Goal: Transaction & Acquisition: Purchase product/service

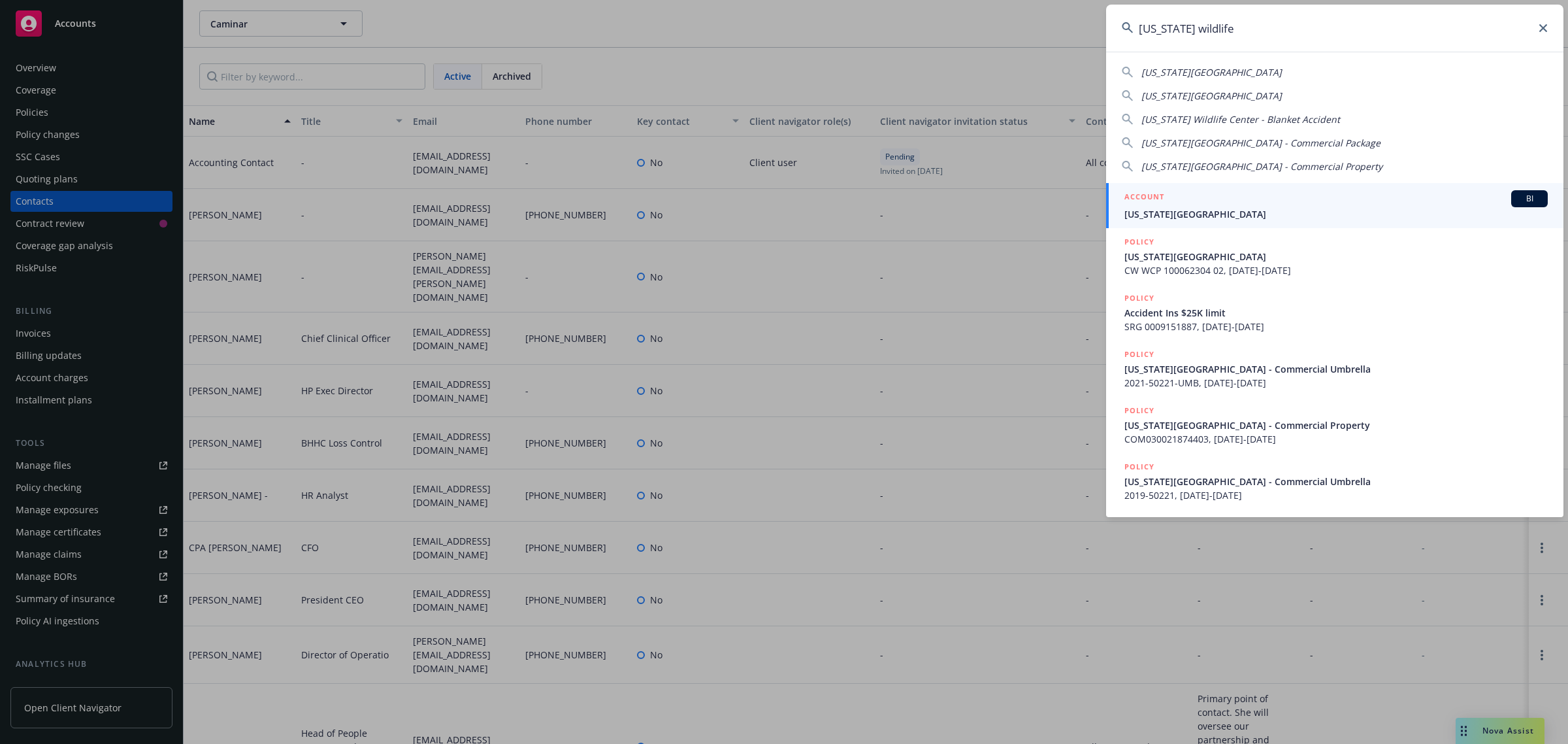
type input "california wildlife"
click at [1158, 213] on span "[US_STATE][GEOGRAPHIC_DATA]" at bounding box center [1336, 214] width 423 height 14
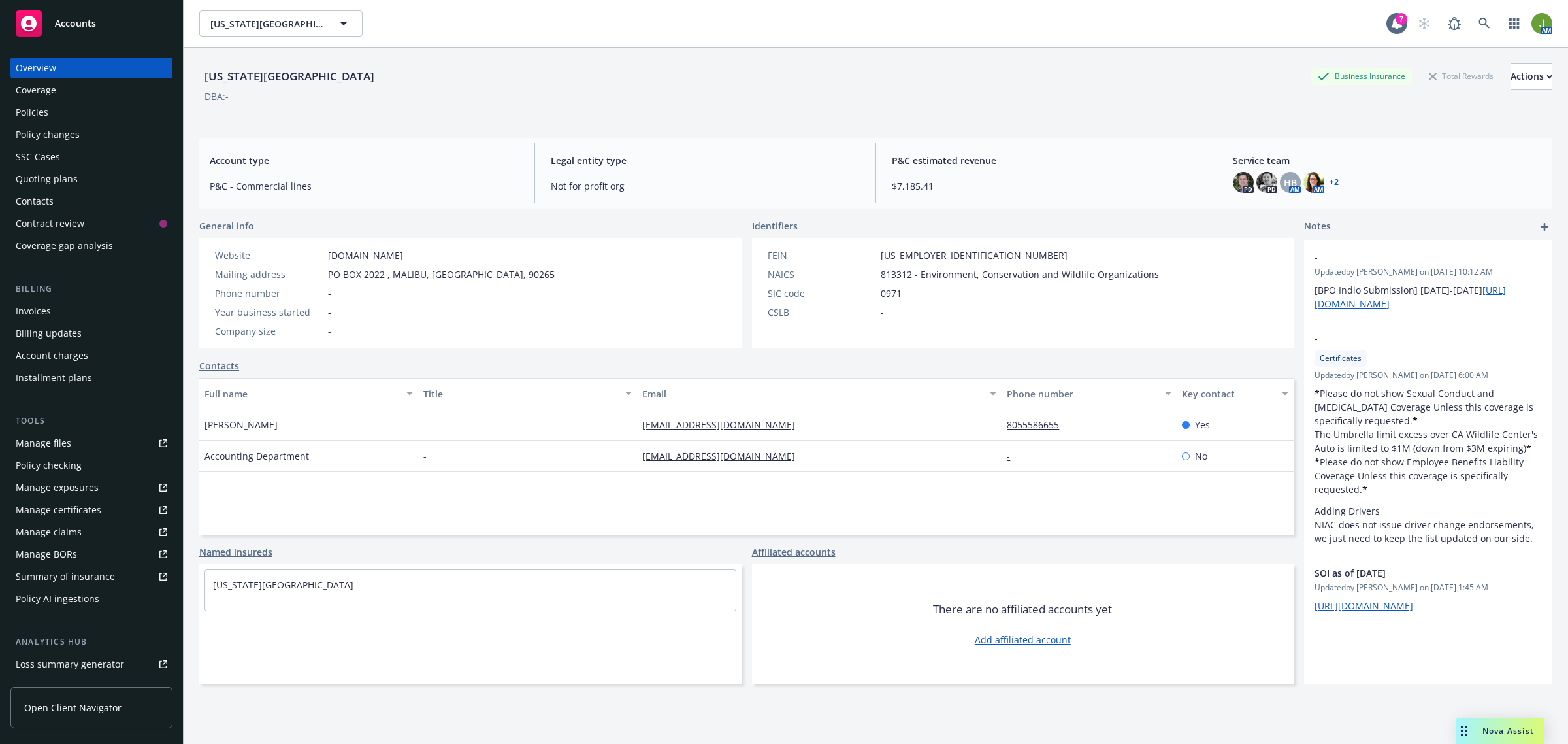
click at [47, 175] on div "Quoting plans" at bounding box center [47, 178] width 62 height 20
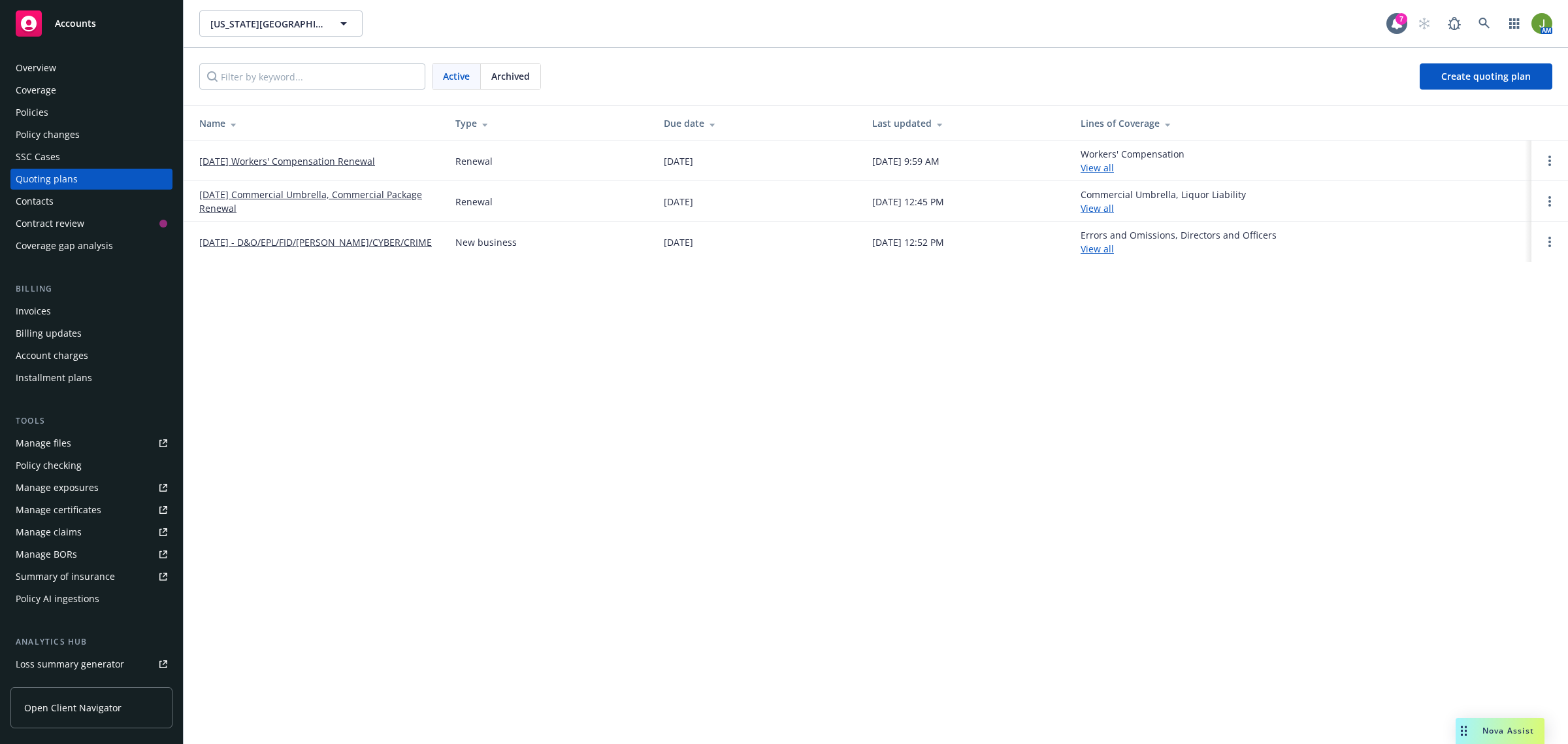
click at [276, 161] on link "[DATE] Workers' Compensation Renewal" at bounding box center [287, 161] width 176 height 14
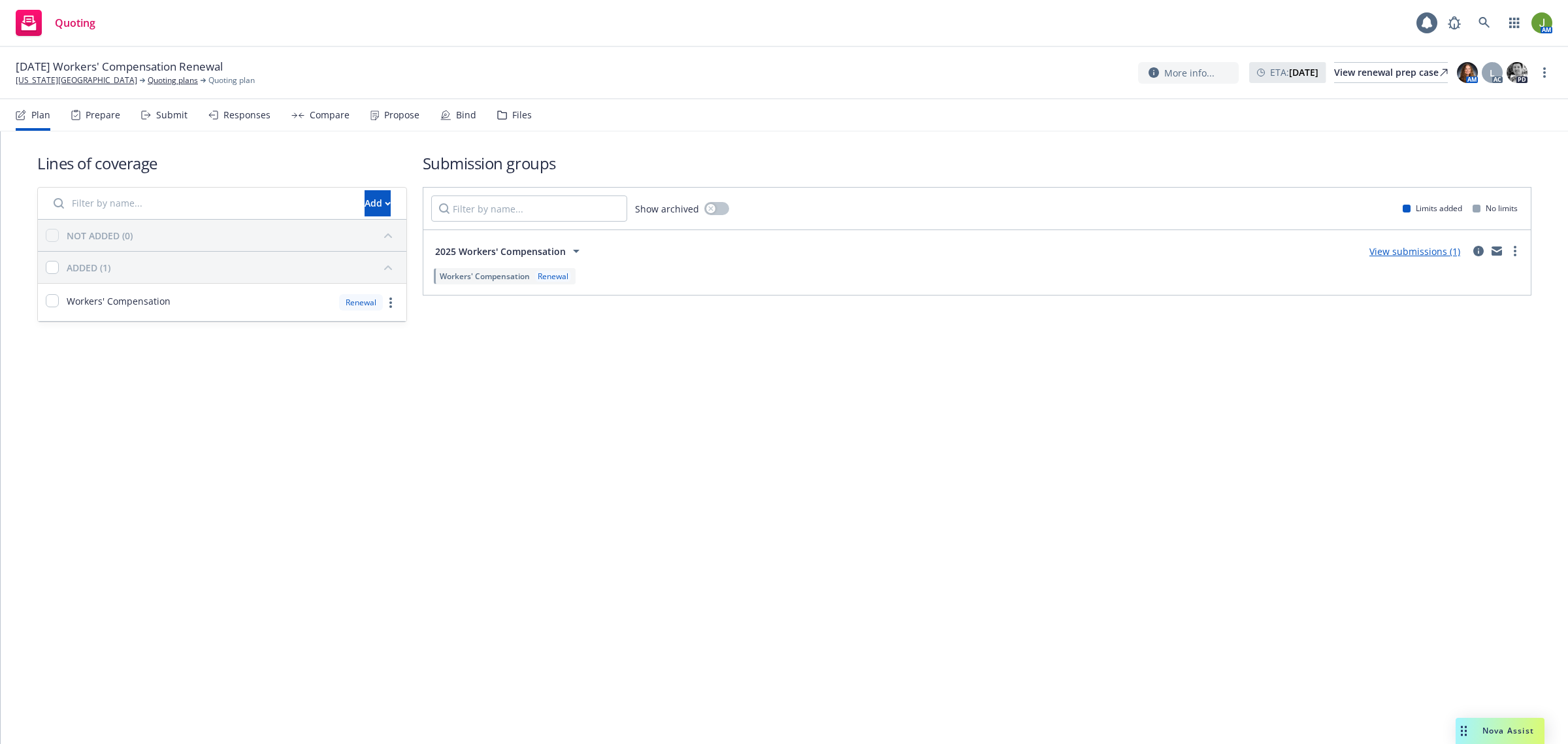
click at [1444, 255] on link "View submissions (1)" at bounding box center [1414, 251] width 91 height 13
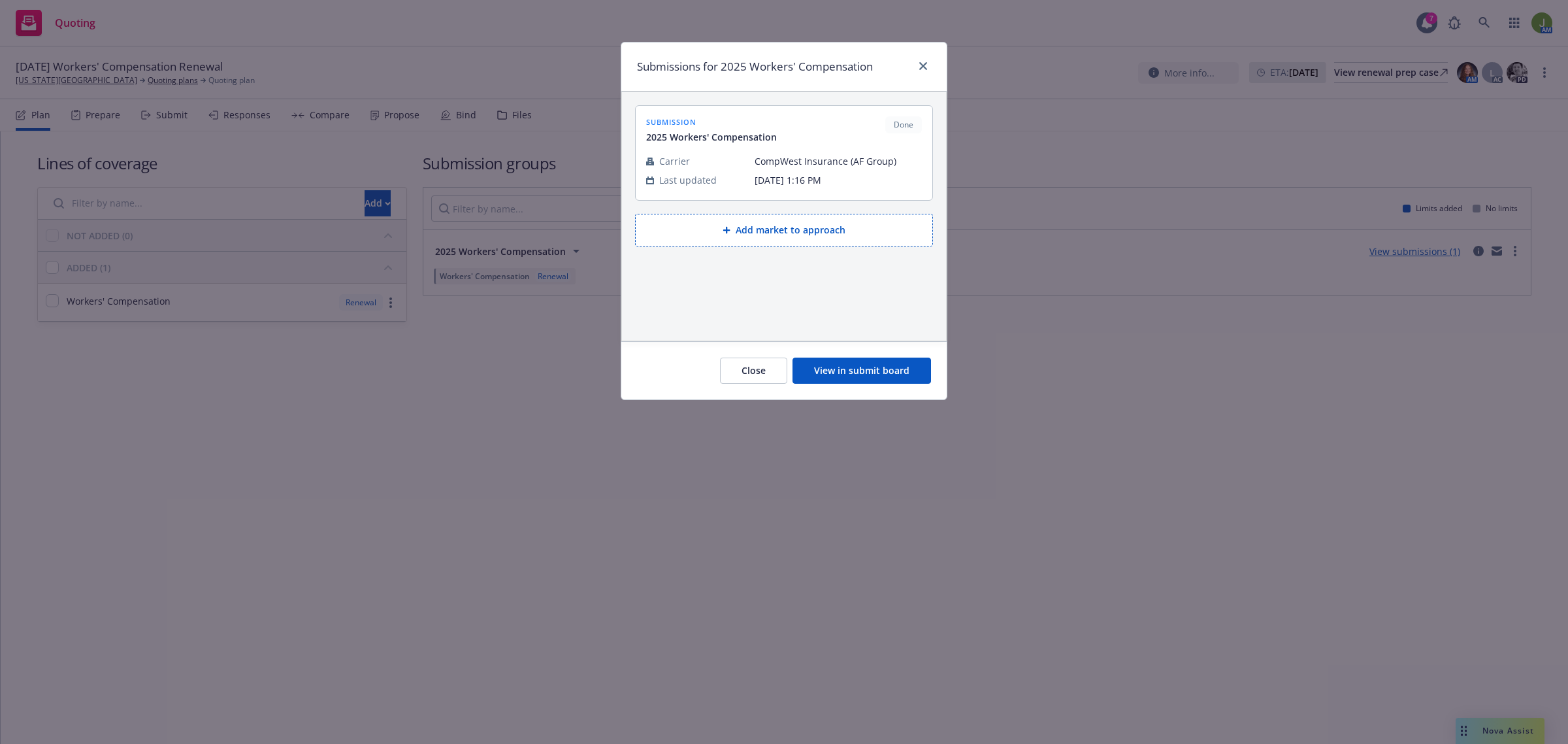
click at [860, 368] on button "View in submit board" at bounding box center [862, 371] width 138 height 26
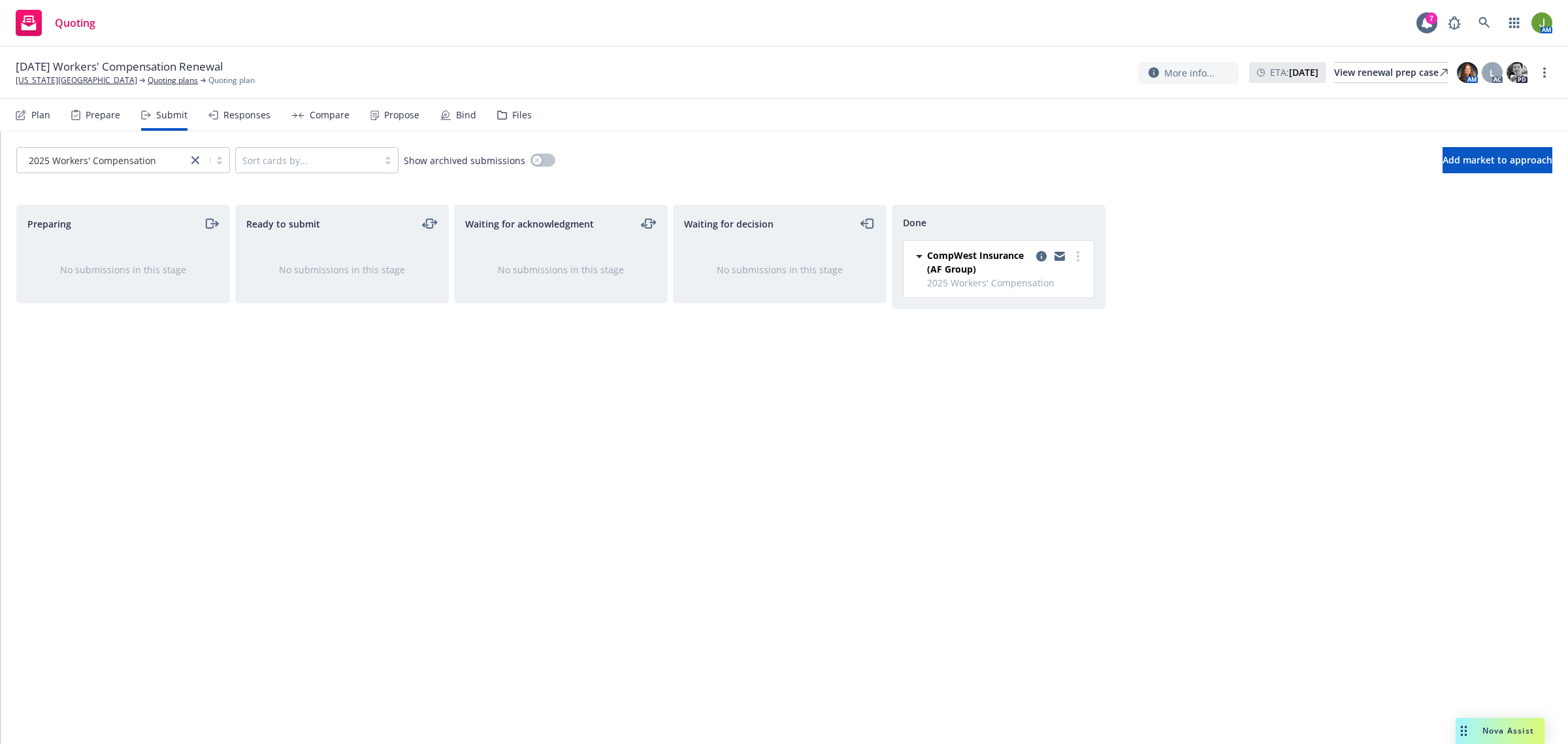
click at [375, 112] on div "Propose" at bounding box center [395, 115] width 49 height 31
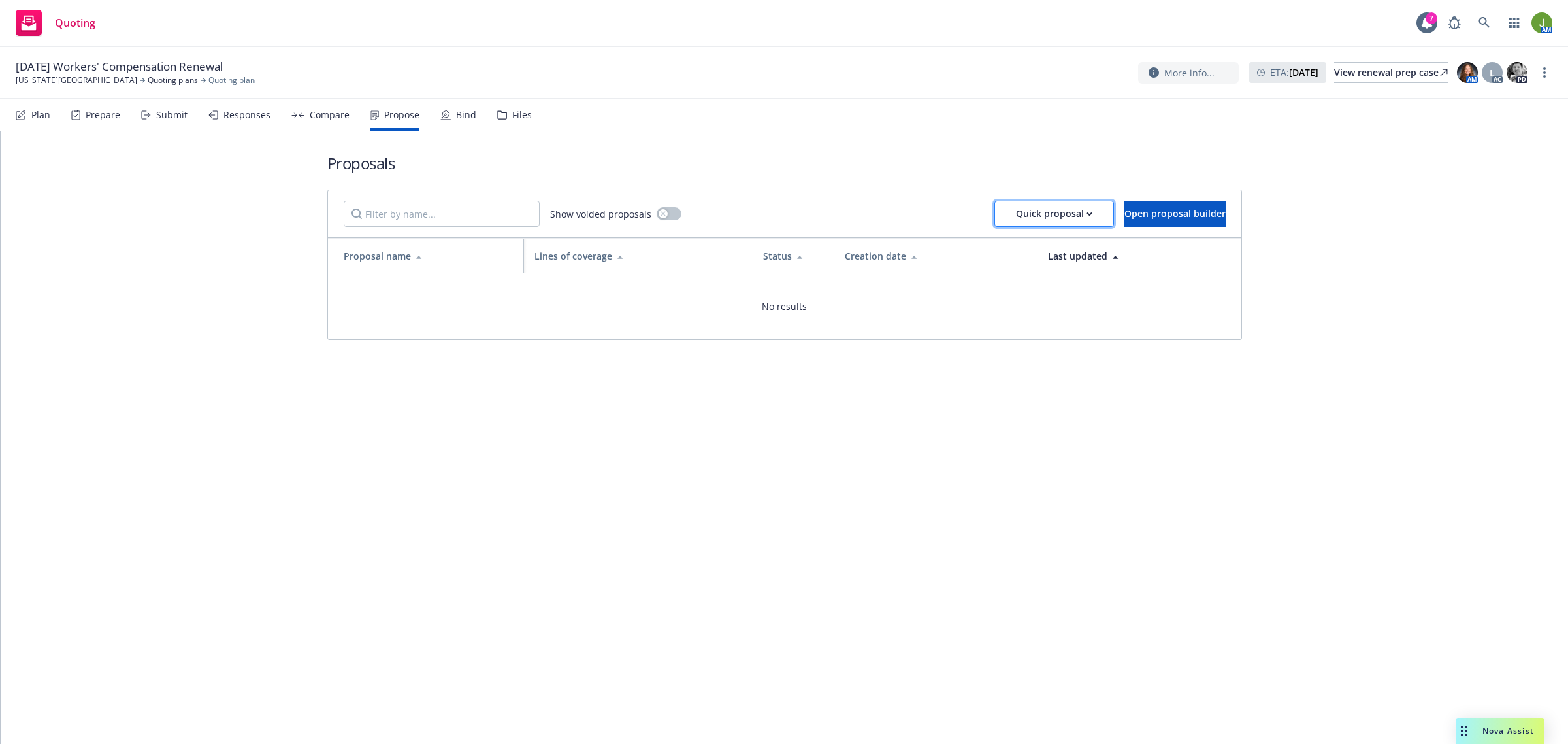
click at [995, 215] on button "Quick proposal" at bounding box center [1054, 214] width 120 height 26
click at [980, 255] on link "Upload quick proposal" at bounding box center [1051, 248] width 193 height 26
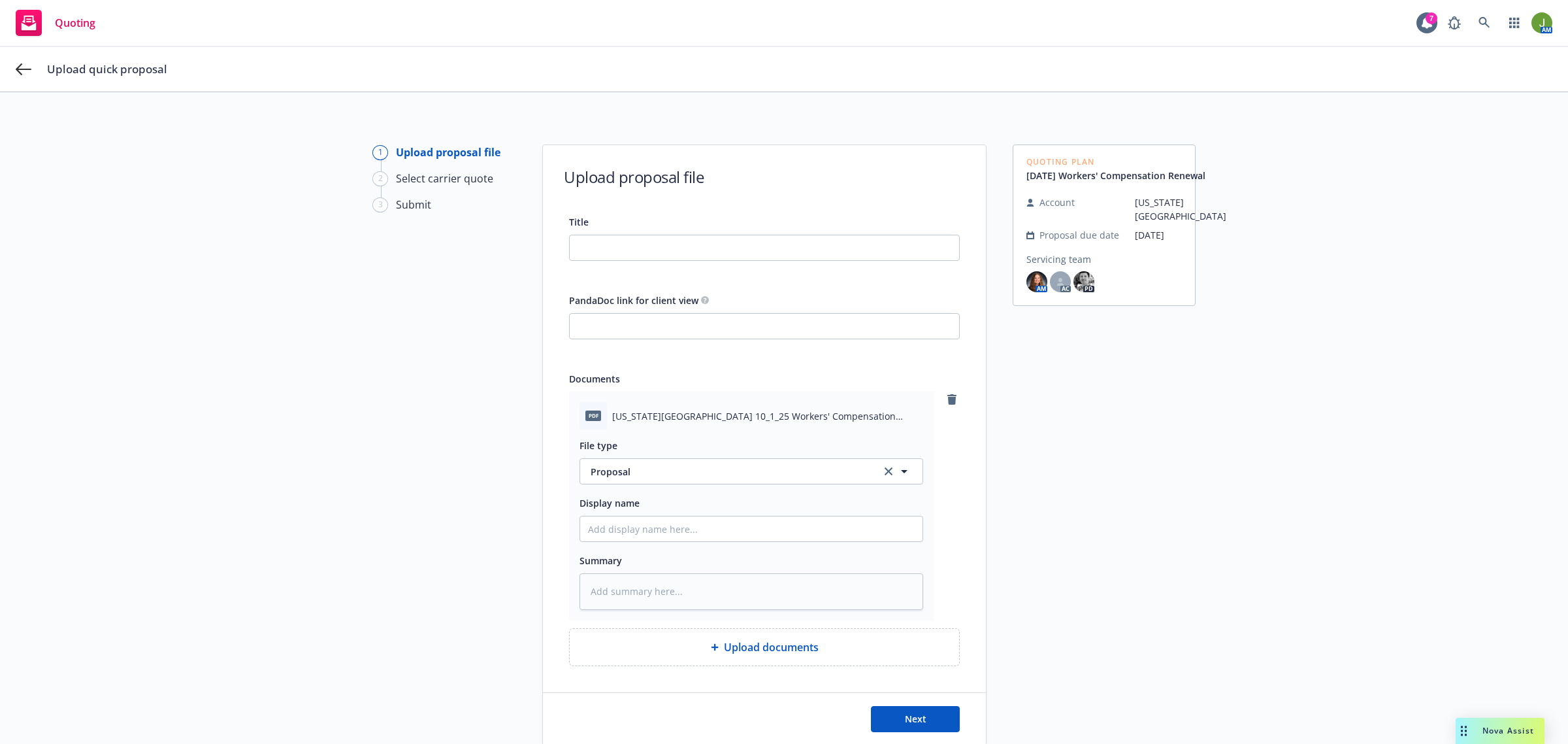
click at [728, 419] on div "pdf [US_STATE] Wildlife Center 10_1_25 Workers' Compensation Only.pdf File type…" at bounding box center [764, 528] width 391 height 274
click at [595, 243] on input "Title" at bounding box center [764, 247] width 389 height 24
type input "2"
type textarea "x"
type input "25"
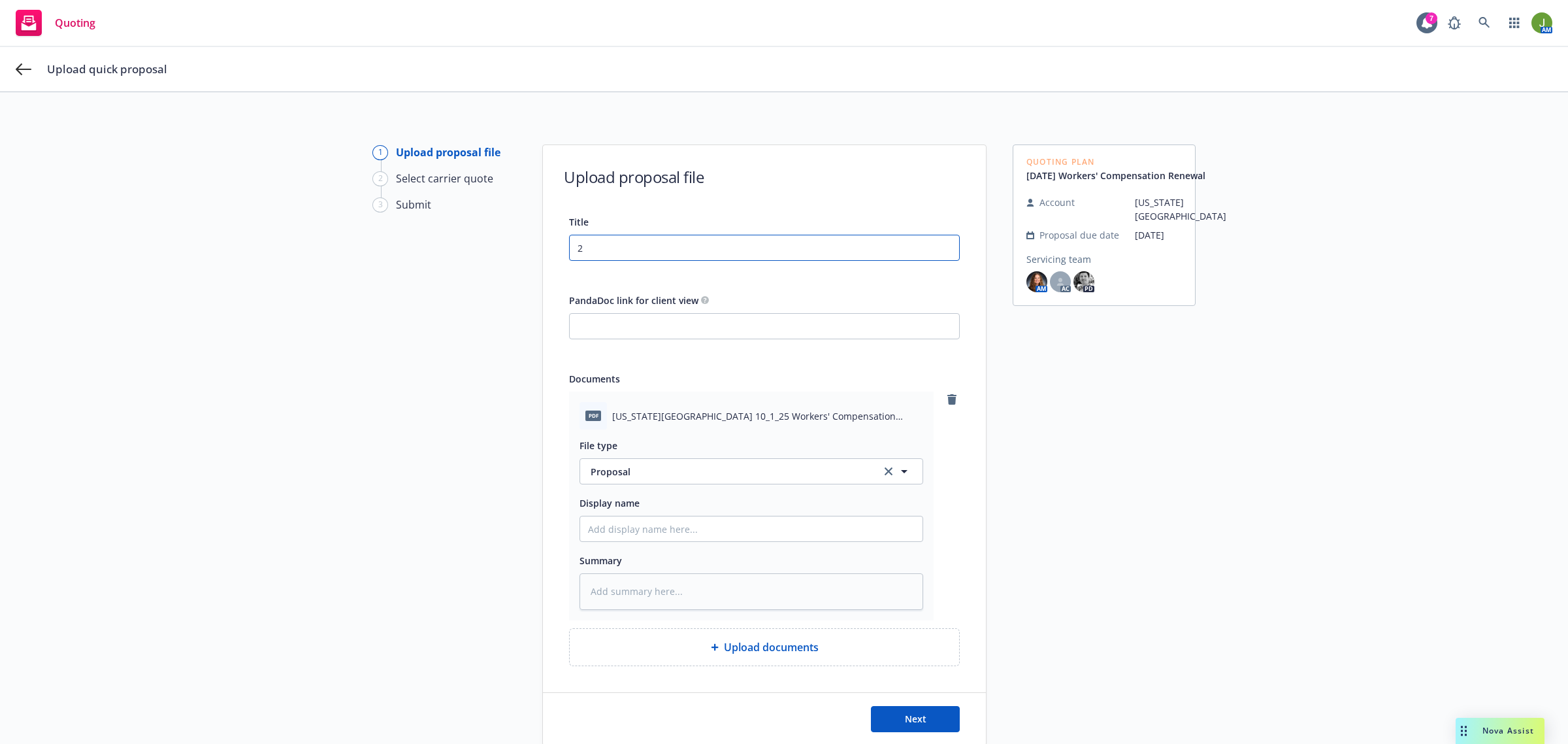
type textarea "x"
type input "25"
type textarea "x"
type input "25 W"
type textarea "x"
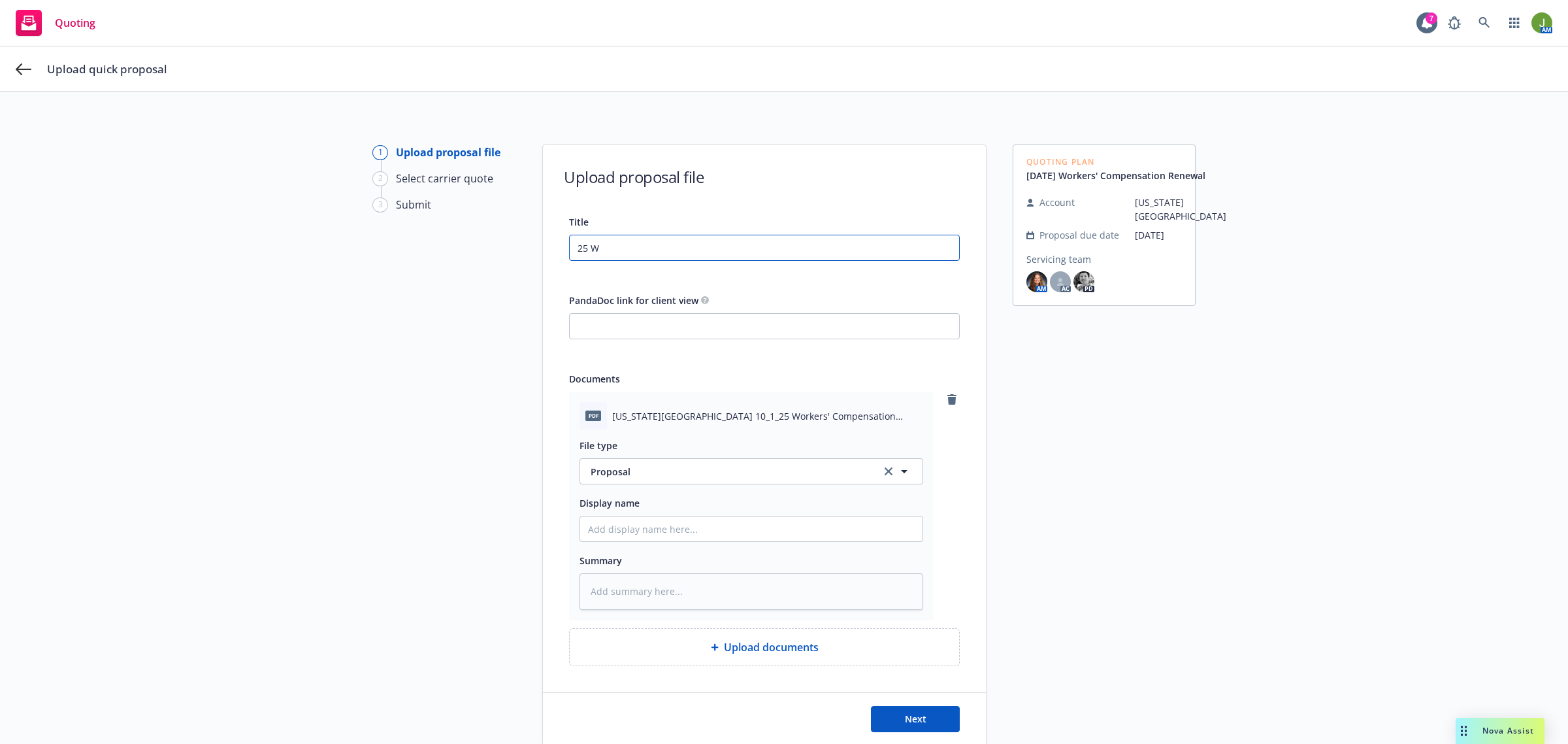
type input "25 Wo"
type textarea "x"
type input "25 Wor"
type textarea "x"
type input "25 Work"
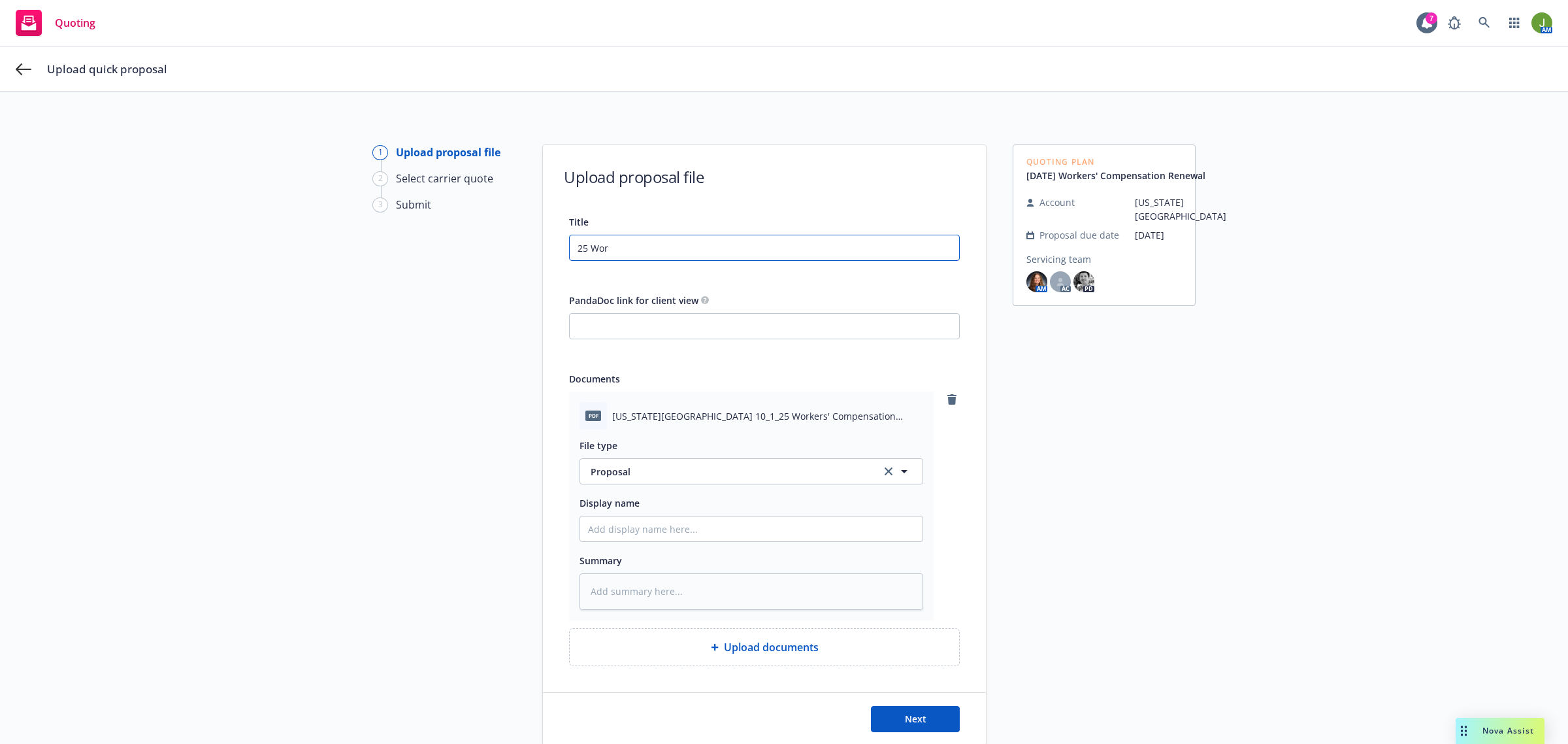
type textarea "x"
type input "25 Worke"
type textarea "x"
type input "25 Worker"
type textarea "x"
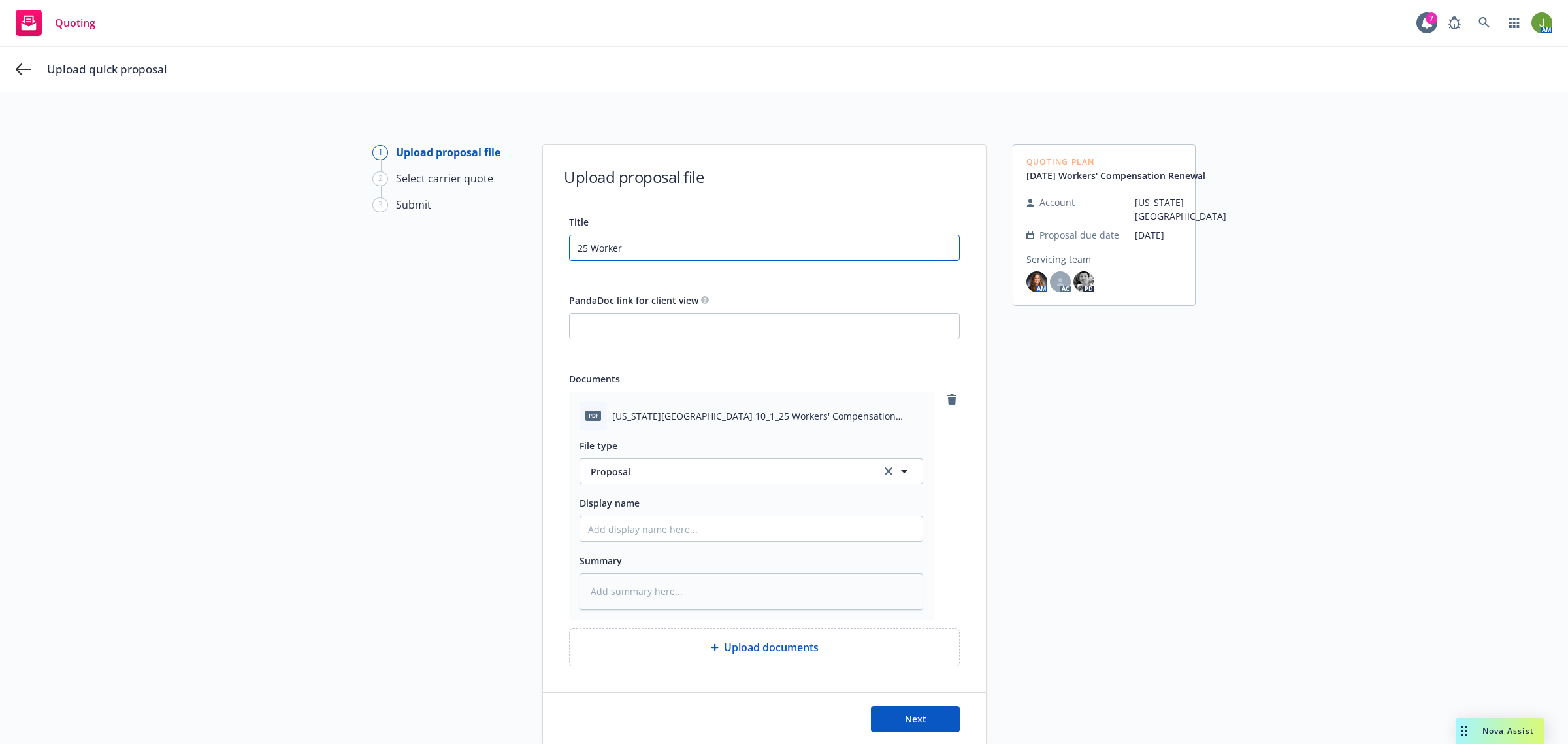
type input "25 Workers"
type textarea "x"
type input "25 Workers'"
type textarea "x"
type input "25 Workers'"
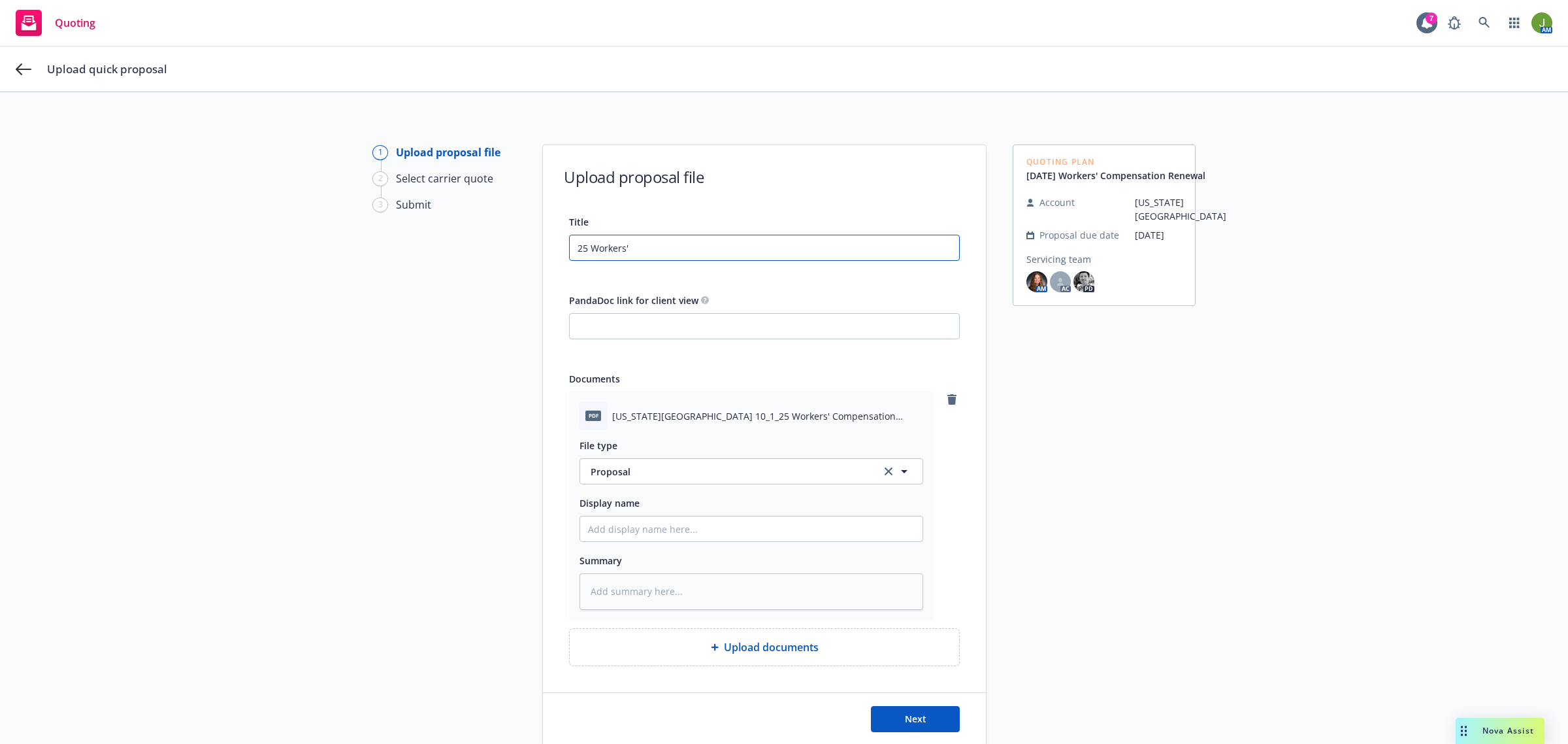
type textarea "x"
type input "25 Workers' C"
type textarea "x"
type input "25 Workers' Co"
type textarea "x"
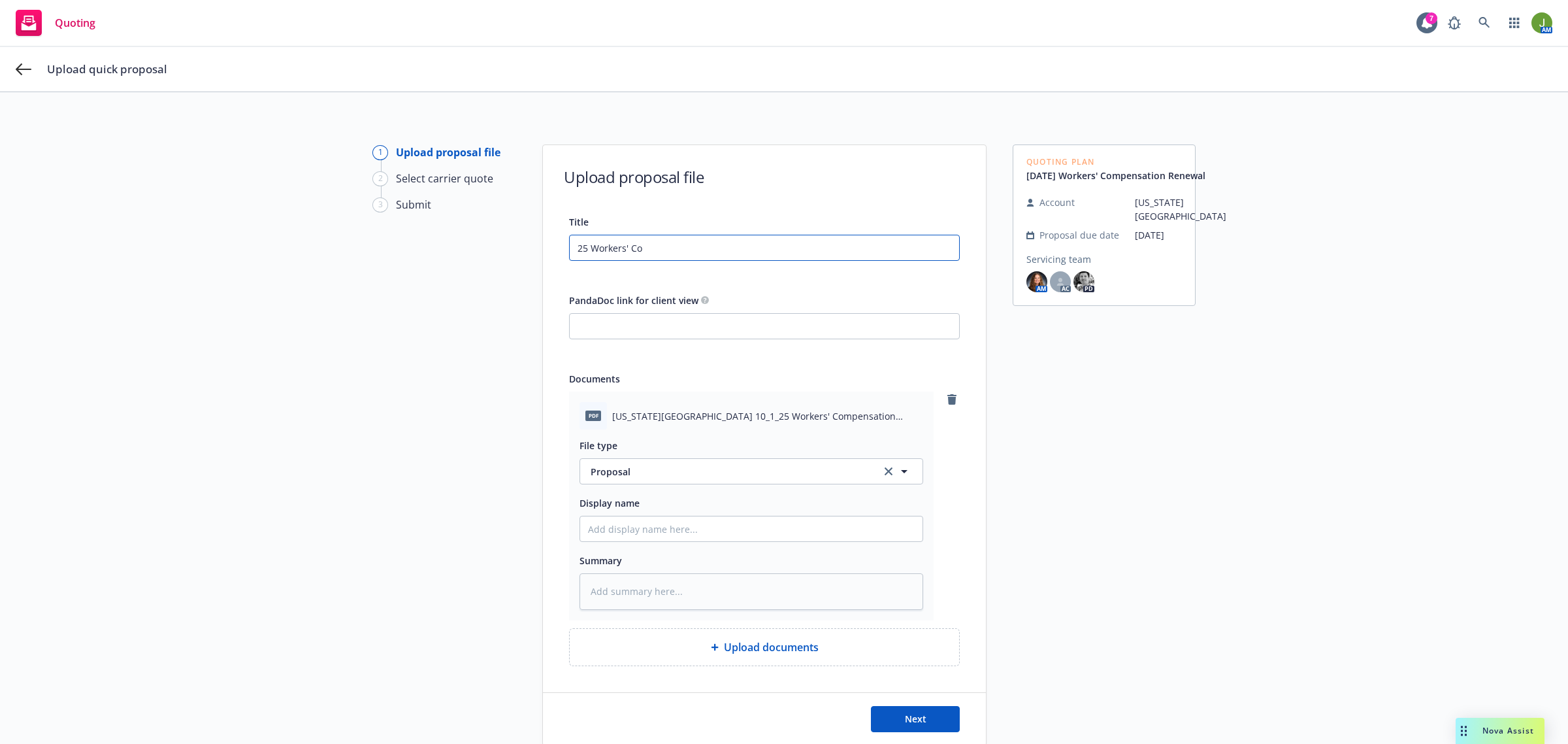
type input "25 Workers' Com"
type textarea "x"
type input "25 Workers' Comp"
type textarea "x"
type input "25 Workers' Compe"
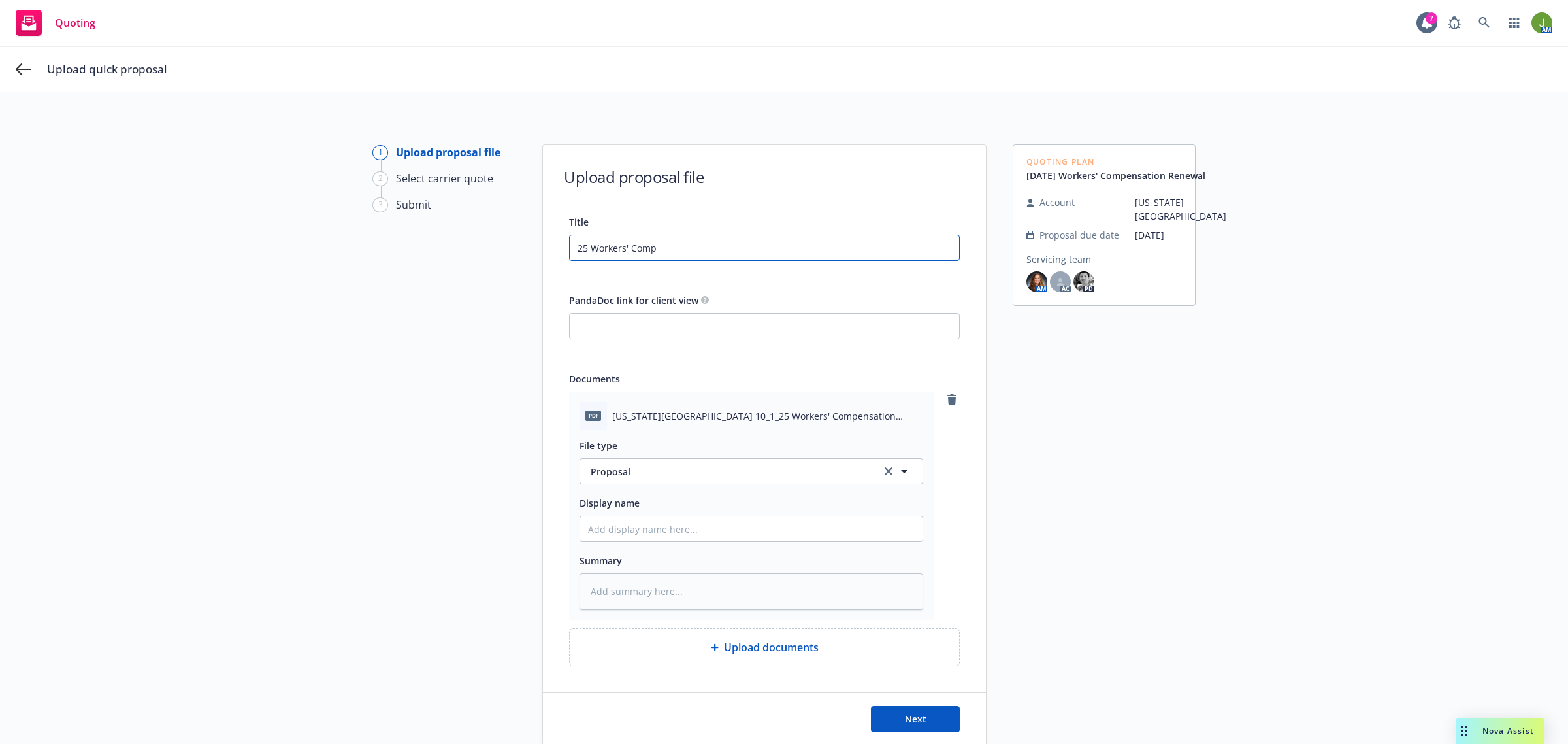
type textarea "x"
type input "25 Workers' Compen"
type textarea "x"
type input "25 Workers' Compens"
type textarea "x"
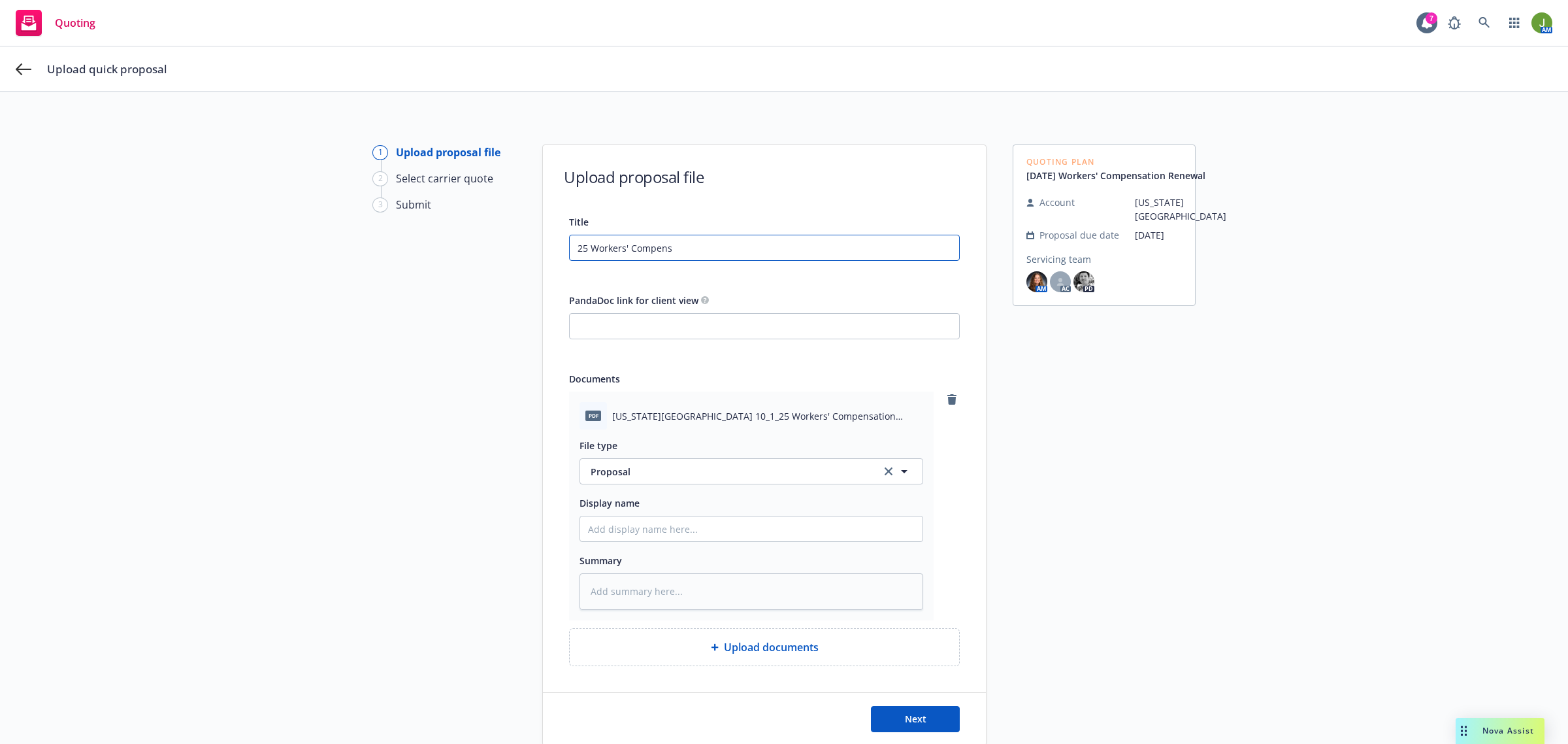
type input "25 Workers' Compensa"
type textarea "x"
type input "25 Workers' Compensat"
type textarea "x"
type input "25 Workers' Compensati"
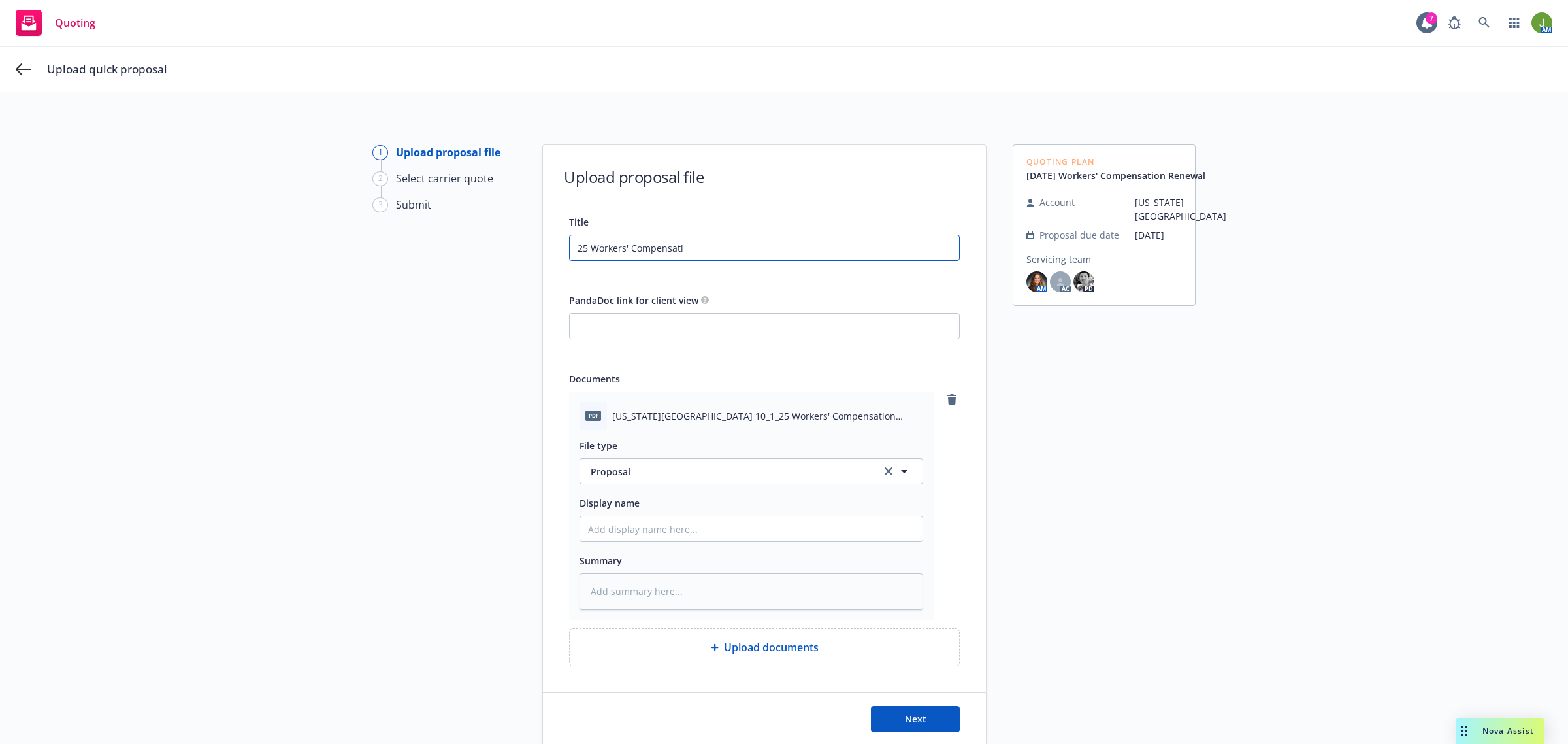
type textarea "x"
type input "25 Workers' Compensatio"
type textarea "x"
type input "25 Workers' Compensation"
type textarea "x"
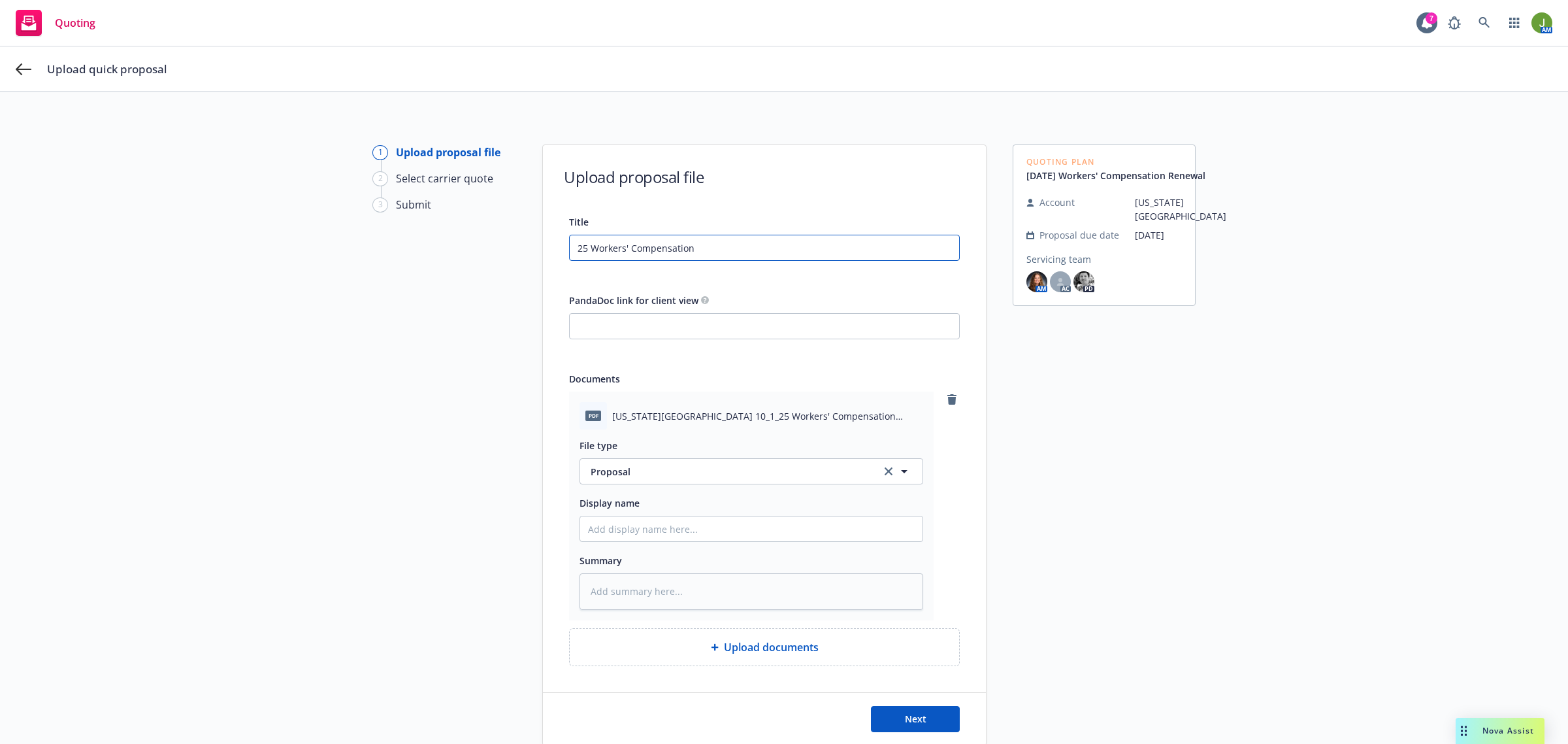
type input "25 Workers' Compensation"
type textarea "x"
type input "25 Workers' Compensation P"
type textarea "x"
type input "25 Workers' Compensation Pr"
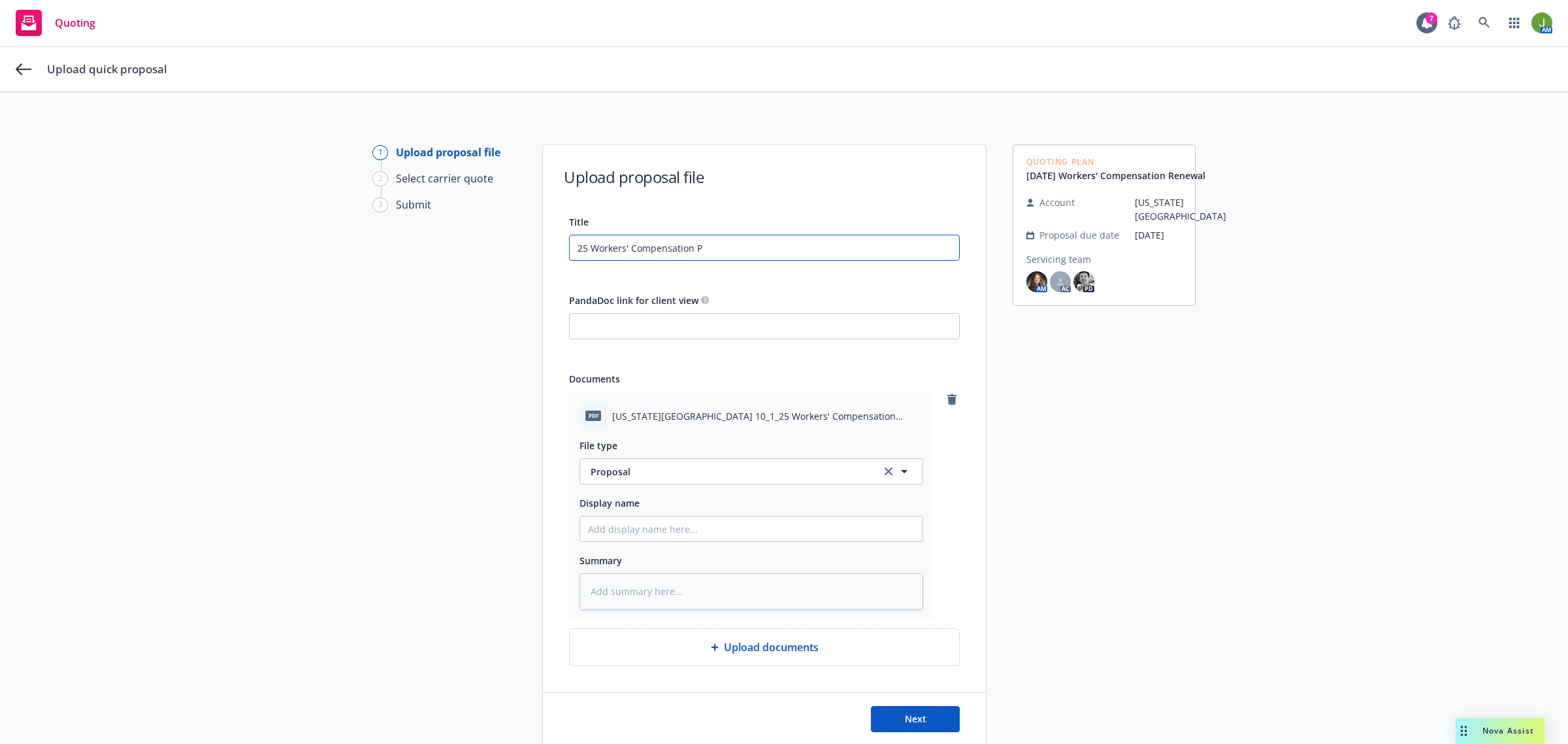
type textarea "x"
type input "25 Workers' Compensation Pro"
type textarea "x"
type input "25 Workers' Compensation Prop"
type textarea "x"
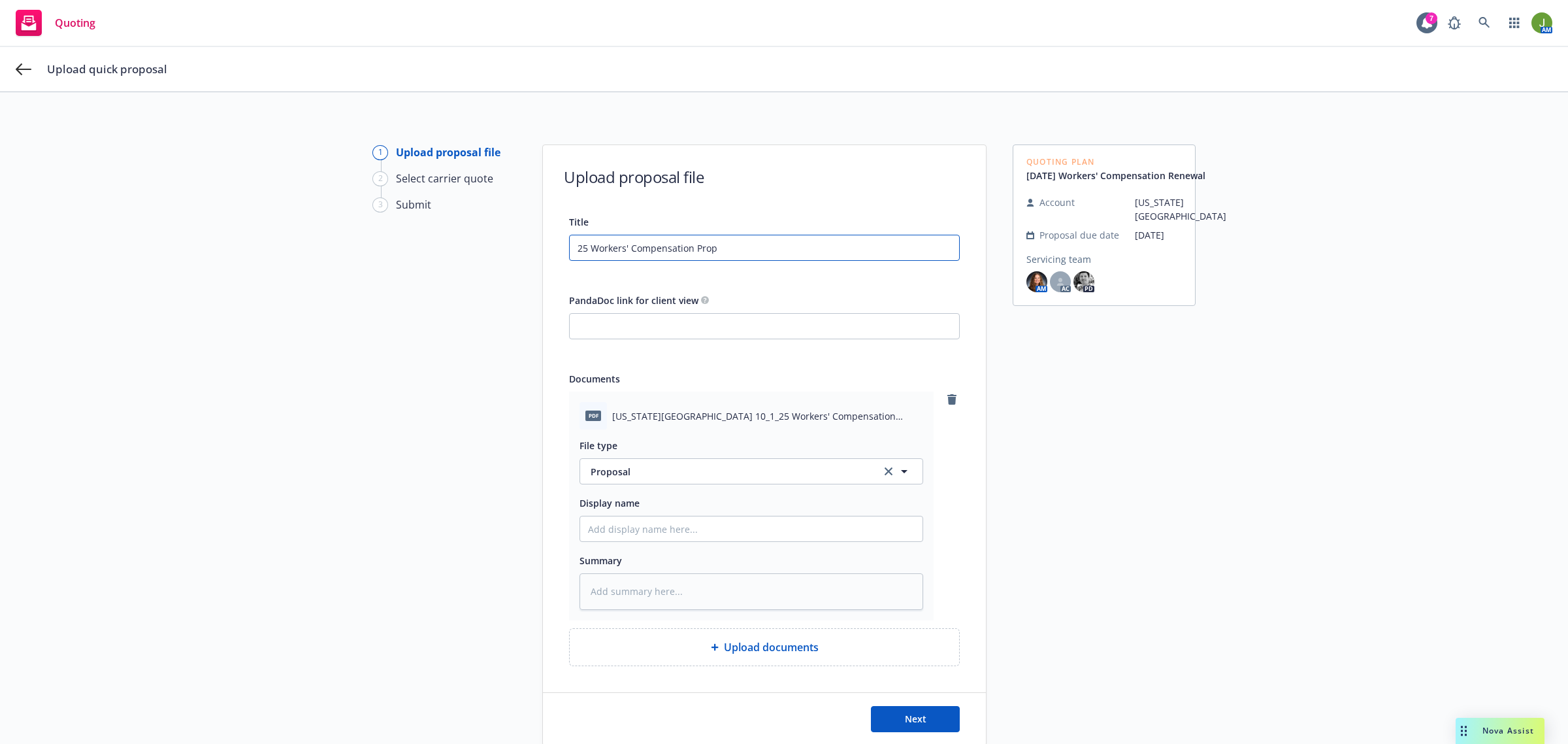
type input "25 Workers' Compensation Propo"
type textarea "x"
type input "25 Workers' Compensation Propos"
type textarea "x"
type input "25 Workers' Compensation Proposa"
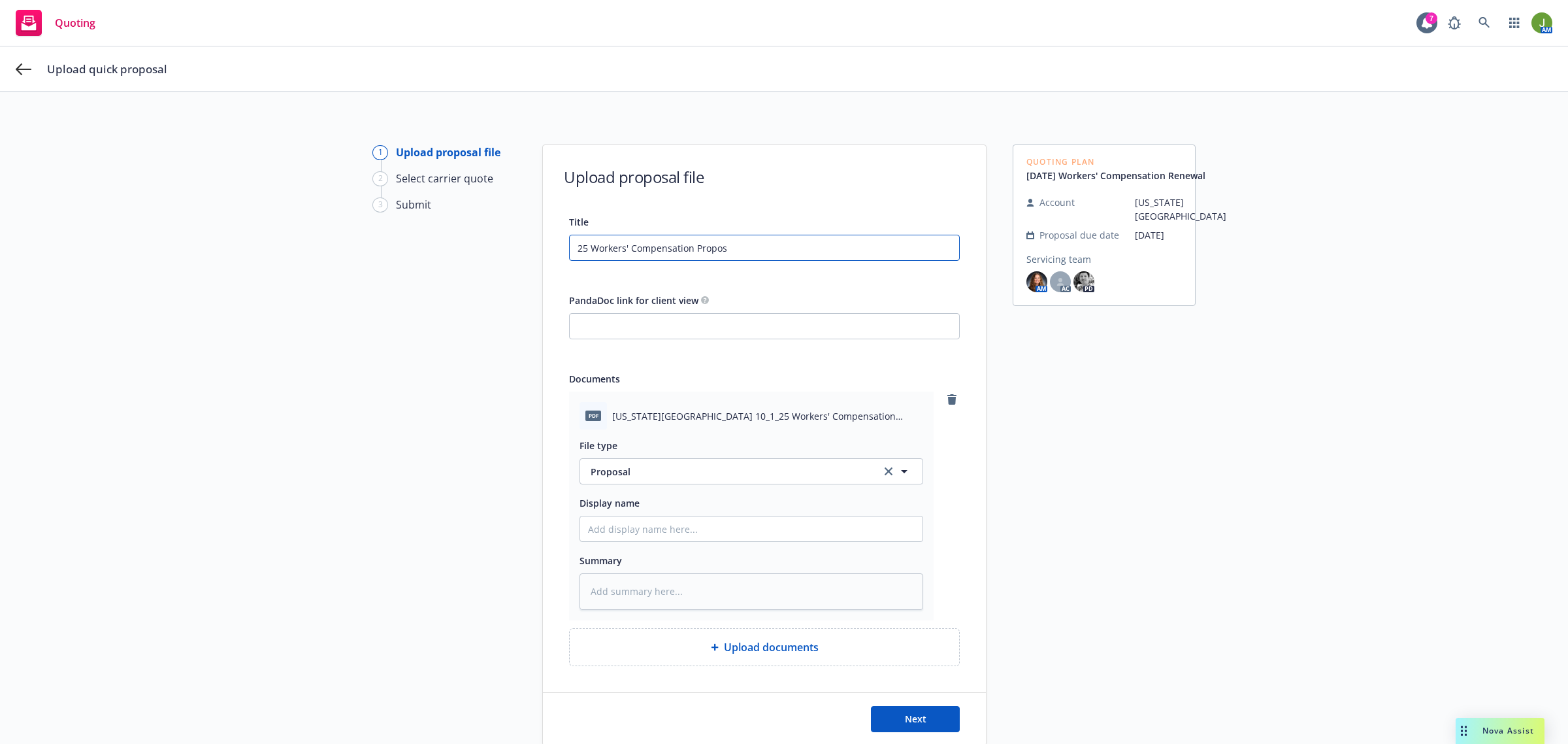
type textarea "x"
type input "25 Workers' Compensation Proposal"
type textarea "x"
drag, startPoint x: 798, startPoint y: 247, endPoint x: 485, endPoint y: 245, distance: 313.0
click at [485, 244] on div "1 Upload proposal file 2 Select carrier quote 3 Submit Upload proposal file Tit…" at bounding box center [784, 445] width 1537 height 601
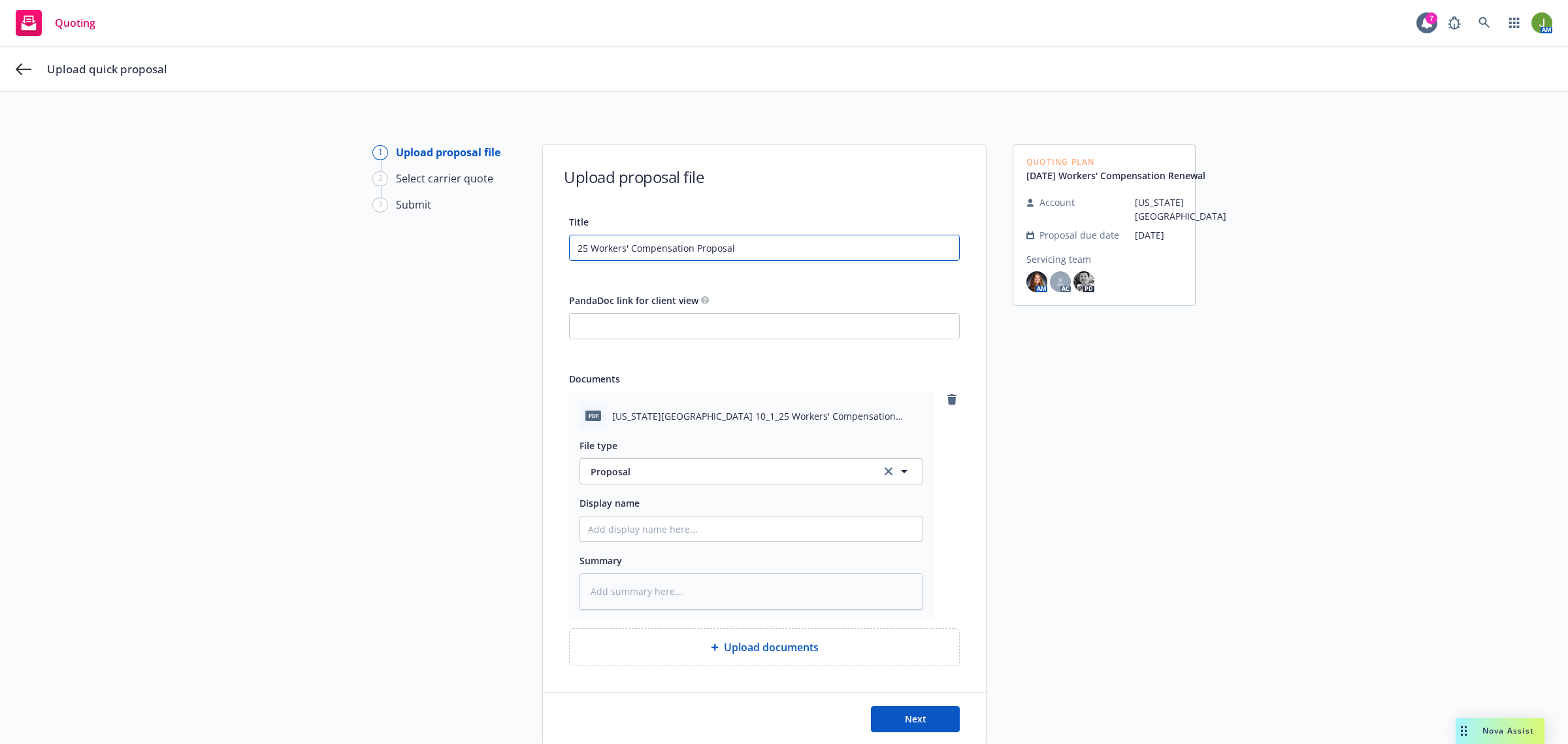
type input "25 Workers' Compensation Proposal"
click at [663, 517] on input "Display name" at bounding box center [751, 528] width 342 height 24
paste input "25 Workers' Compensation Proposal"
type textarea "x"
type input "25 Workers' Compensation Proposal"
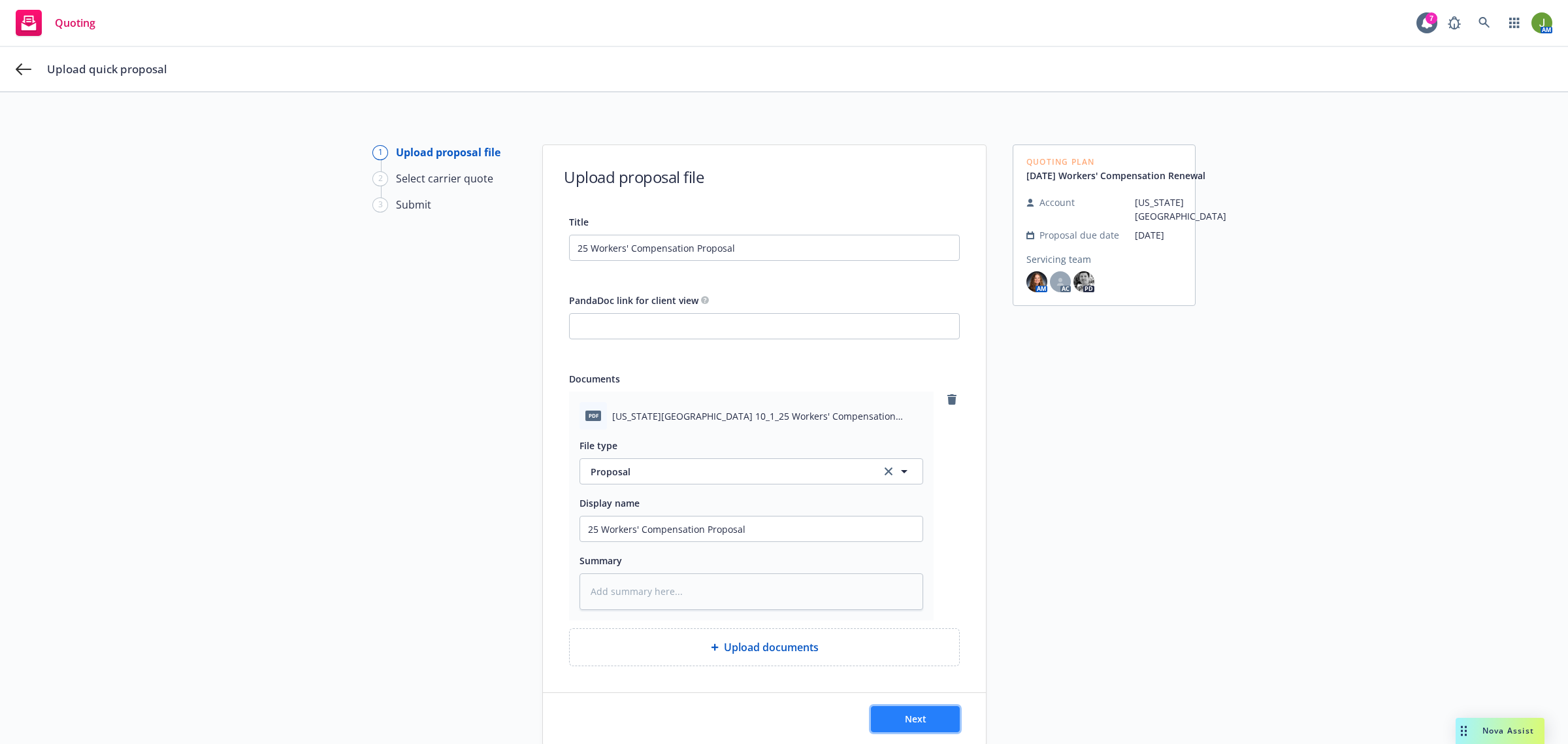
click at [938, 708] on button "Next" at bounding box center [915, 719] width 89 height 26
type textarea "x"
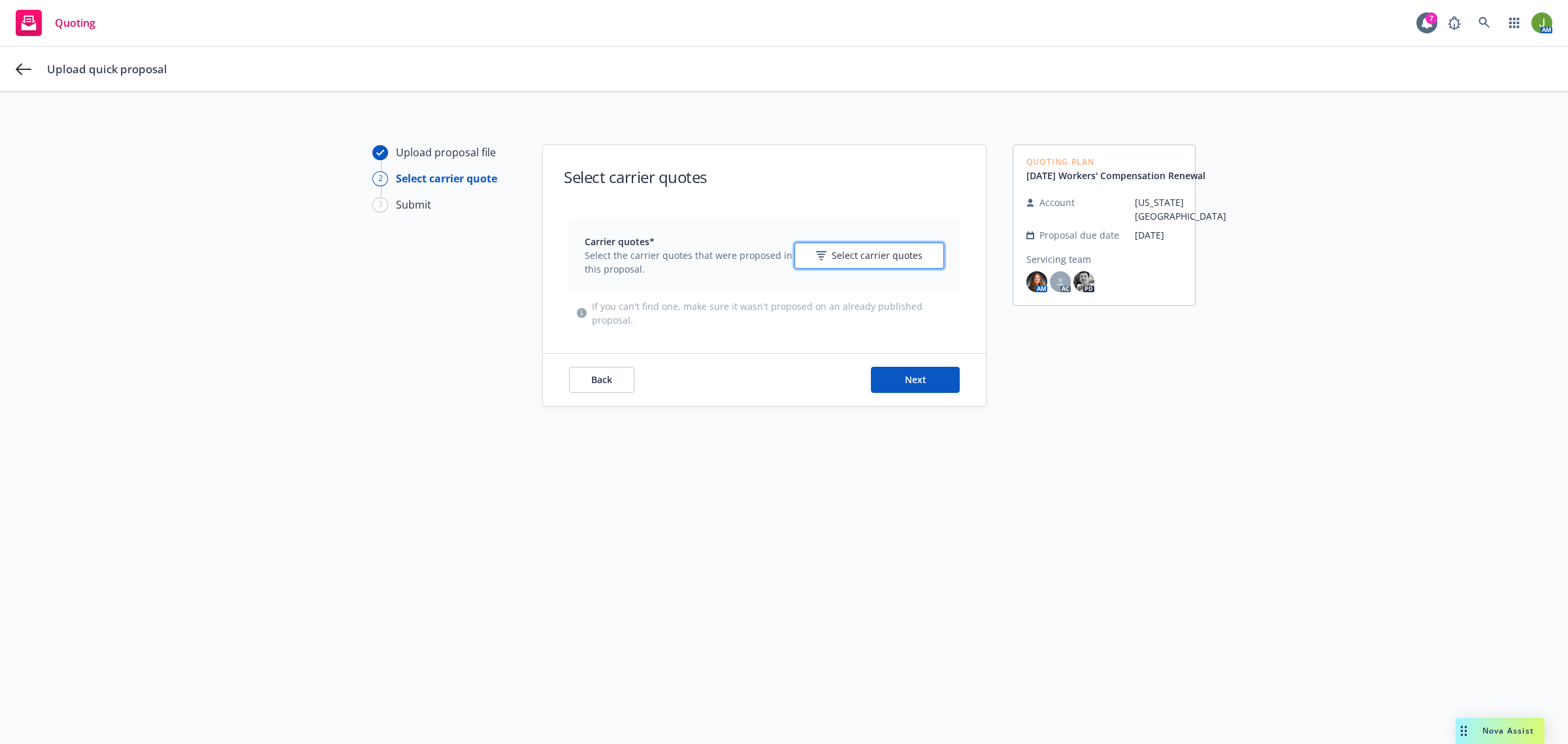
click at [887, 258] on span "Select carrier quotes" at bounding box center [877, 255] width 91 height 14
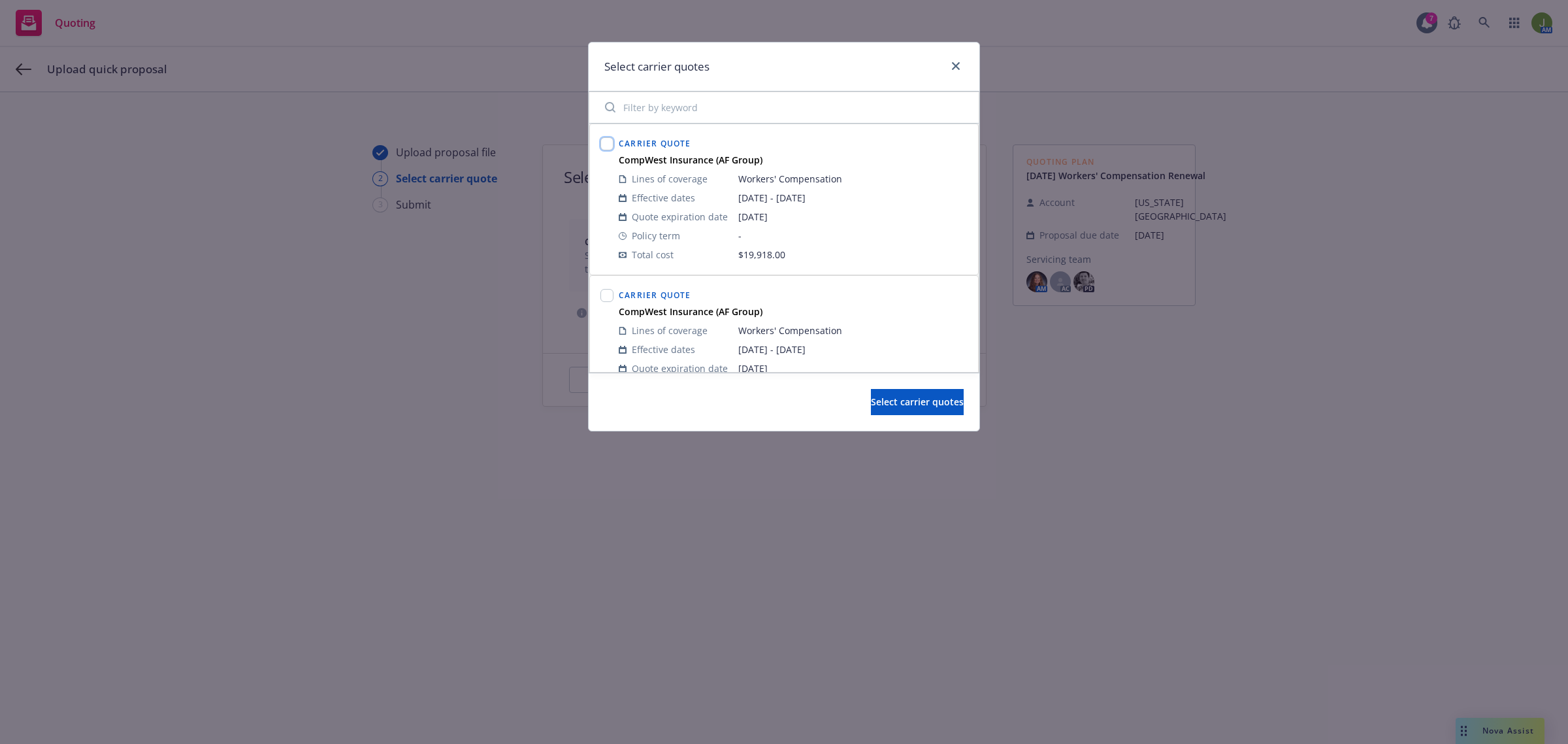
click at [603, 145] on input "checkbox" at bounding box center [607, 143] width 13 height 13
checkbox input "true"
click at [894, 409] on button "Select carrier quotes" at bounding box center [917, 402] width 93 height 26
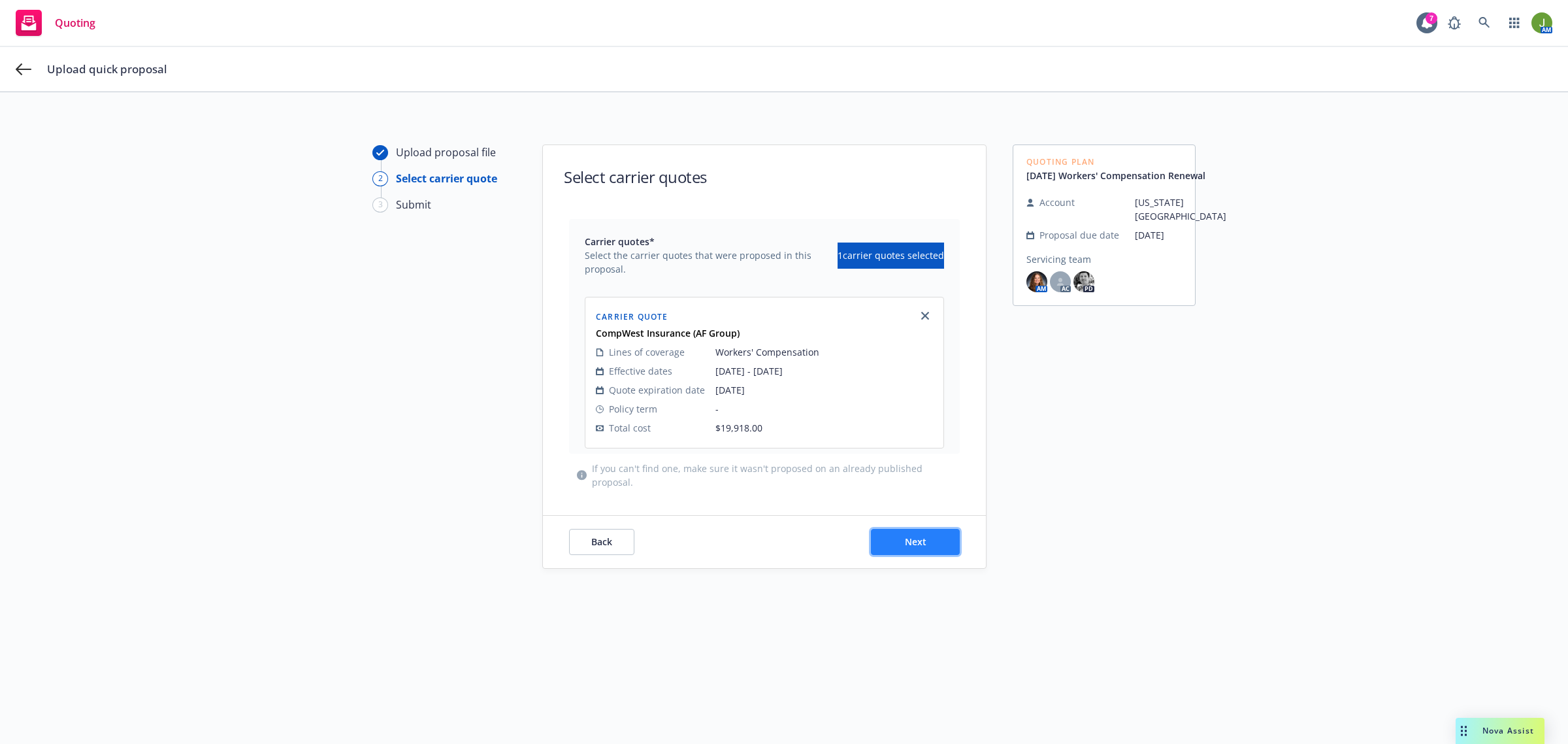
click at [946, 537] on button "Next" at bounding box center [915, 541] width 89 height 26
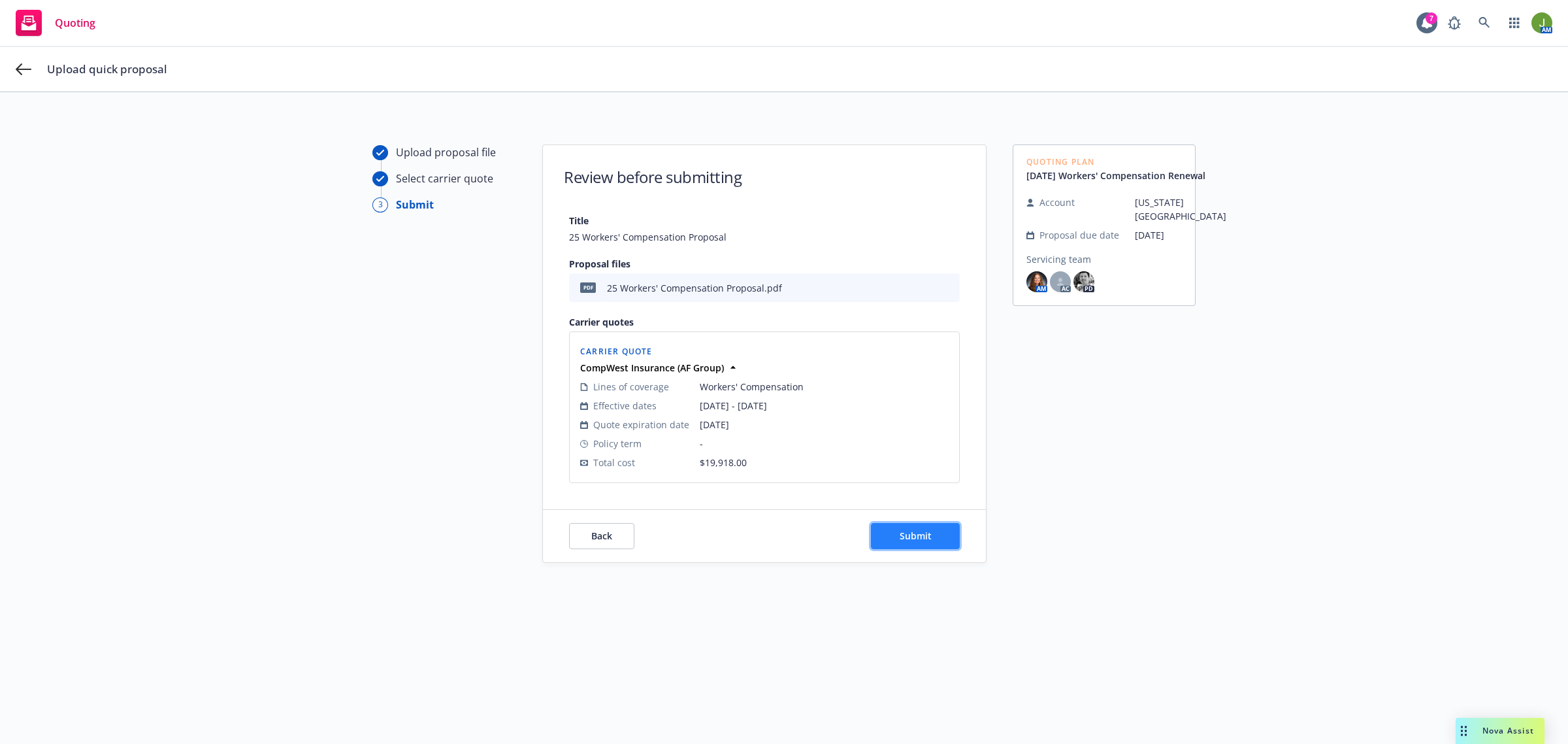
click at [928, 533] on button "Submit" at bounding box center [915, 535] width 89 height 26
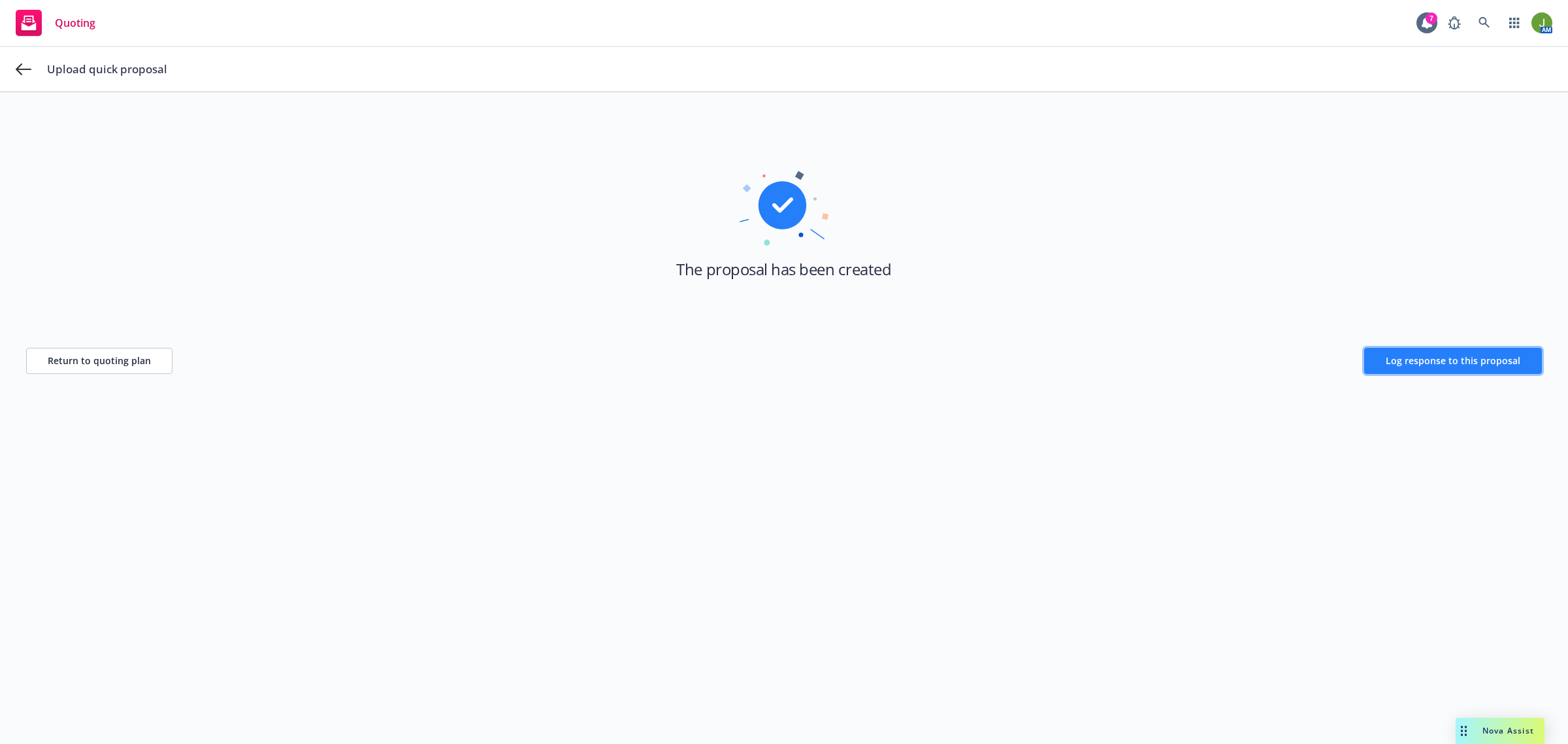
click at [1473, 350] on button "Log response to this proposal" at bounding box center [1453, 360] width 177 height 26
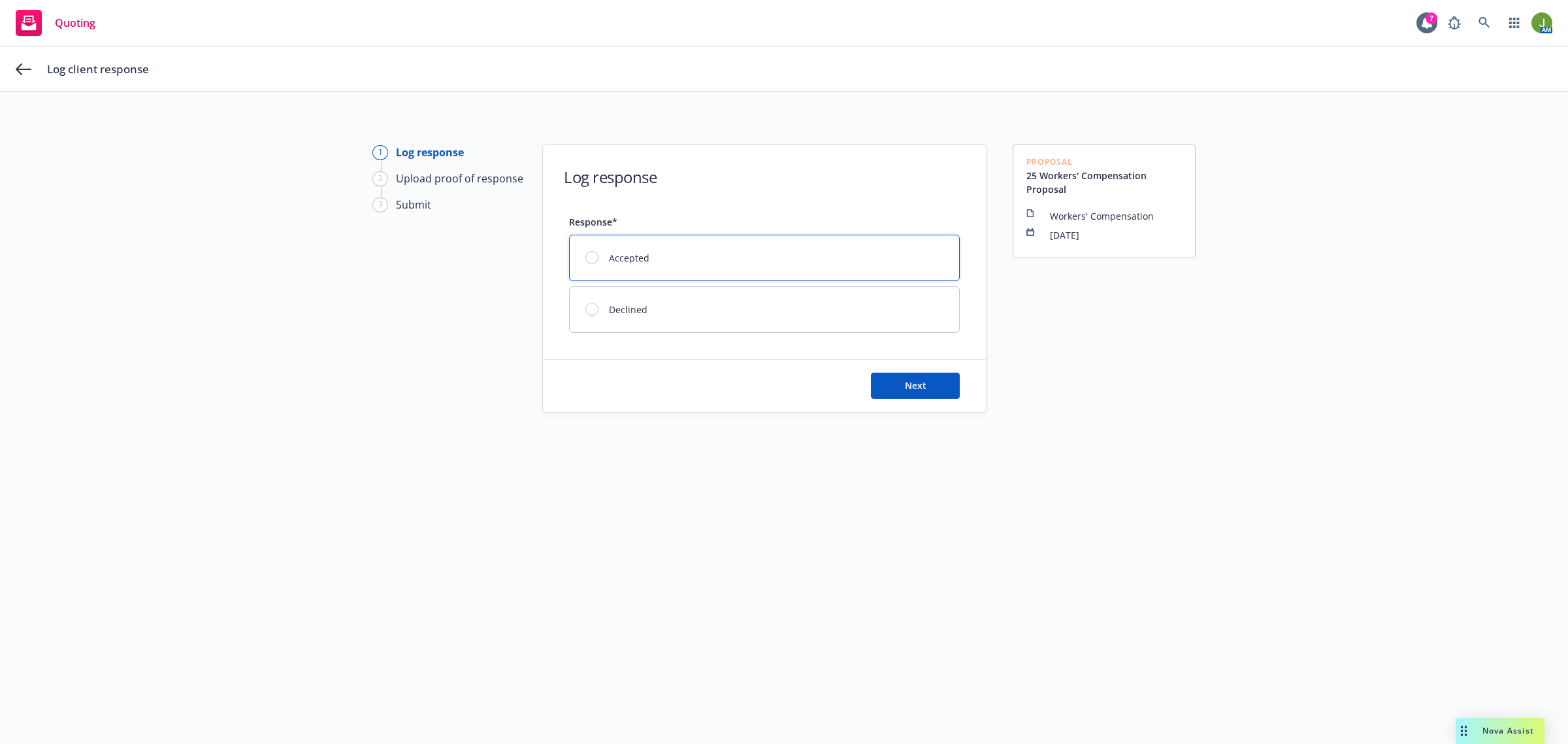
click at [617, 253] on span "Accepted" at bounding box center [630, 257] width 41 height 14
click at [930, 399] on button "Next" at bounding box center [915, 385] width 89 height 26
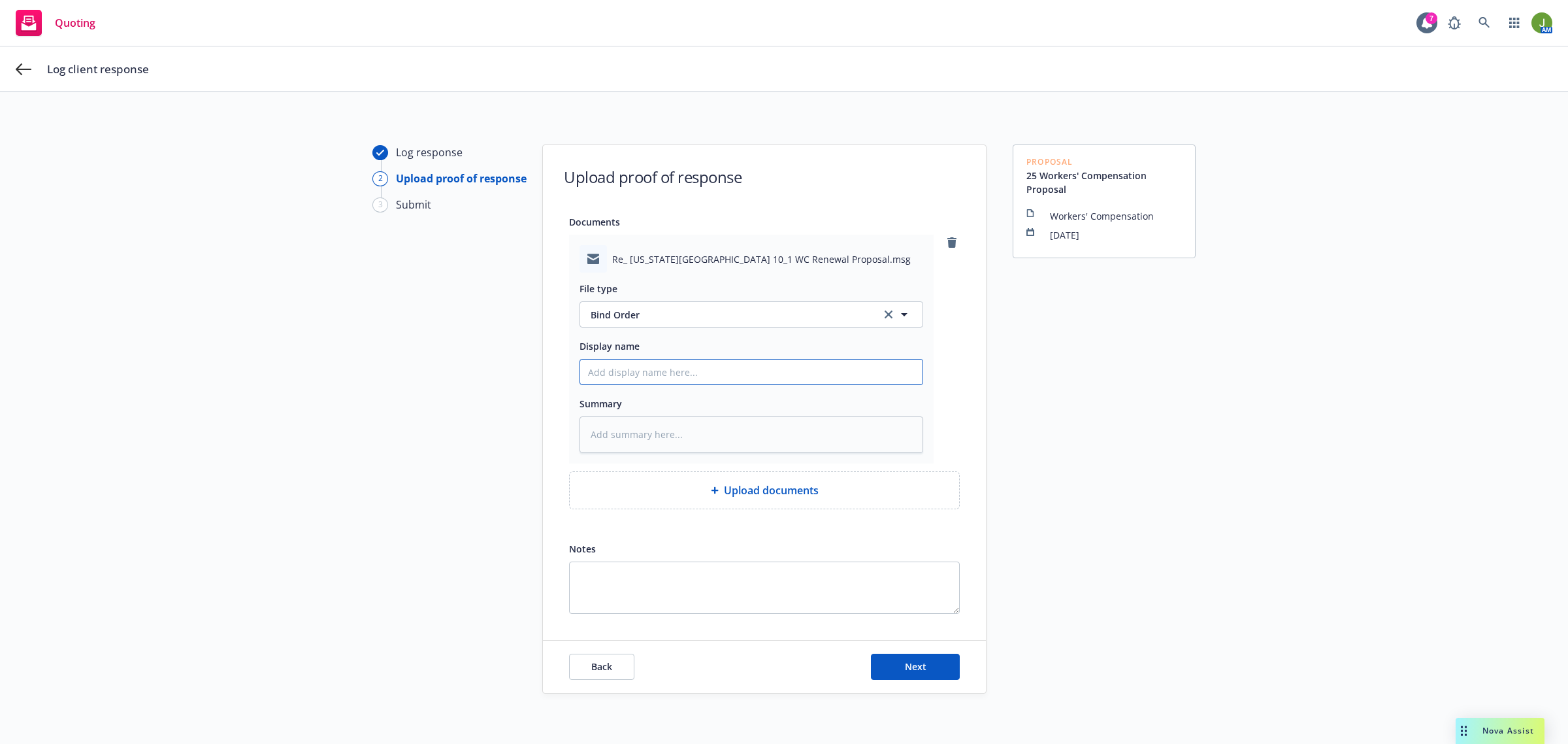
click at [656, 368] on input "Display name" at bounding box center [751, 372] width 342 height 24
type textarea "x"
type input "F"
type textarea "x"
type input "Fr"
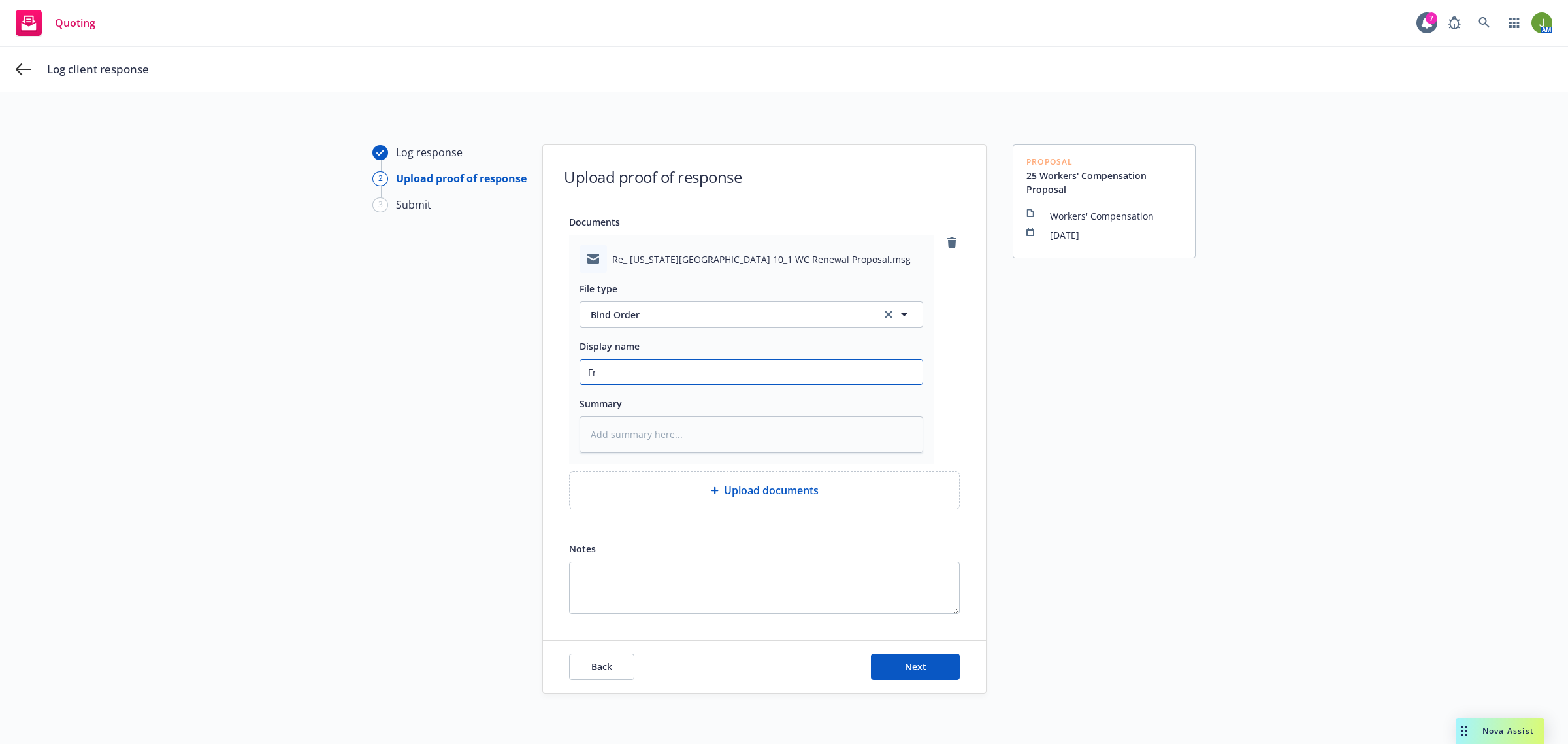
type textarea "x"
type input "Fro"
type textarea "x"
type input "From"
type textarea "x"
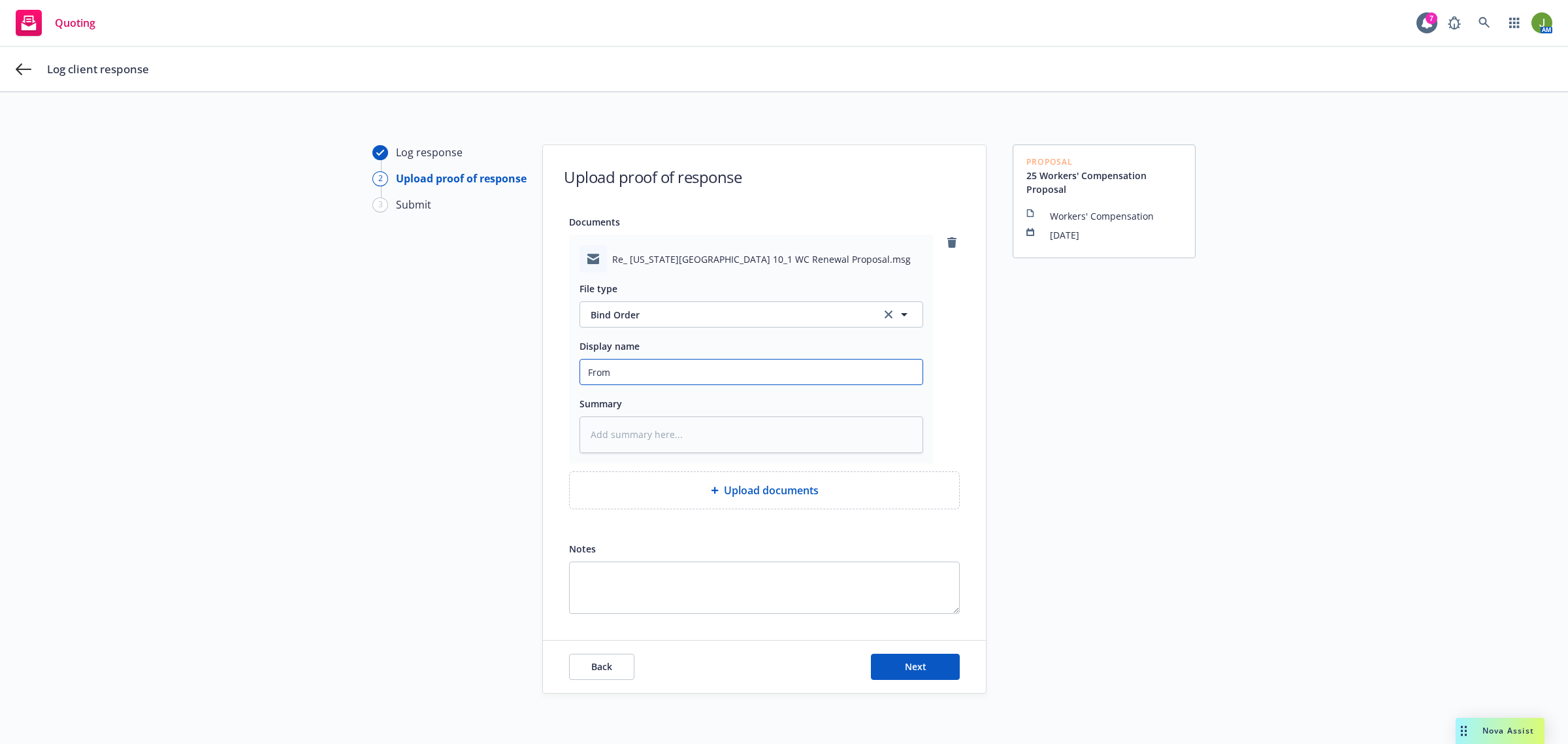
type input "From C"
type textarea "x"
type input "From Cl"
type textarea "x"
type input "From Cli"
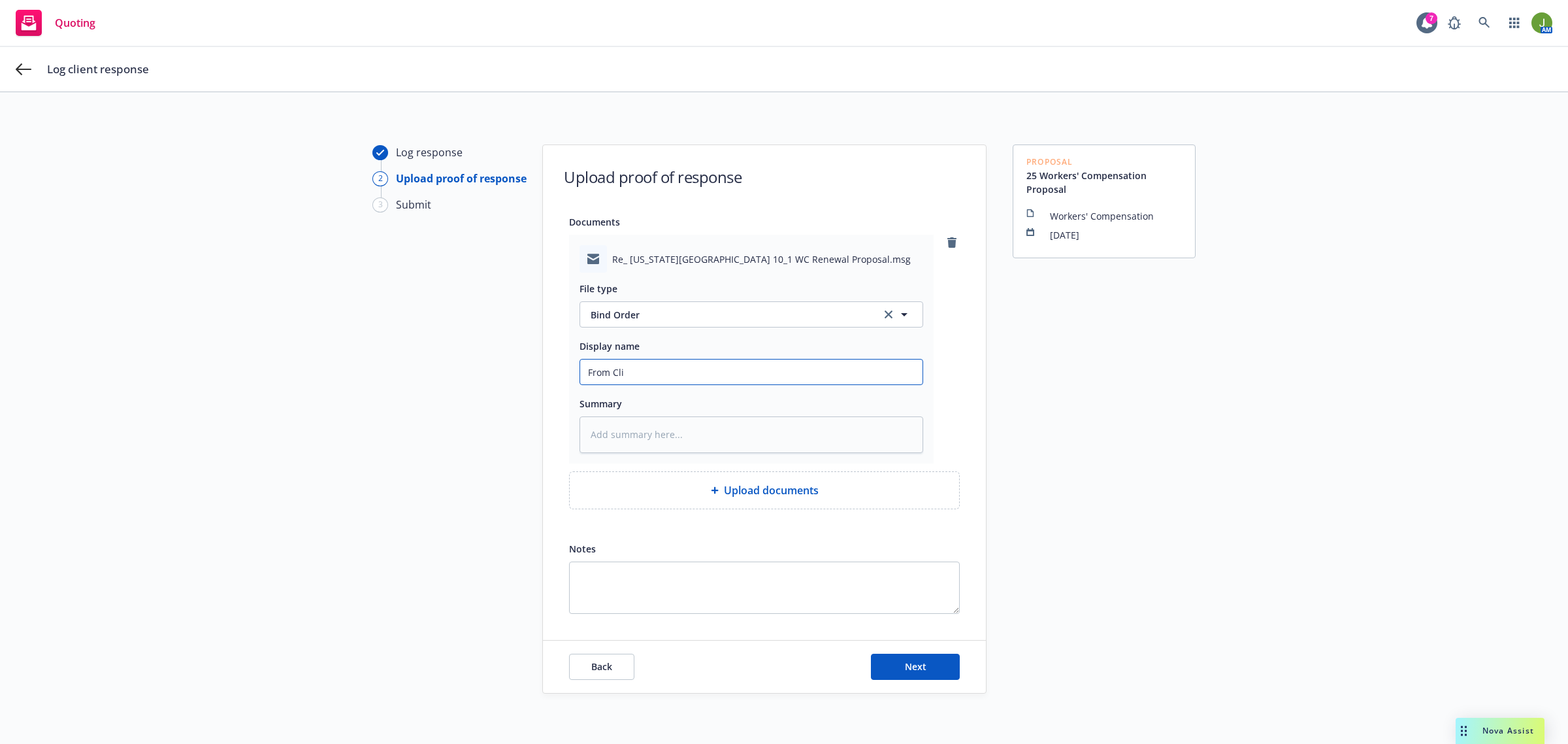
type textarea "x"
type input "From Clie"
type textarea "x"
type input "From Clien"
type textarea "x"
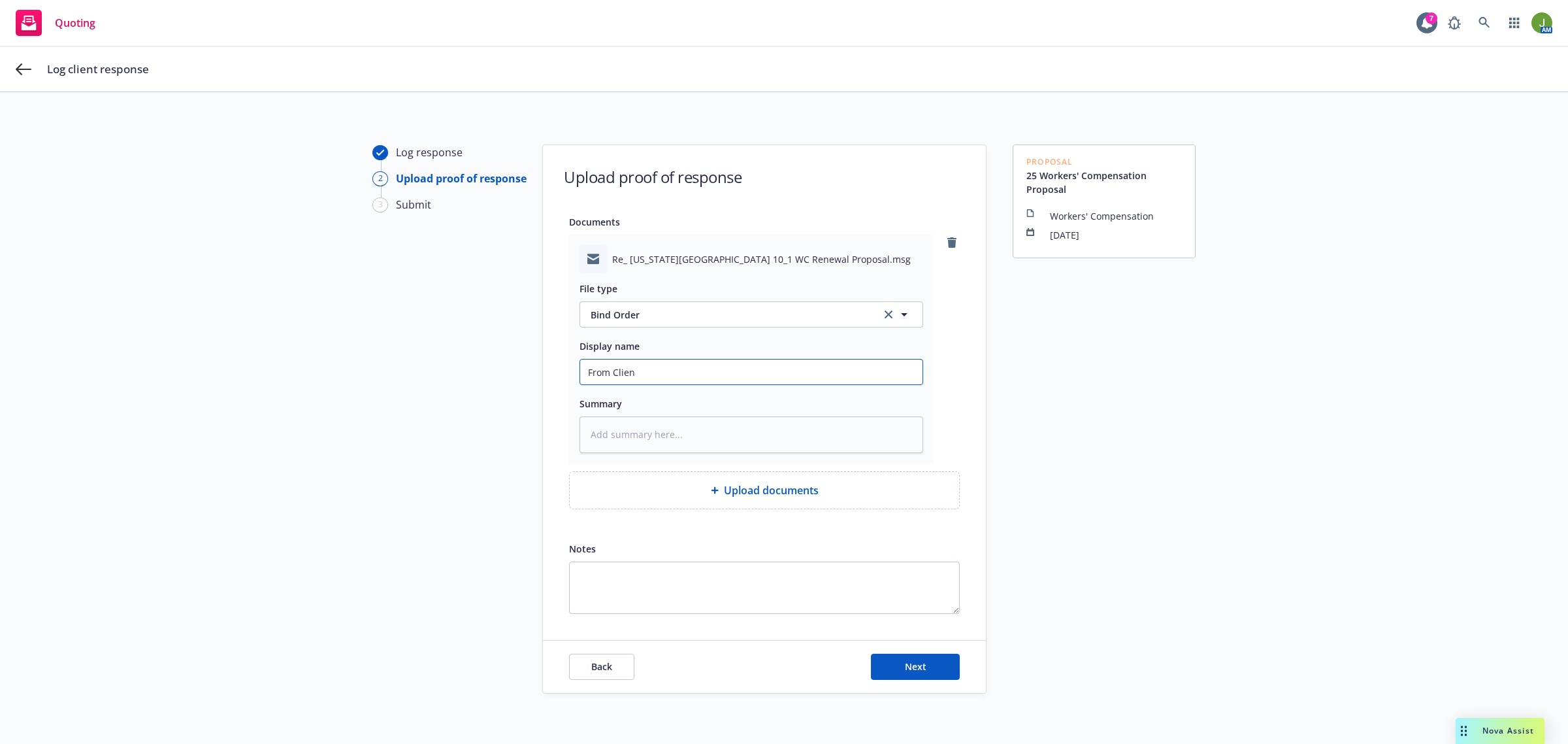
type input "From Client"
type textarea "x"
type input "From Client:"
type textarea "x"
type input "From Client:"
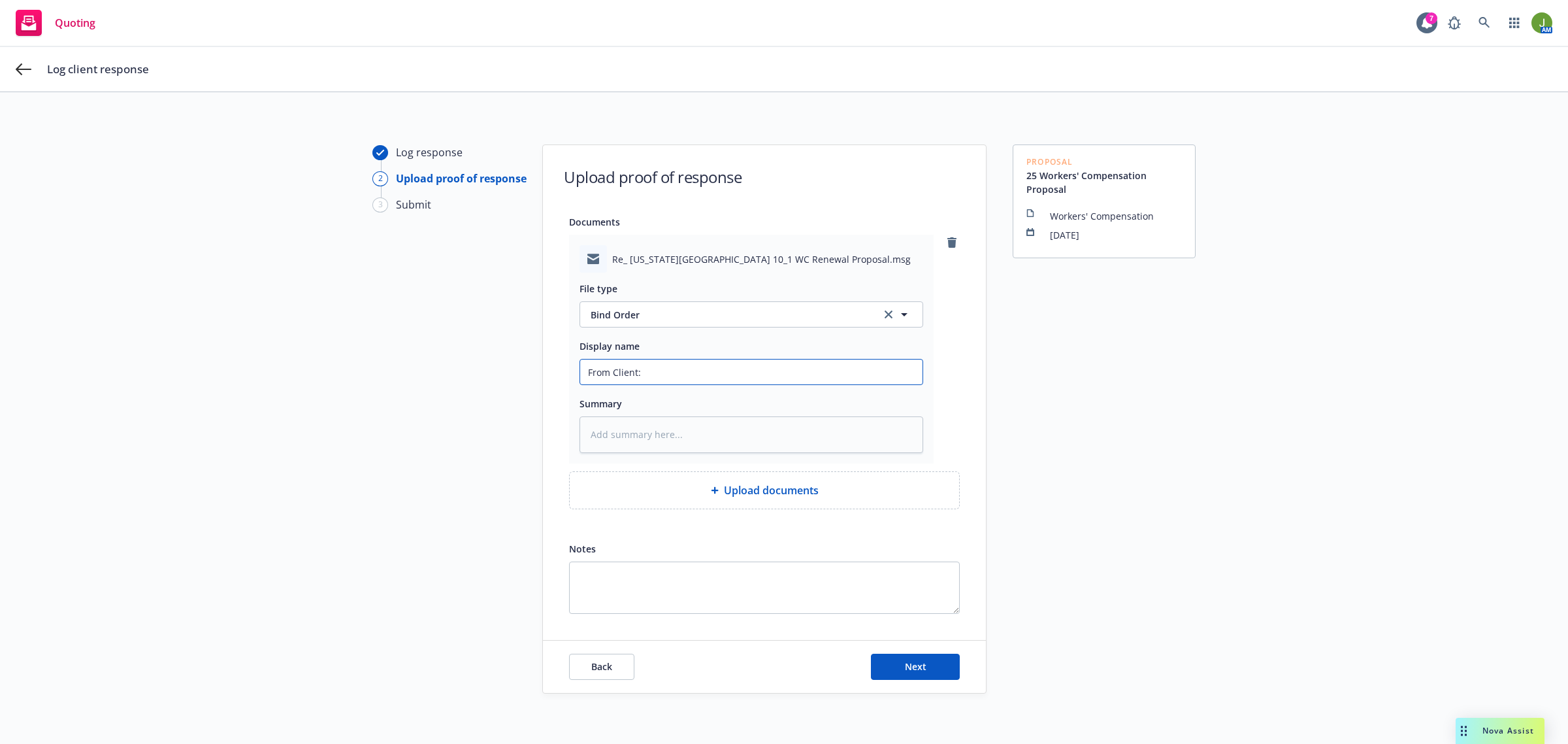
type textarea "x"
type input "From Client: r"
type textarea "x"
type input "From Client: req"
type textarea "x"
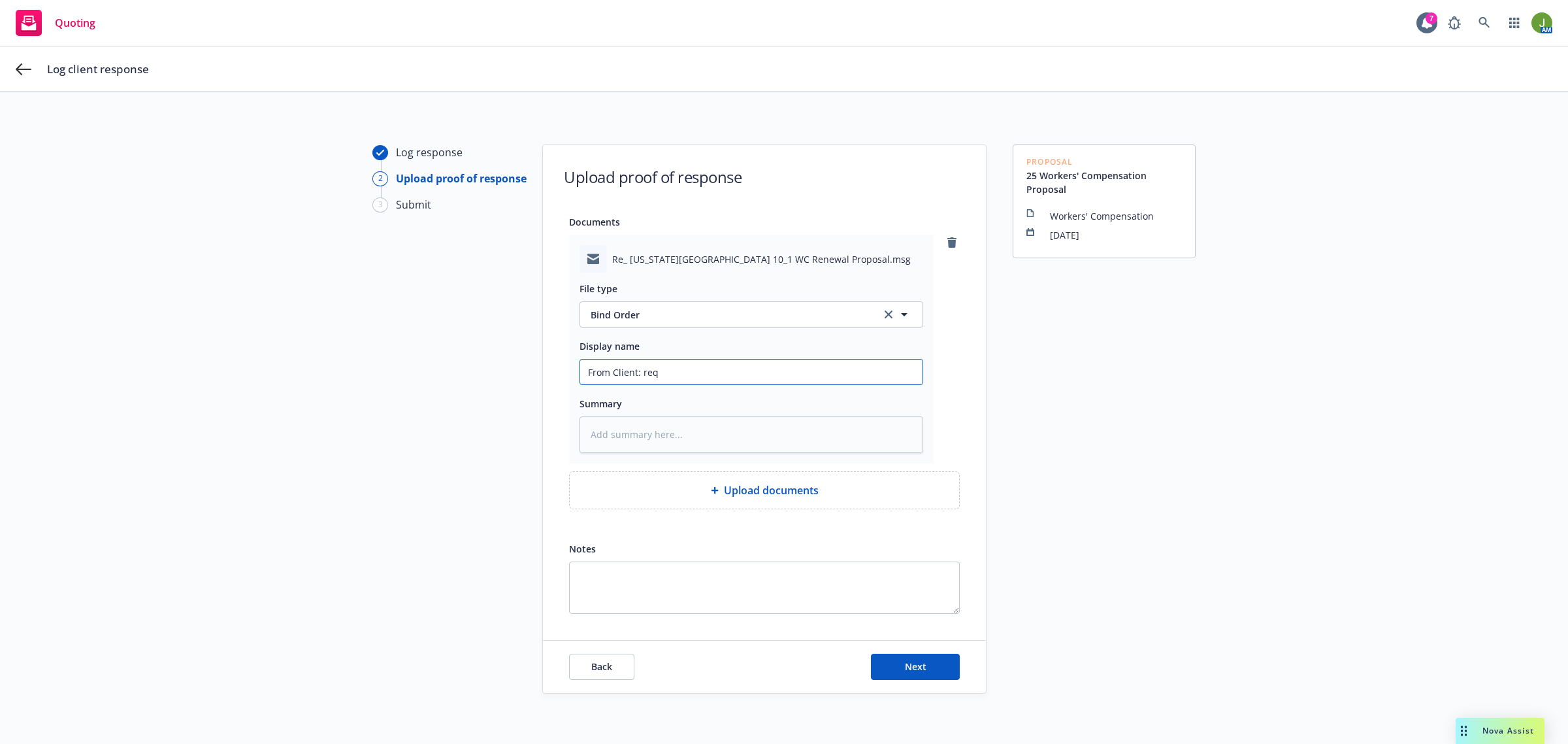
type input "From Client: requ"
type textarea "x"
type input "From Client: reque"
type textarea "x"
type input "From Client: reques"
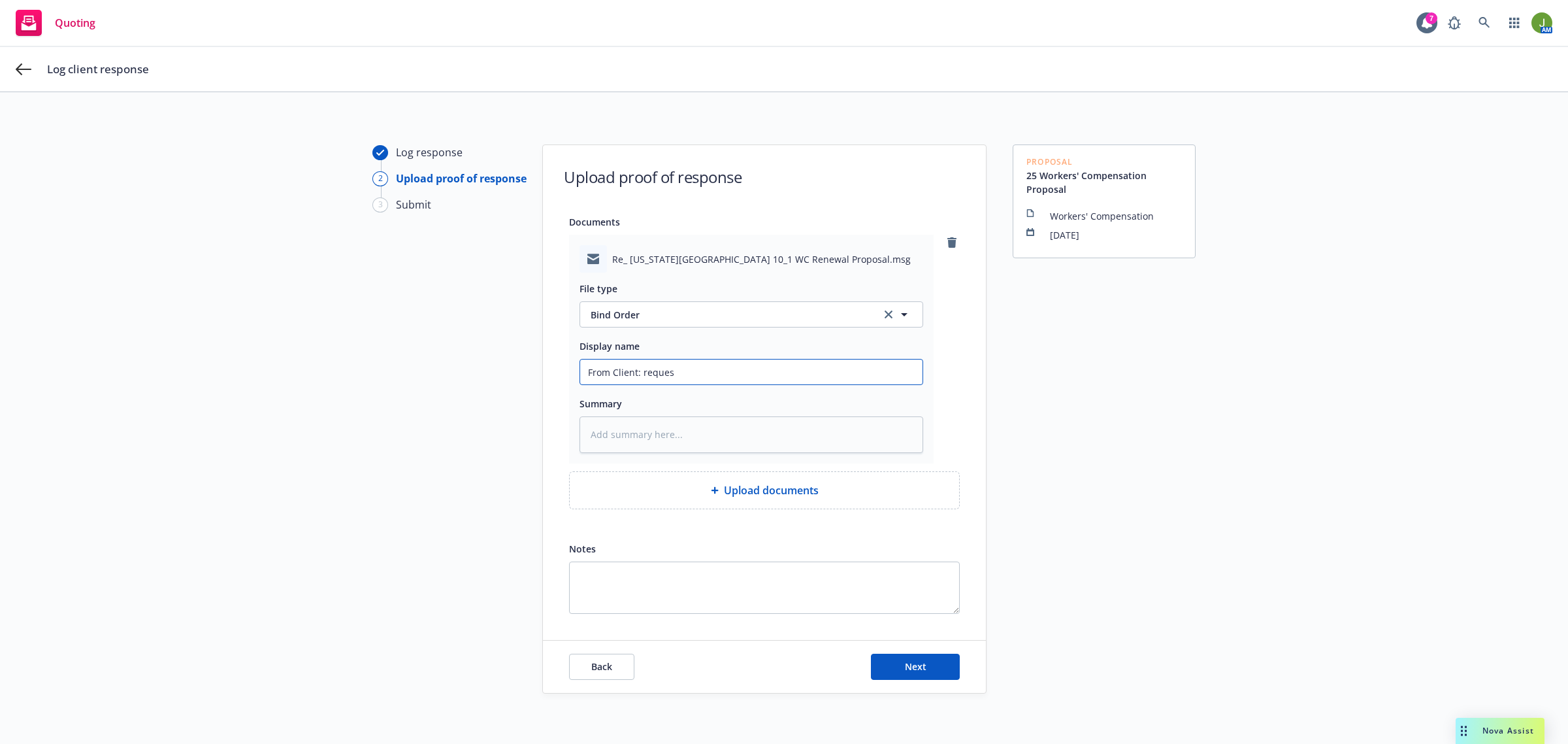
type textarea "x"
type input "From Client: request"
type textarea "x"
type input "From Client: request"
type textarea "x"
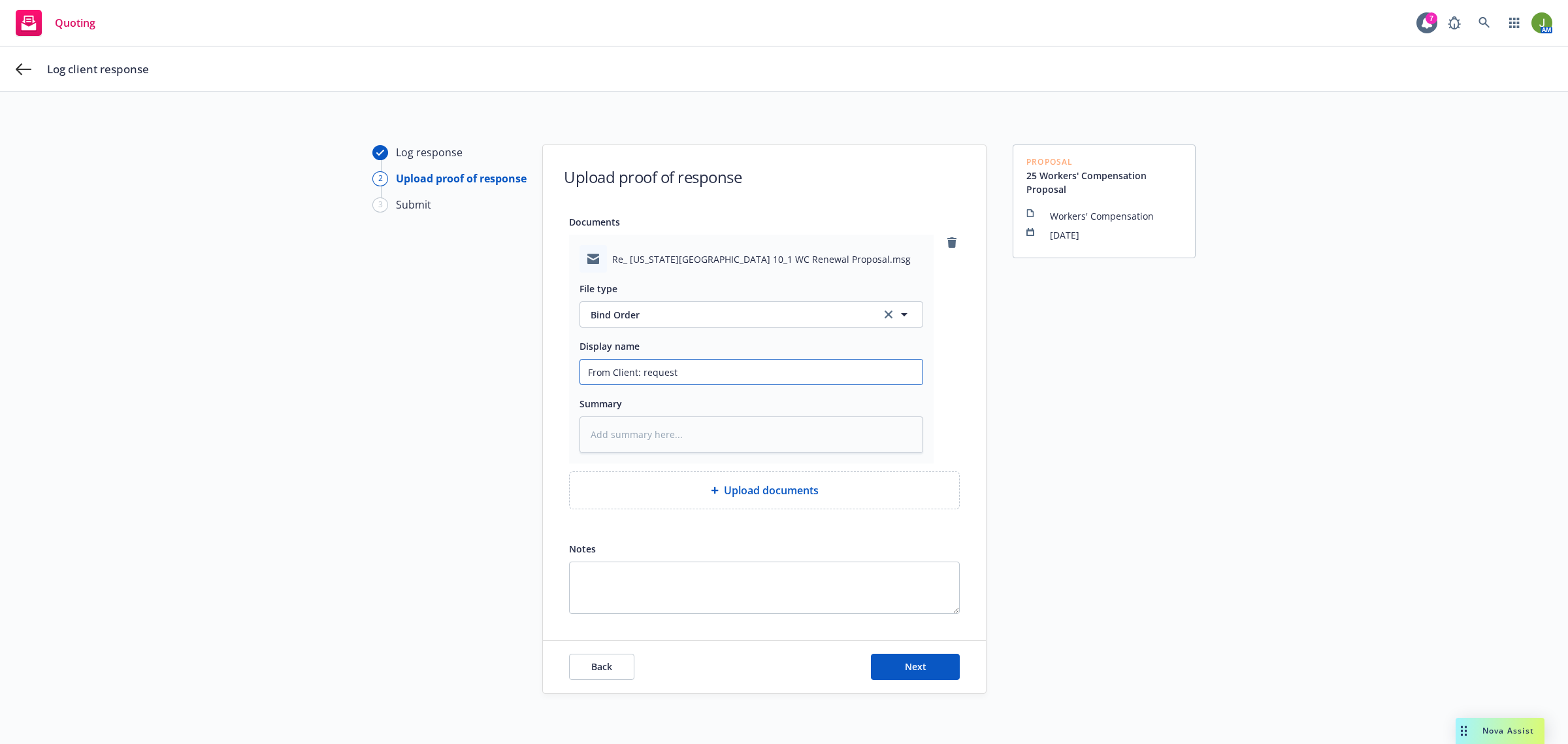
type input "From Client: request t"
type textarea "x"
type input "From Client: request to"
type textarea "x"
type input "From Client: request to"
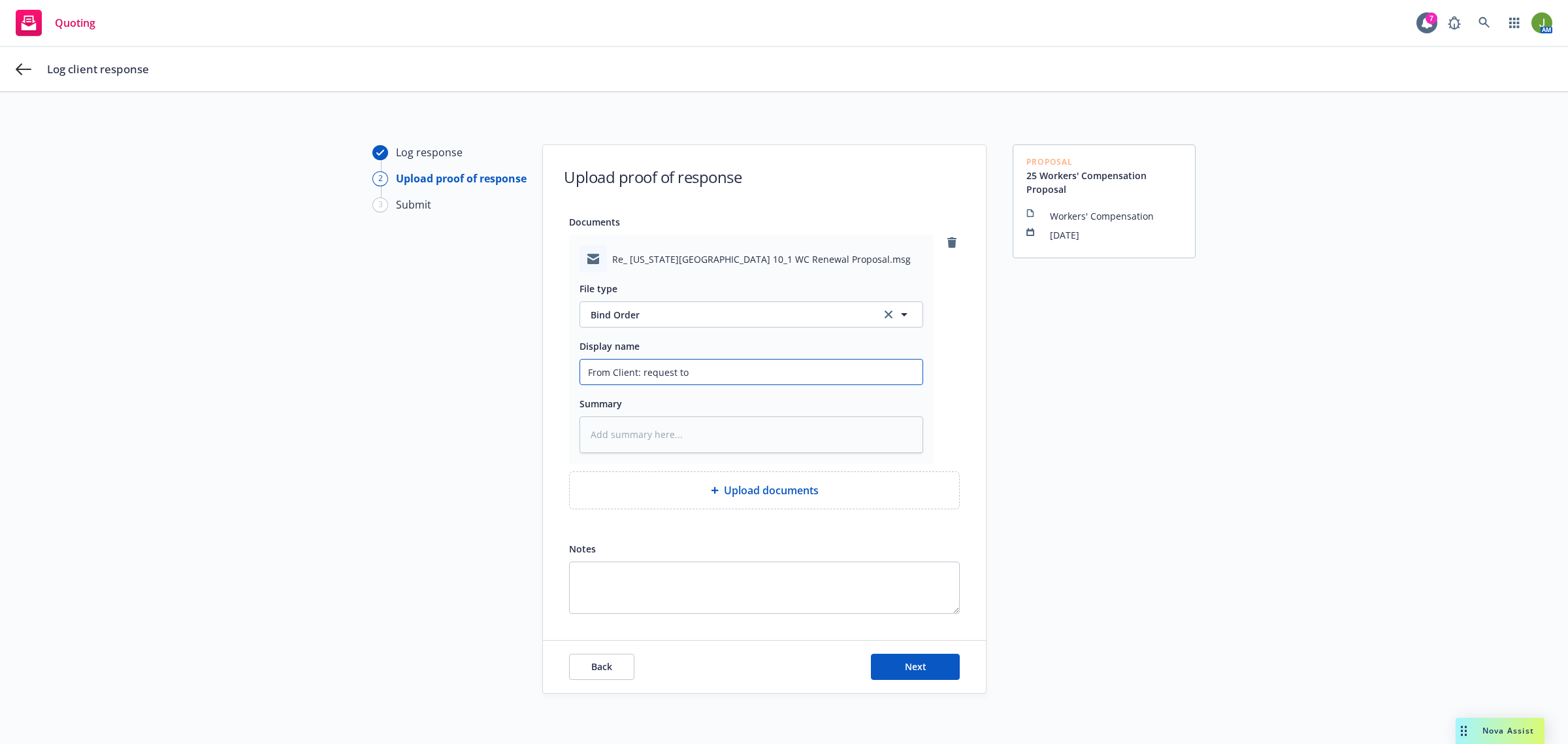
type textarea "x"
type input "From Client: request to b"
type textarea "x"
type input "From Client: request to bi"
type textarea "x"
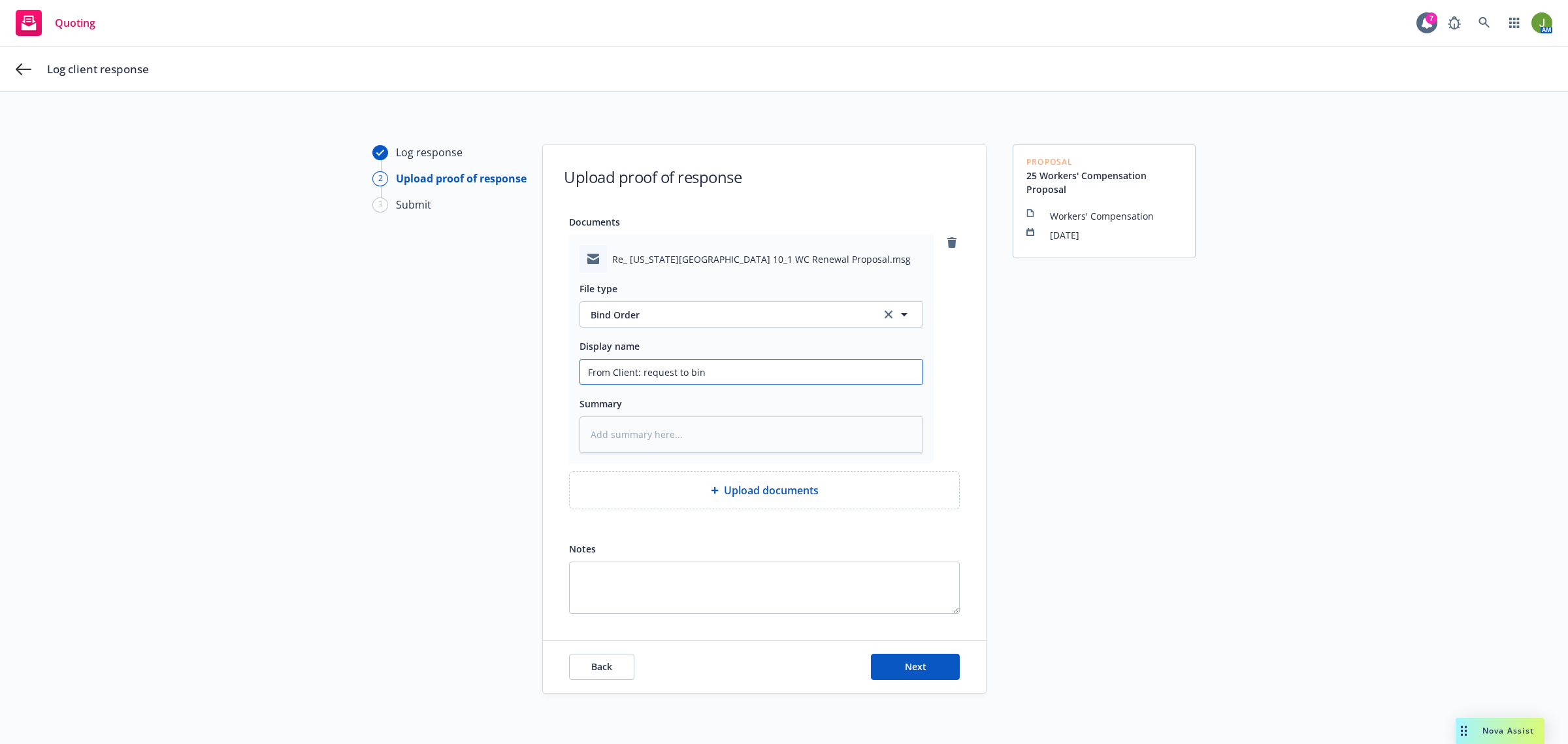
type input "From Client: request to bind"
type textarea "x"
type input "From Client: request to bind"
type textarea "x"
type input "From Client: request to bind r"
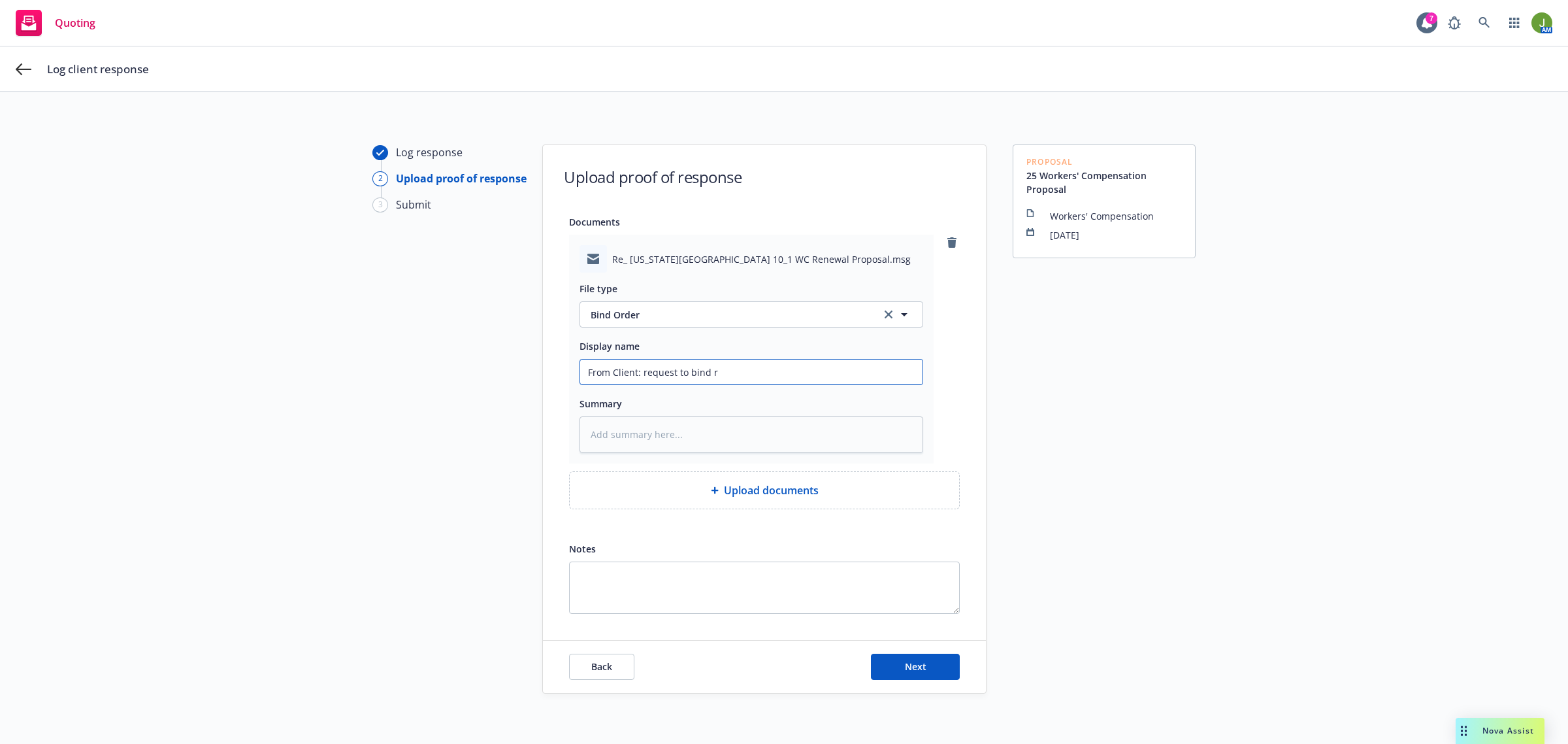
type textarea "x"
type input "From Client: request to bind re"
type textarea "x"
type input "From Client: request to bind ren"
type textarea "x"
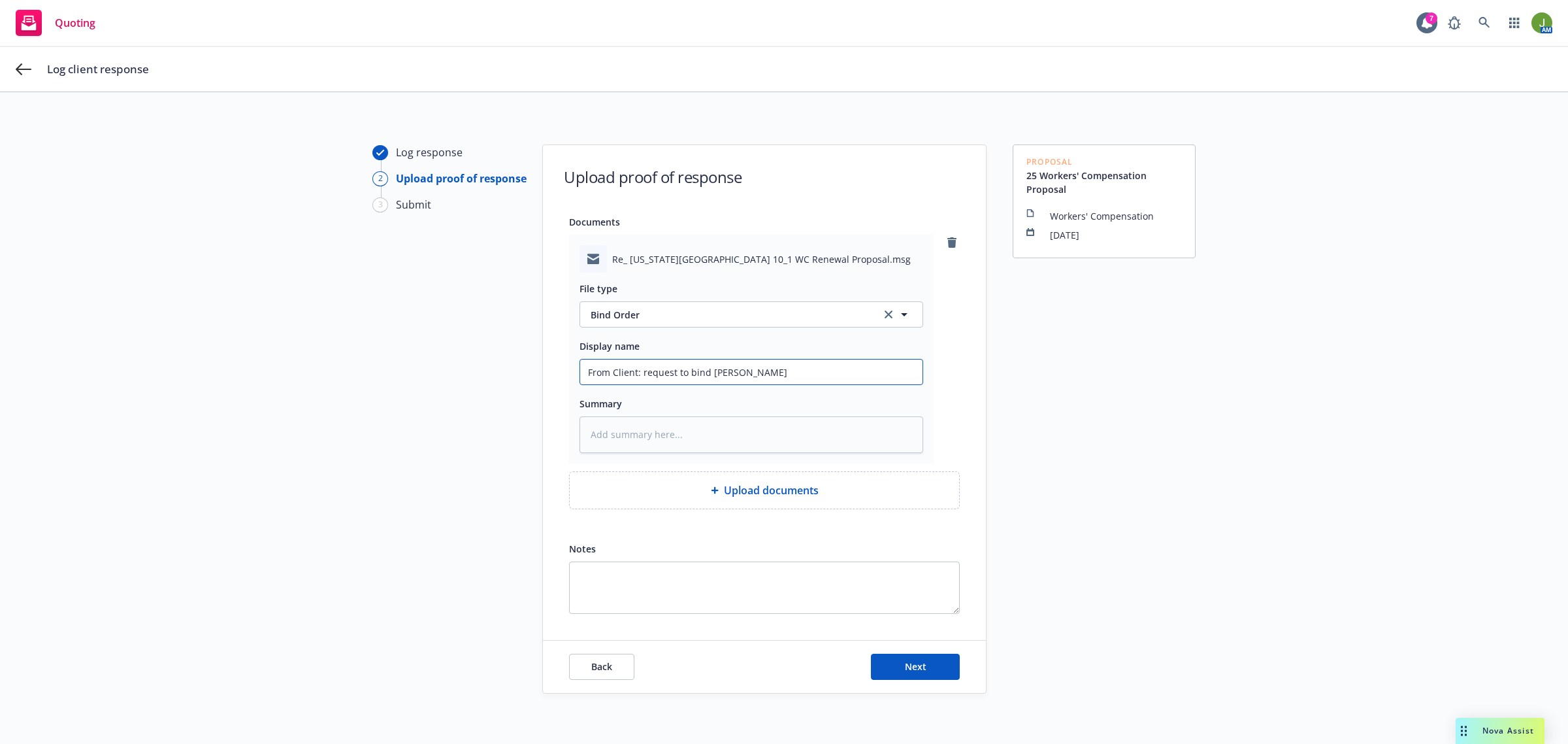
type input "From Client: request to bind renew"
type textarea "x"
type input "From Client: request to bind renewa"
type textarea "x"
type input "From Client: request to bind renewal"
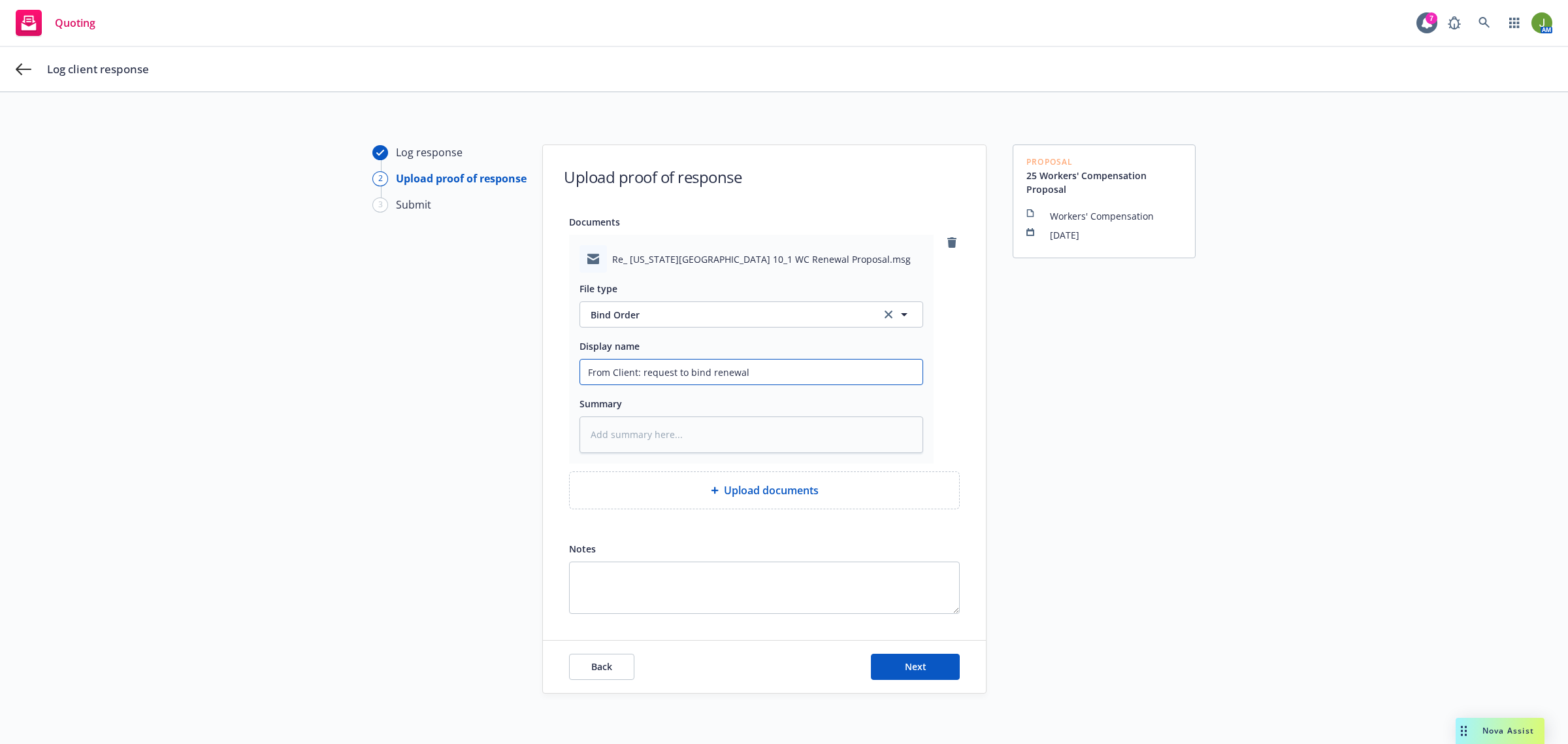
type textarea "x"
type input "From Client: request to bind renewal"
type textarea "x"
type input "From Client: request to bind renewal w"
type textarea "x"
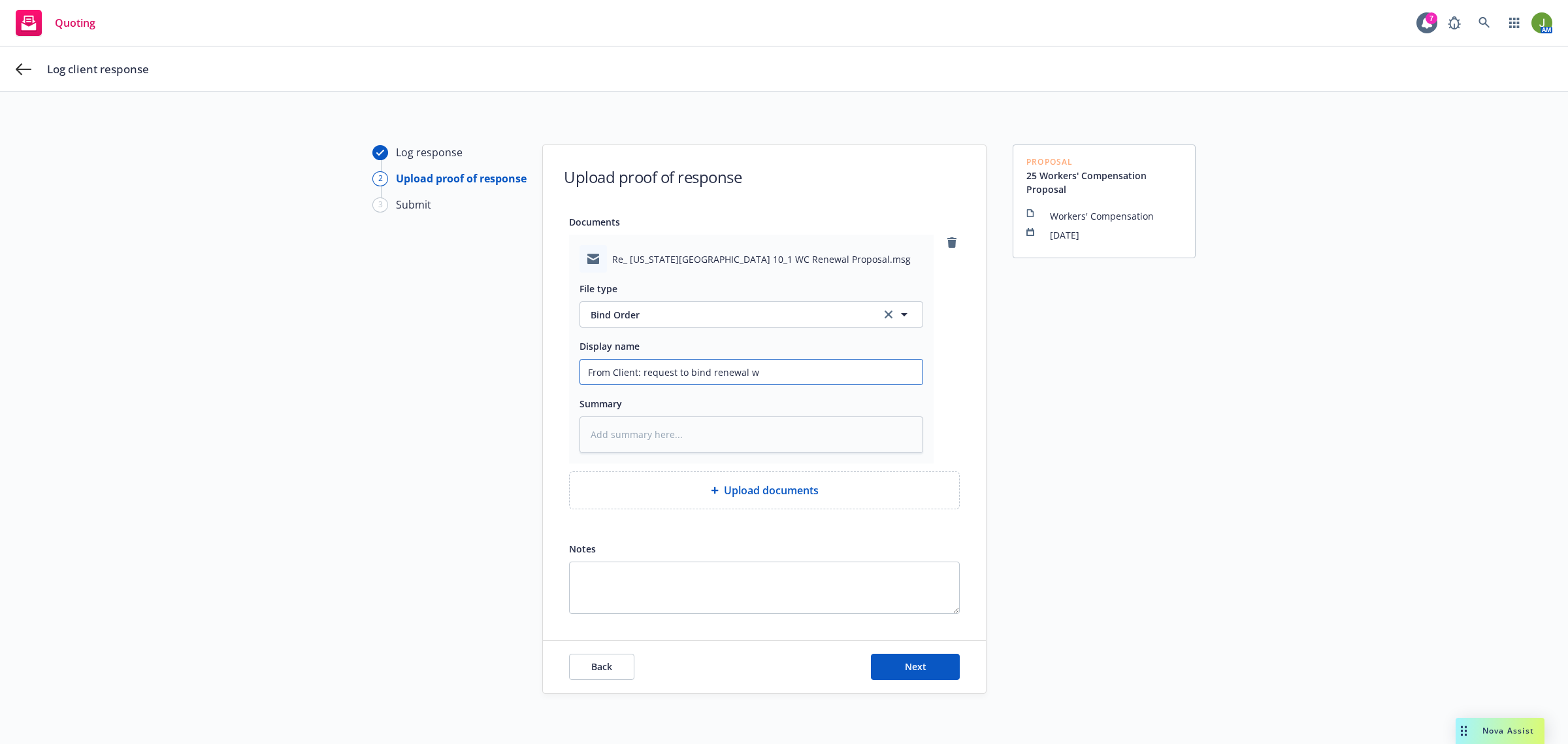
type input "From Client: request to bind renewal w/"
type textarea "x"
type input "From Client: request to bind renewal w/C"
type textarea "x"
type input "From Client: request to bind renewal w/Co"
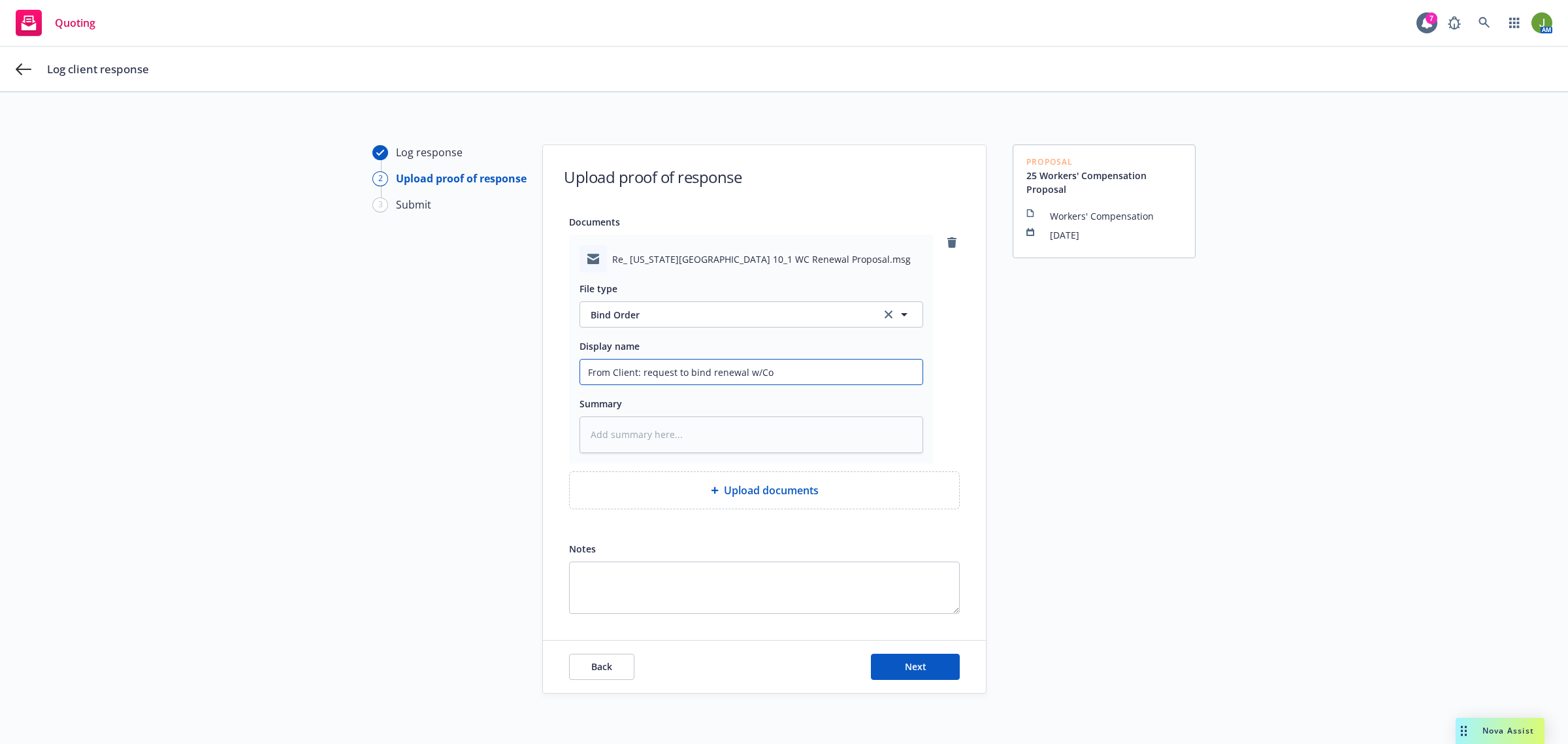
type textarea "x"
type input "From Client: request to bind renewal w/Com"
type textarea "x"
type input "From Client: request to bind renewal w/Comp"
type textarea "x"
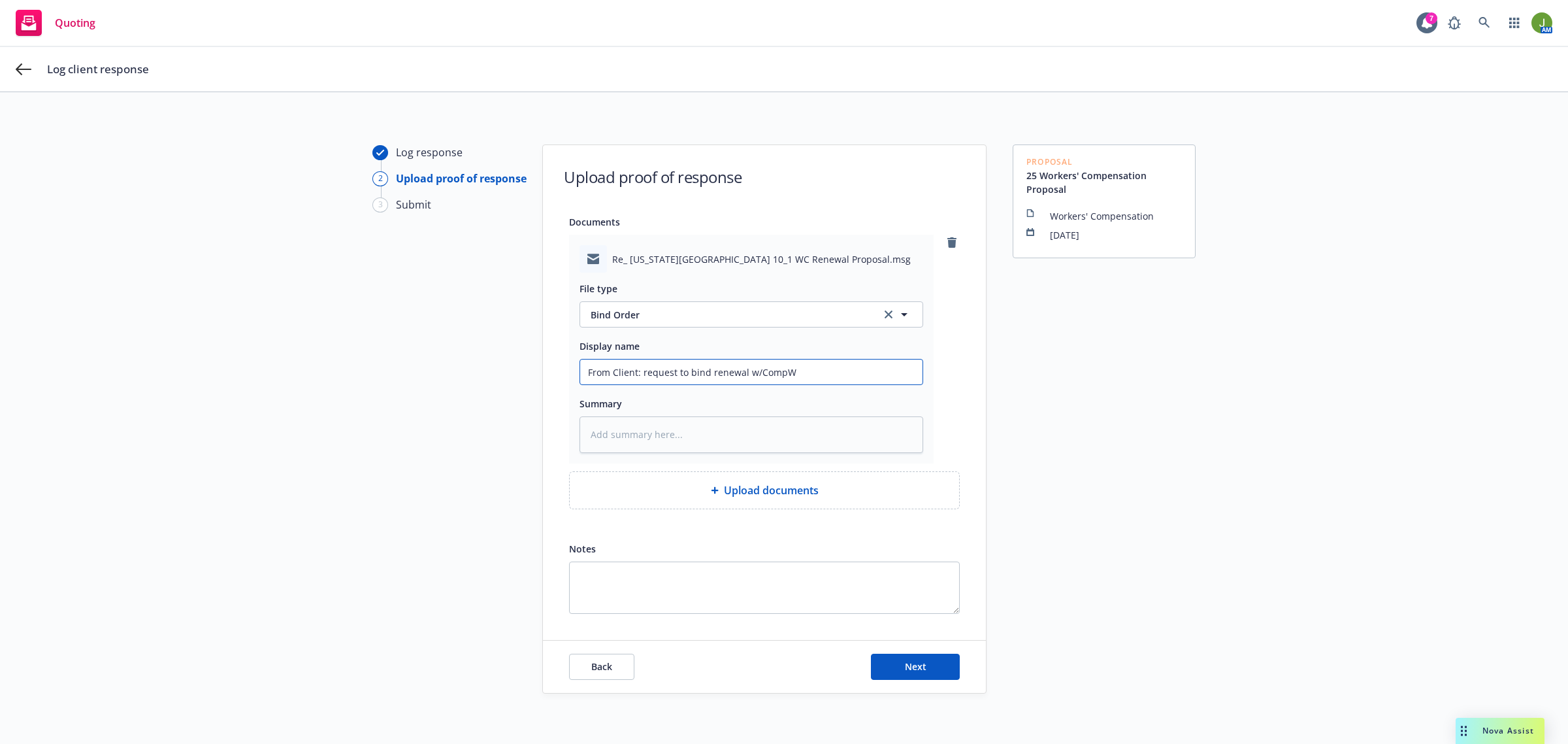
type input "From Client: request to bind renewal w/CompWe"
type textarea "x"
type input "From Client: request to bind renewal w/CompWes"
type textarea "x"
type input "From Client: request to bind renewal w/CompWest"
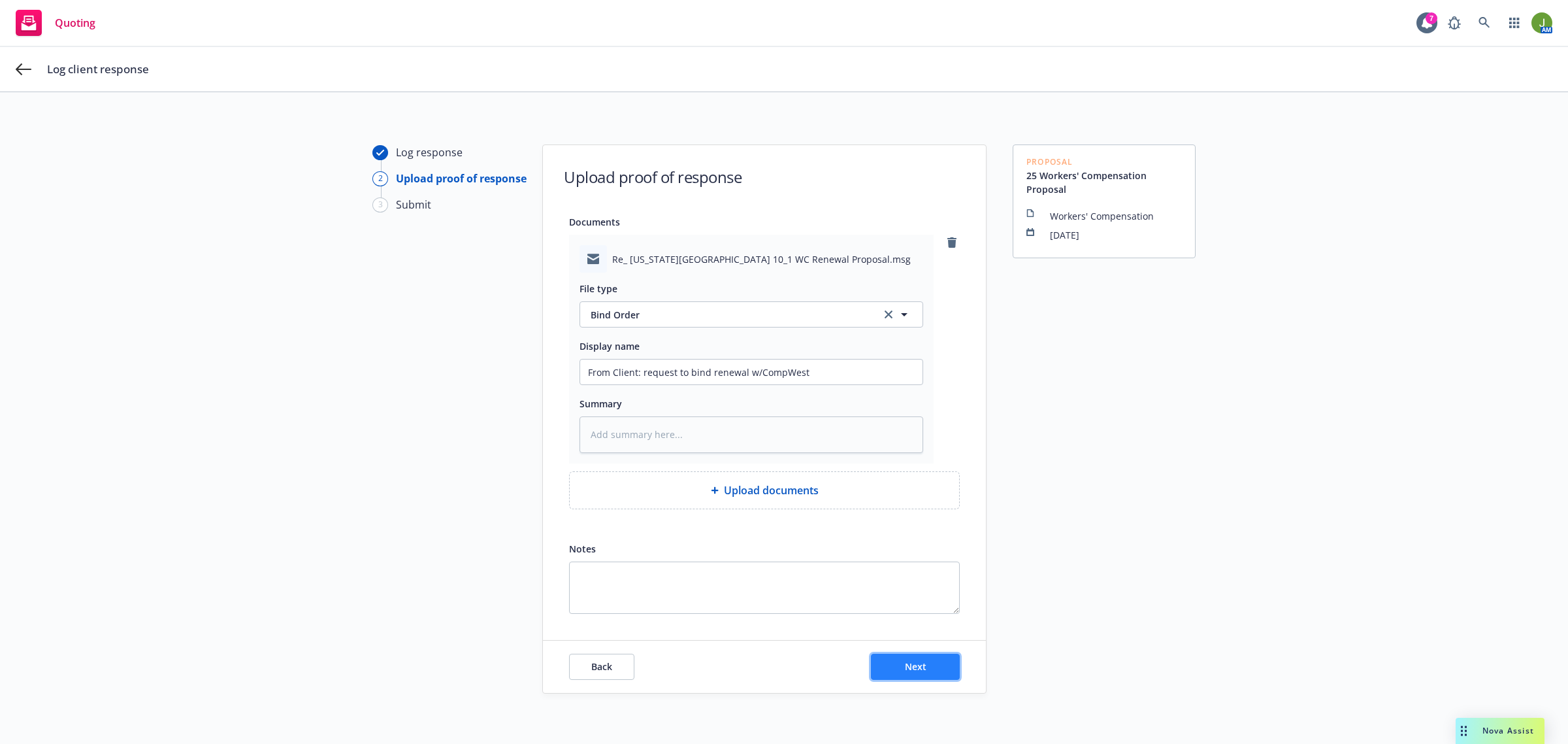
click at [906, 672] on span "Next" at bounding box center [916, 666] width 21 height 13
type textarea "x"
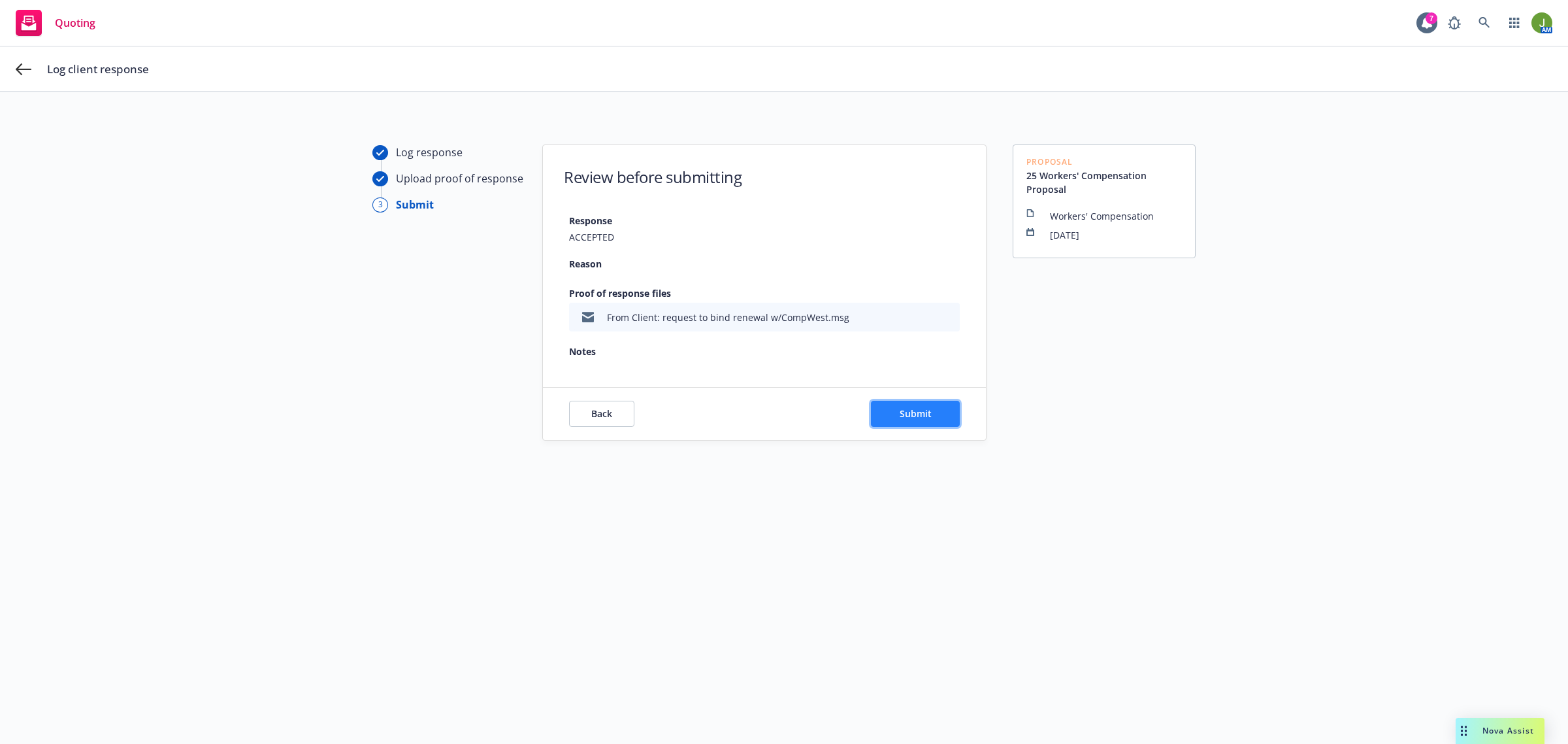
click at [912, 413] on span "Submit" at bounding box center [916, 412] width 32 height 13
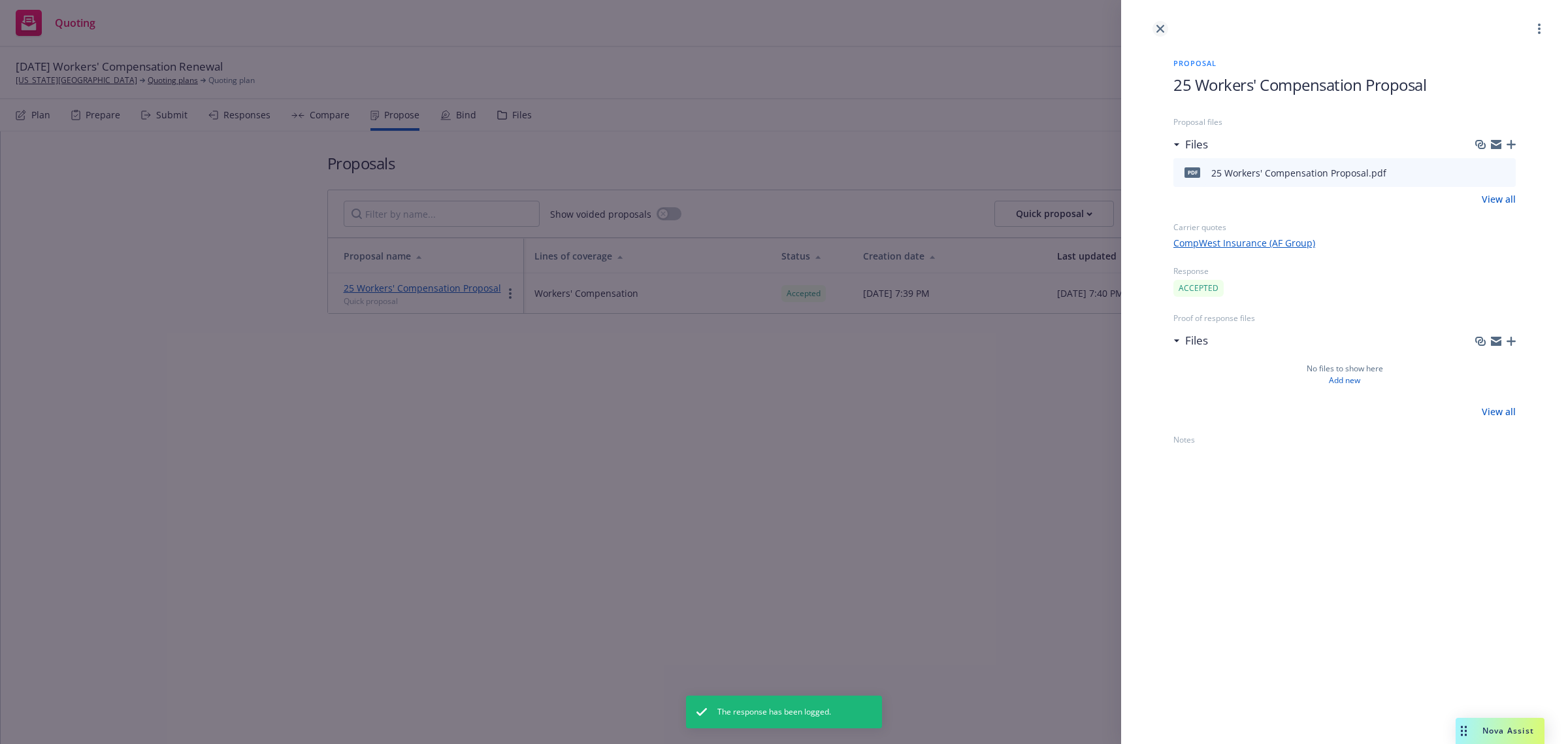
click at [1163, 24] on icon "close" at bounding box center [1160, 28] width 8 height 8
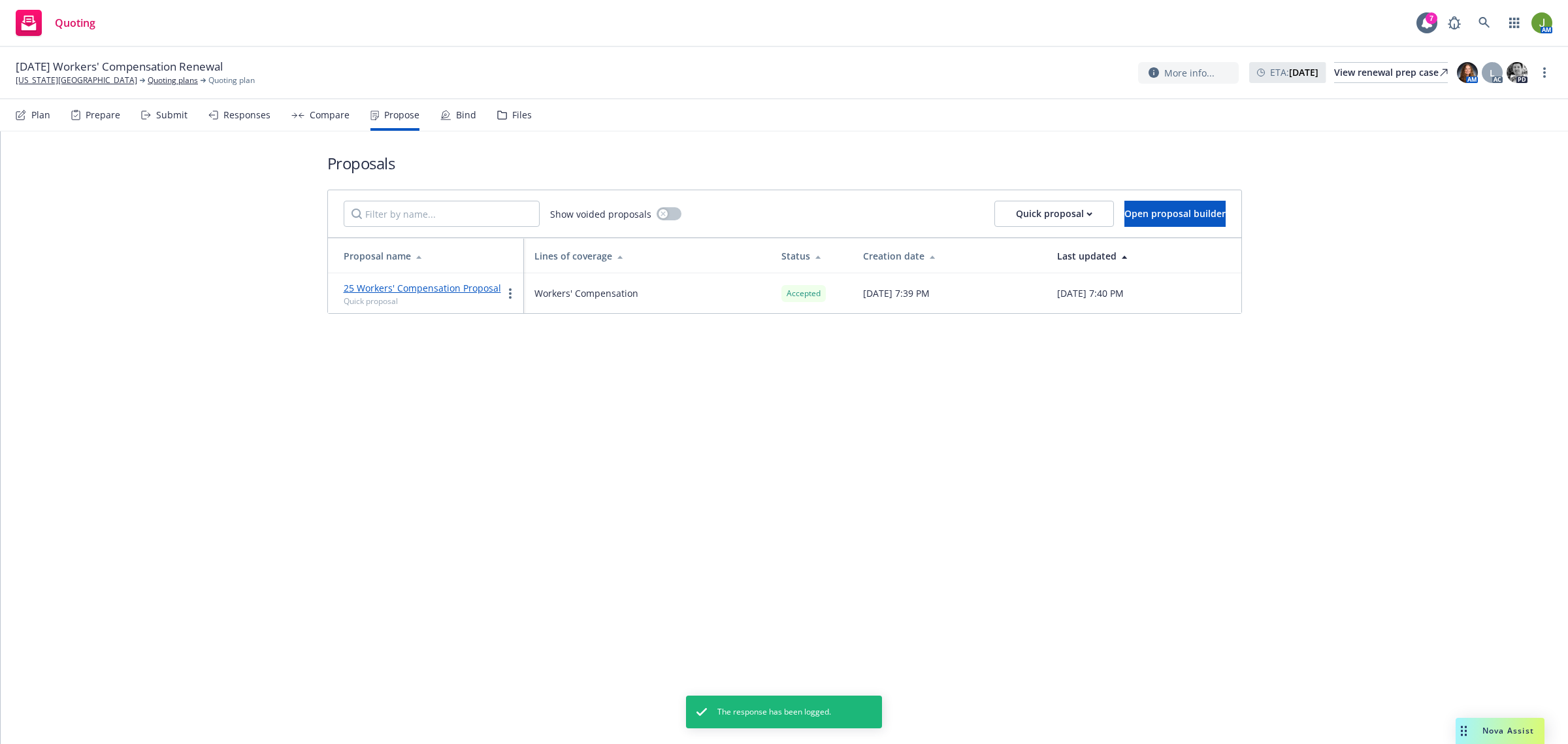
click at [446, 120] on icon at bounding box center [446, 115] width 11 height 11
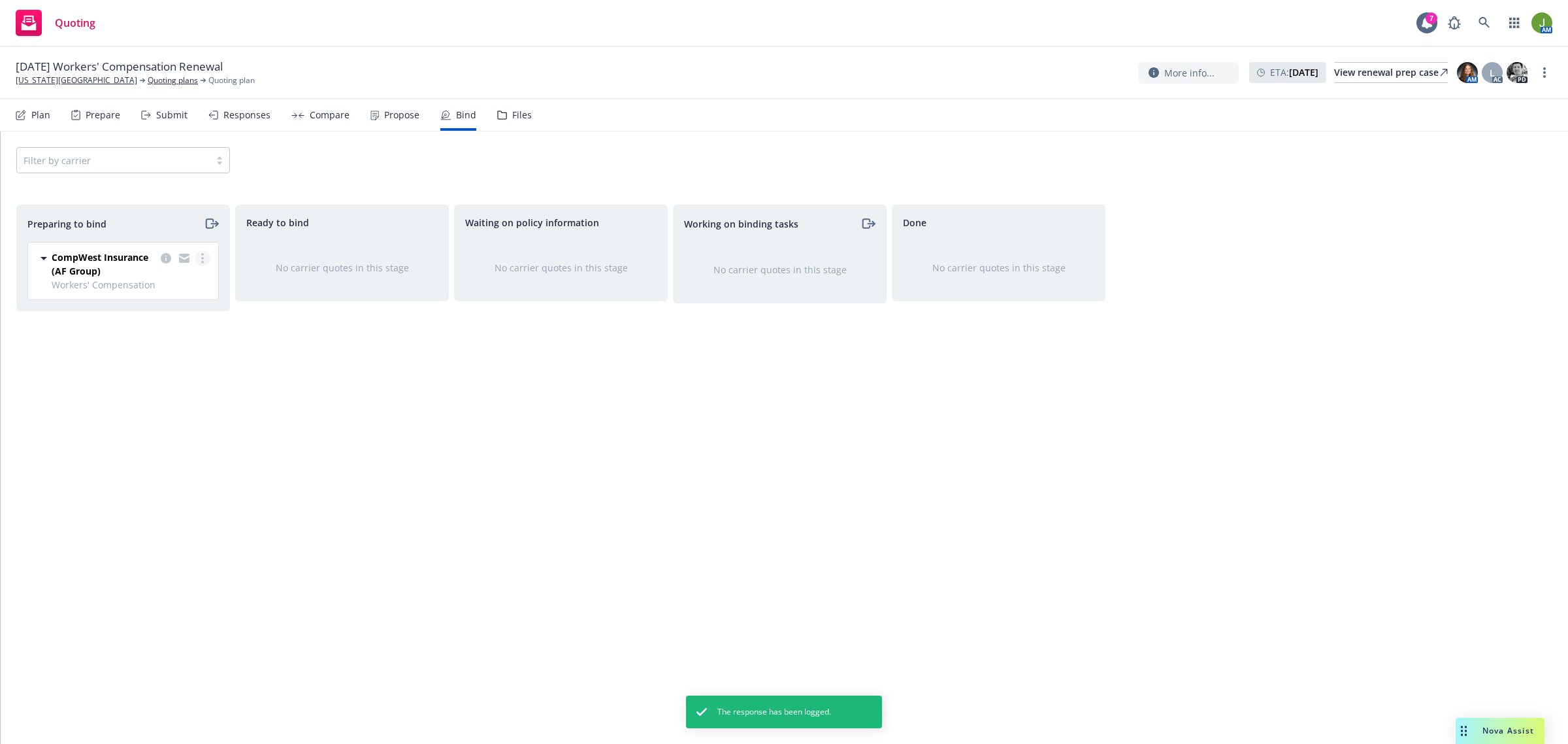
click at [203, 262] on circle "more" at bounding box center [202, 261] width 3 height 3
click at [191, 307] on link "Log bind order" at bounding box center [144, 311] width 128 height 26
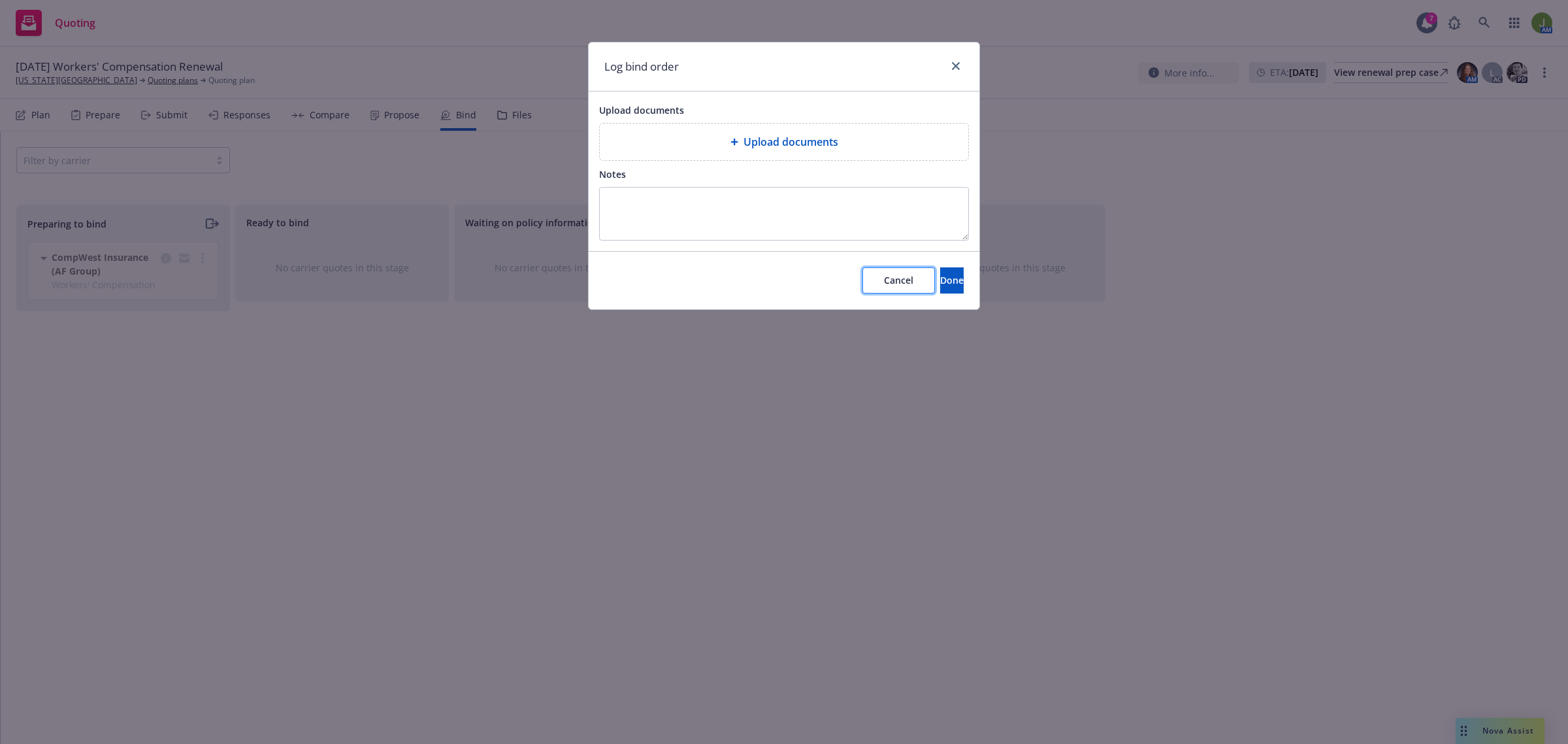
click at [884, 284] on span "Cancel" at bounding box center [899, 280] width 29 height 13
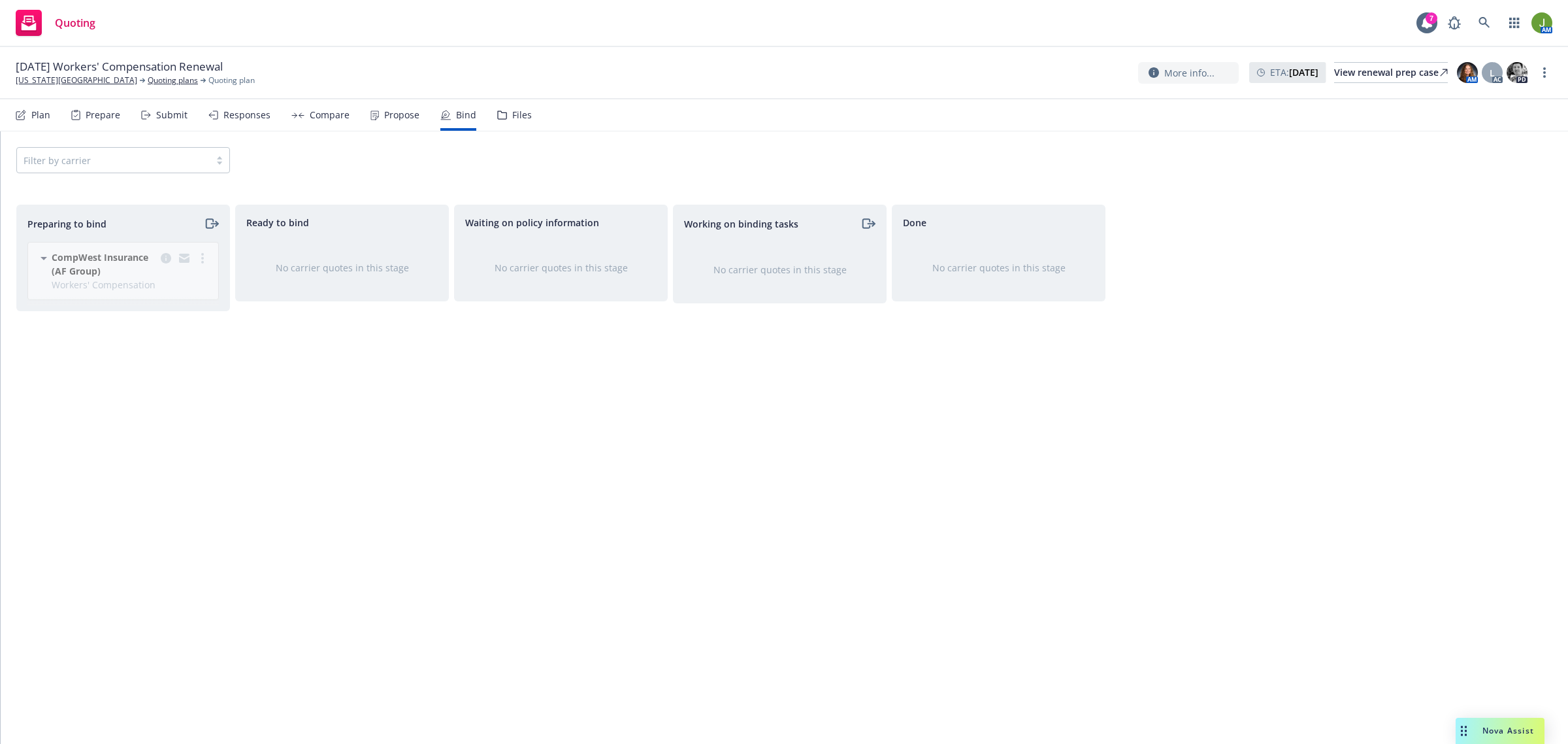
click at [185, 389] on div "Preparing to bind CompWest Insurance (AF Group) Workers' Compensation [DATE] - …" at bounding box center [123, 460] width 214 height 512
click at [203, 254] on circle "more" at bounding box center [202, 254] width 3 height 3
click at [188, 298] on link "Log bind order" at bounding box center [144, 311] width 128 height 26
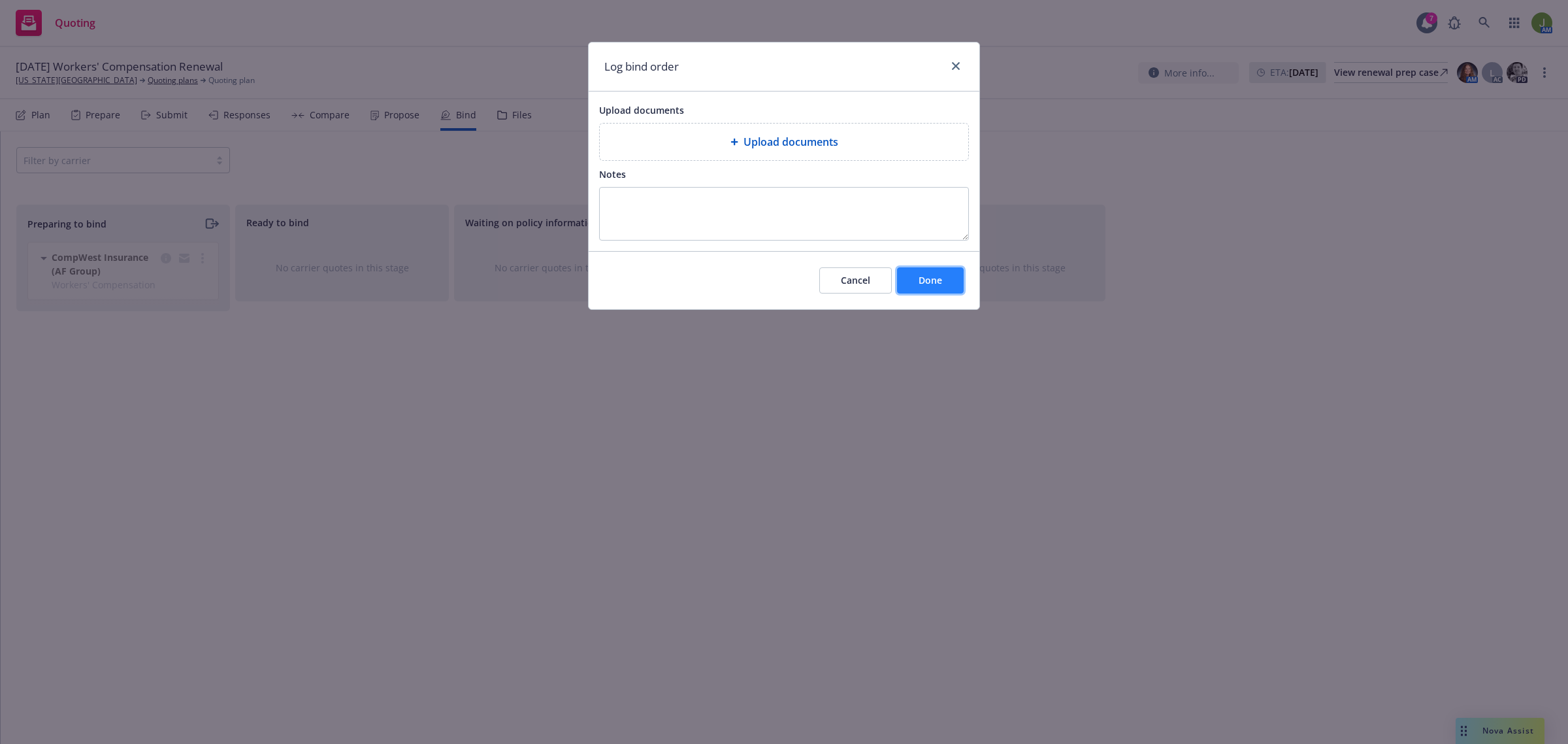
click at [931, 272] on button "Done" at bounding box center [930, 280] width 66 height 26
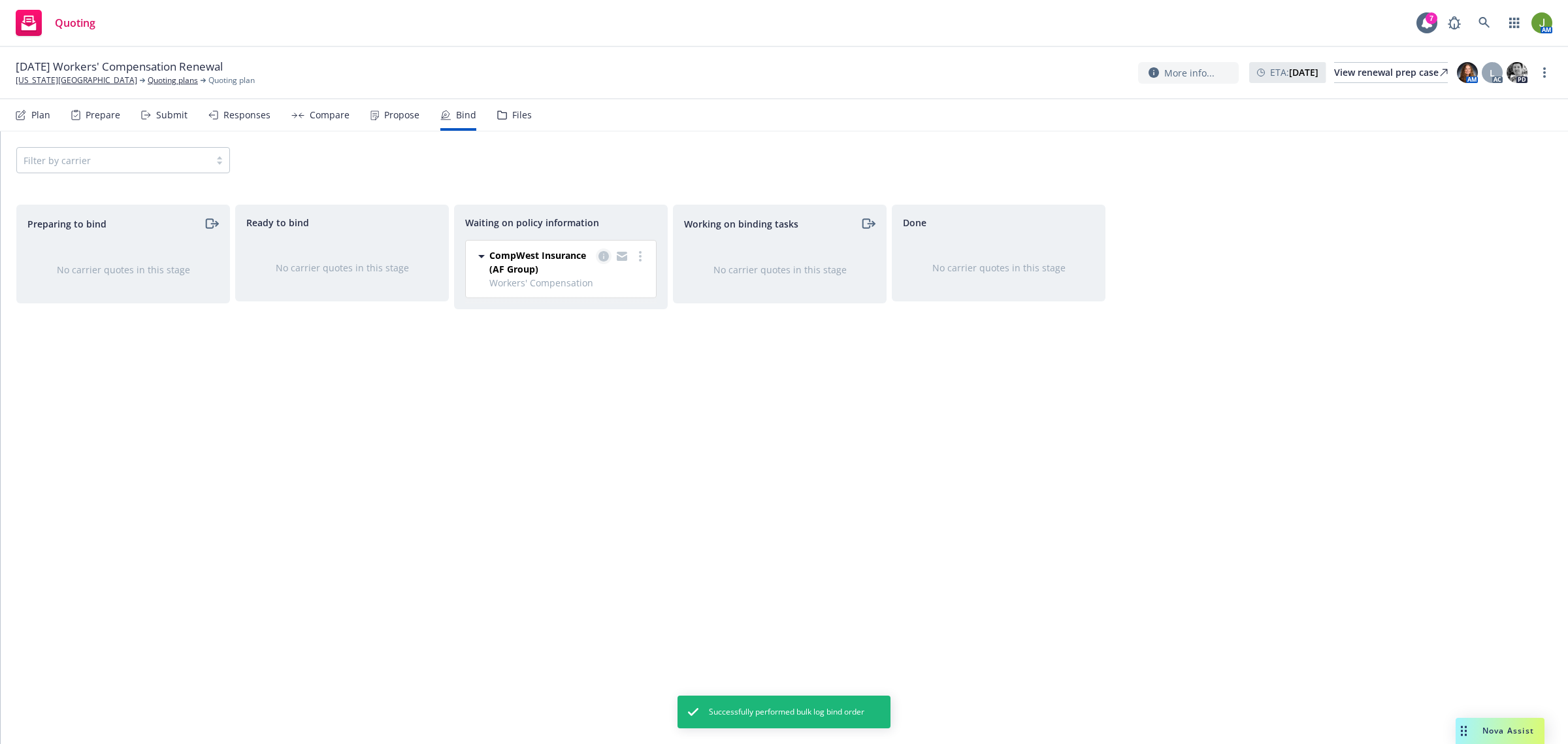
click at [605, 258] on icon "copy logging email" at bounding box center [604, 255] width 11 height 11
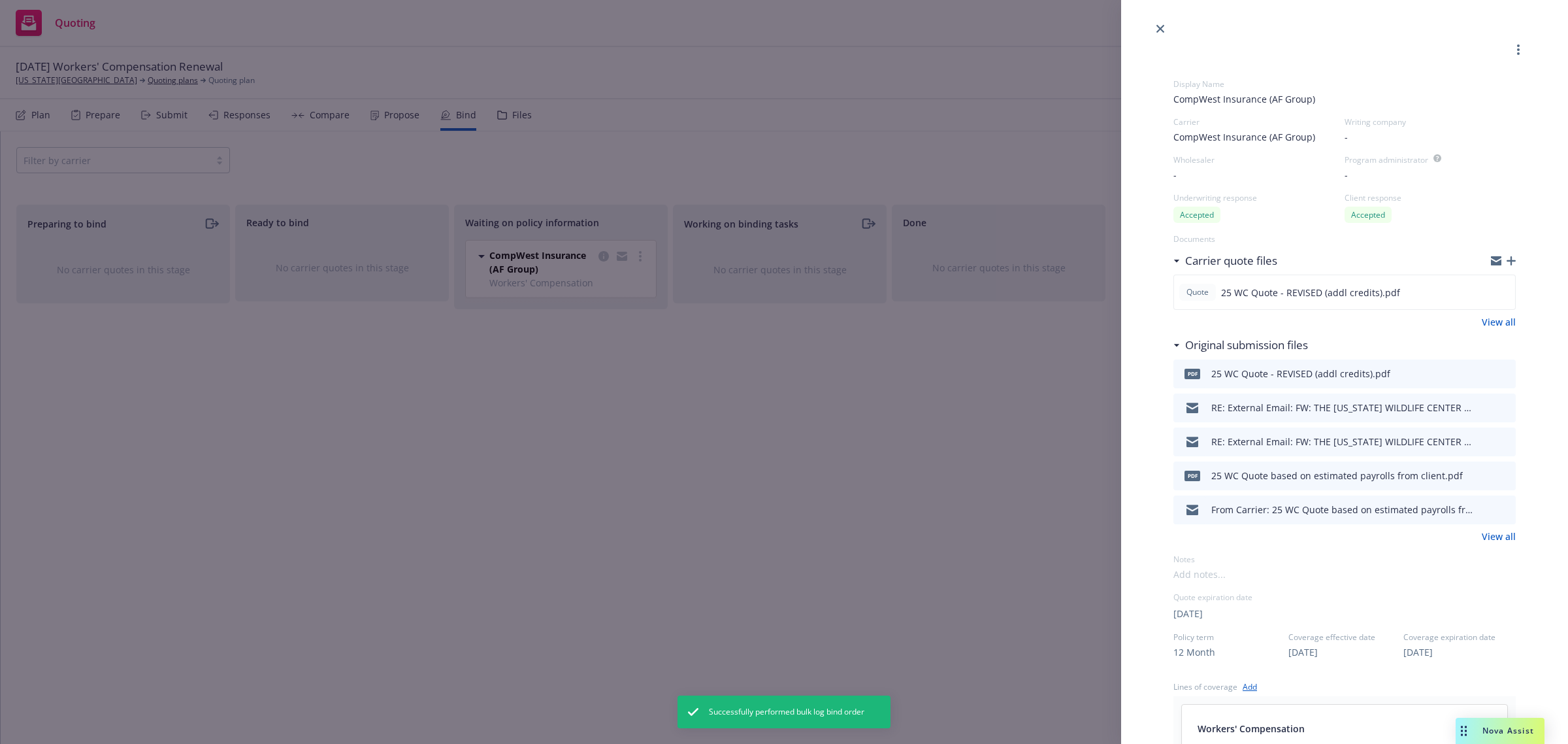
click at [1507, 261] on icon "button" at bounding box center [1510, 260] width 9 height 9
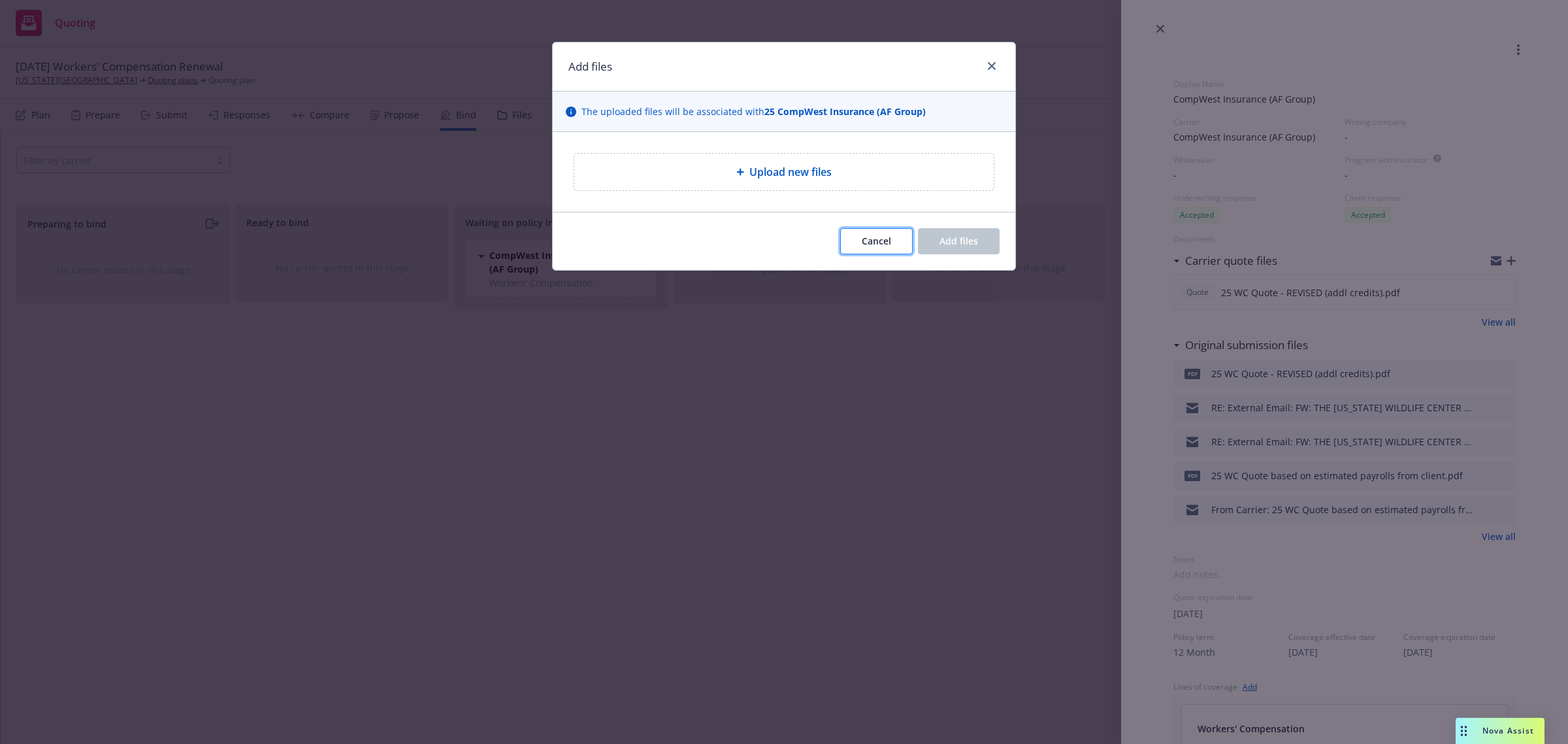
click at [894, 236] on button "Cancel" at bounding box center [877, 241] width 72 height 26
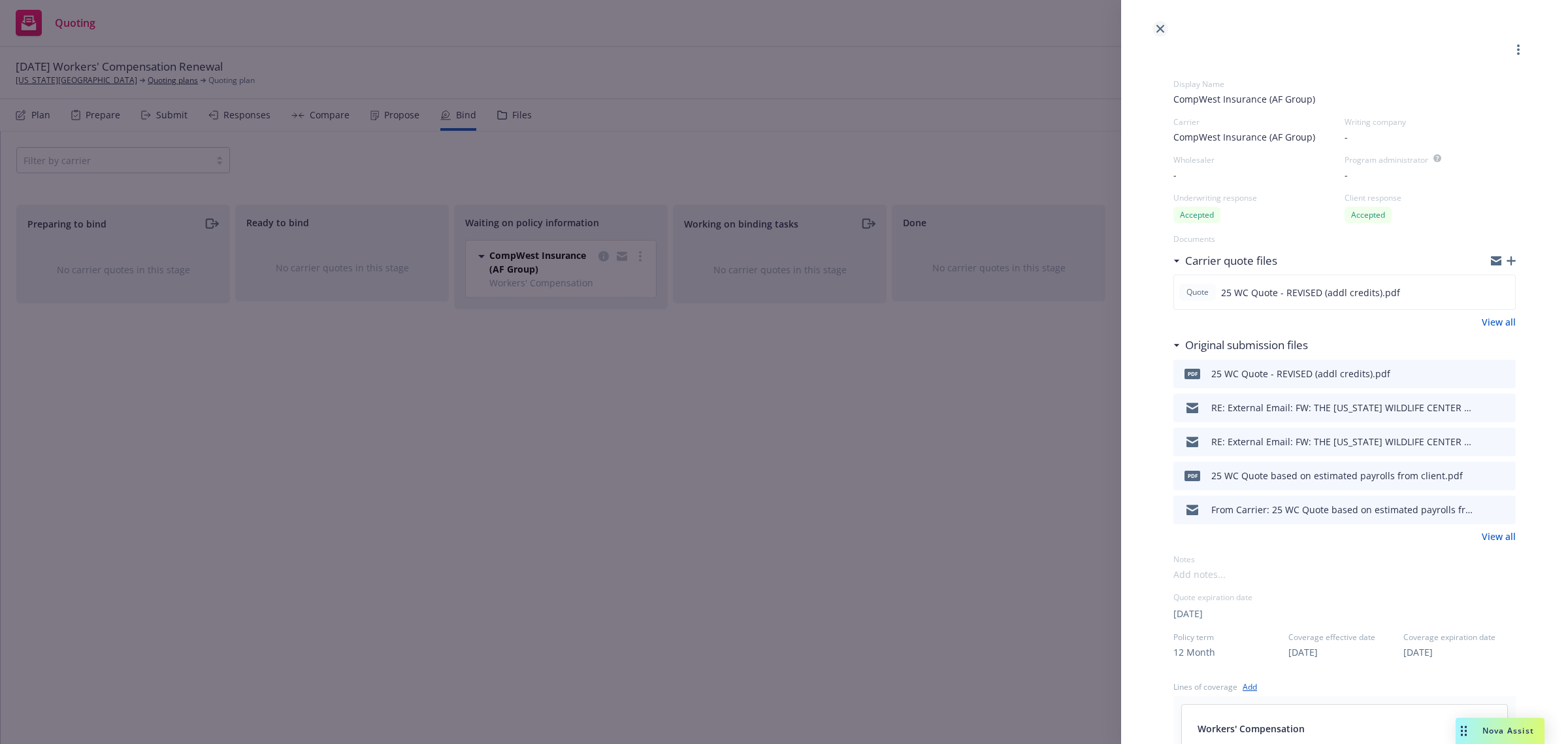
click at [1158, 30] on icon "close" at bounding box center [1160, 28] width 8 height 8
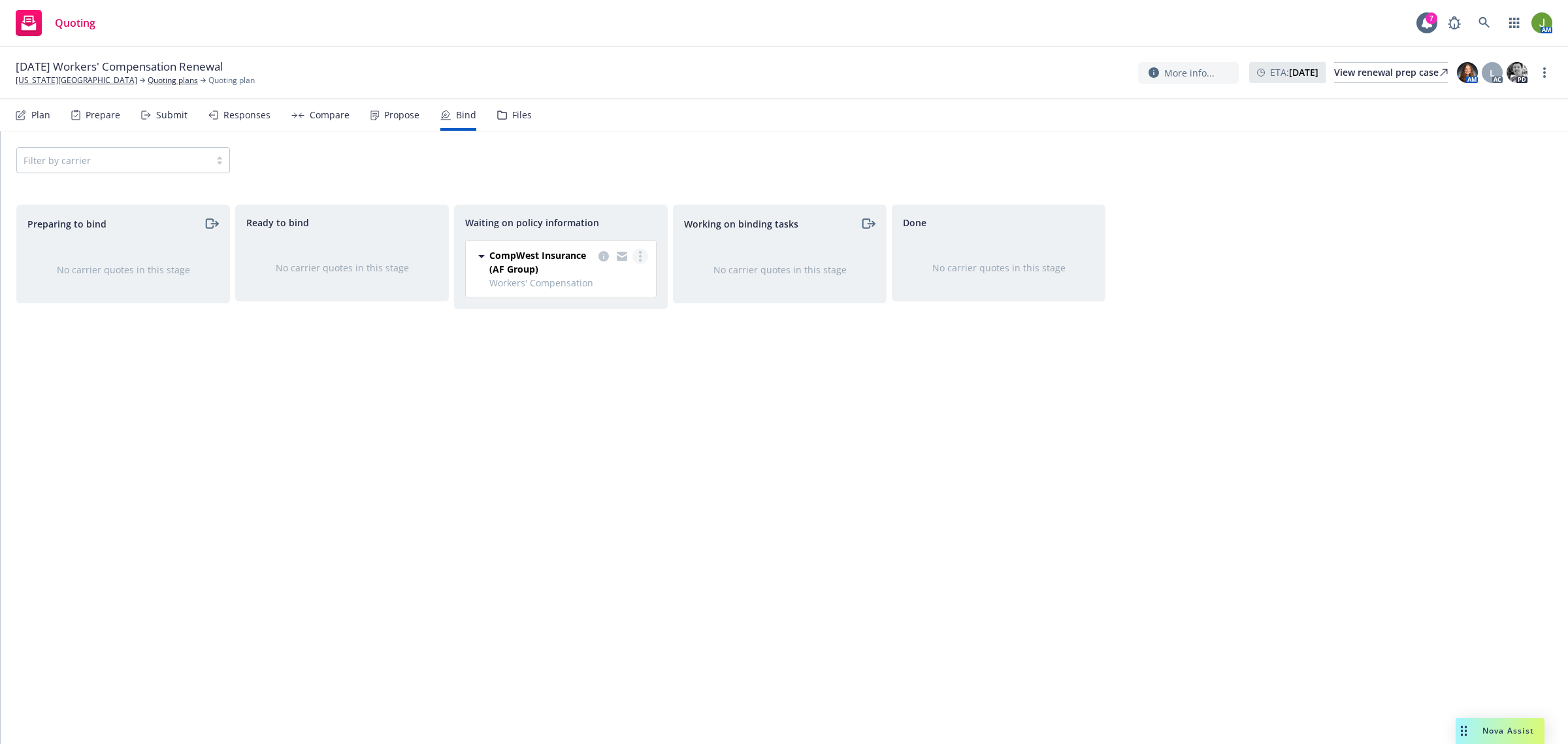
click at [639, 258] on icon "more" at bounding box center [640, 255] width 3 height 11
click at [622, 385] on span "Copy logging email" at bounding box center [585, 387] width 114 height 13
click at [601, 255] on icon "copy logging email" at bounding box center [604, 255] width 11 height 11
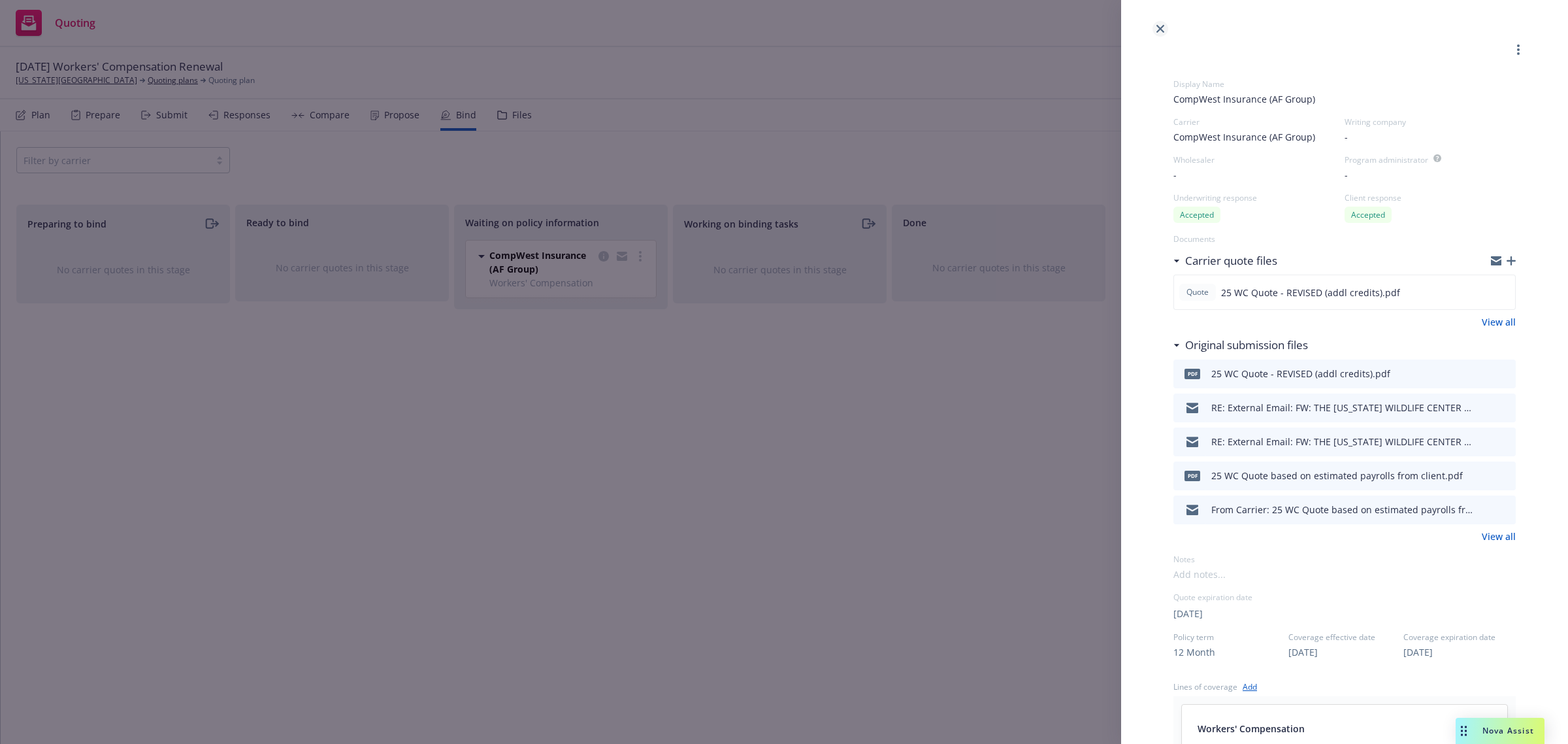
click at [1163, 23] on link "close" at bounding box center [1160, 28] width 16 height 16
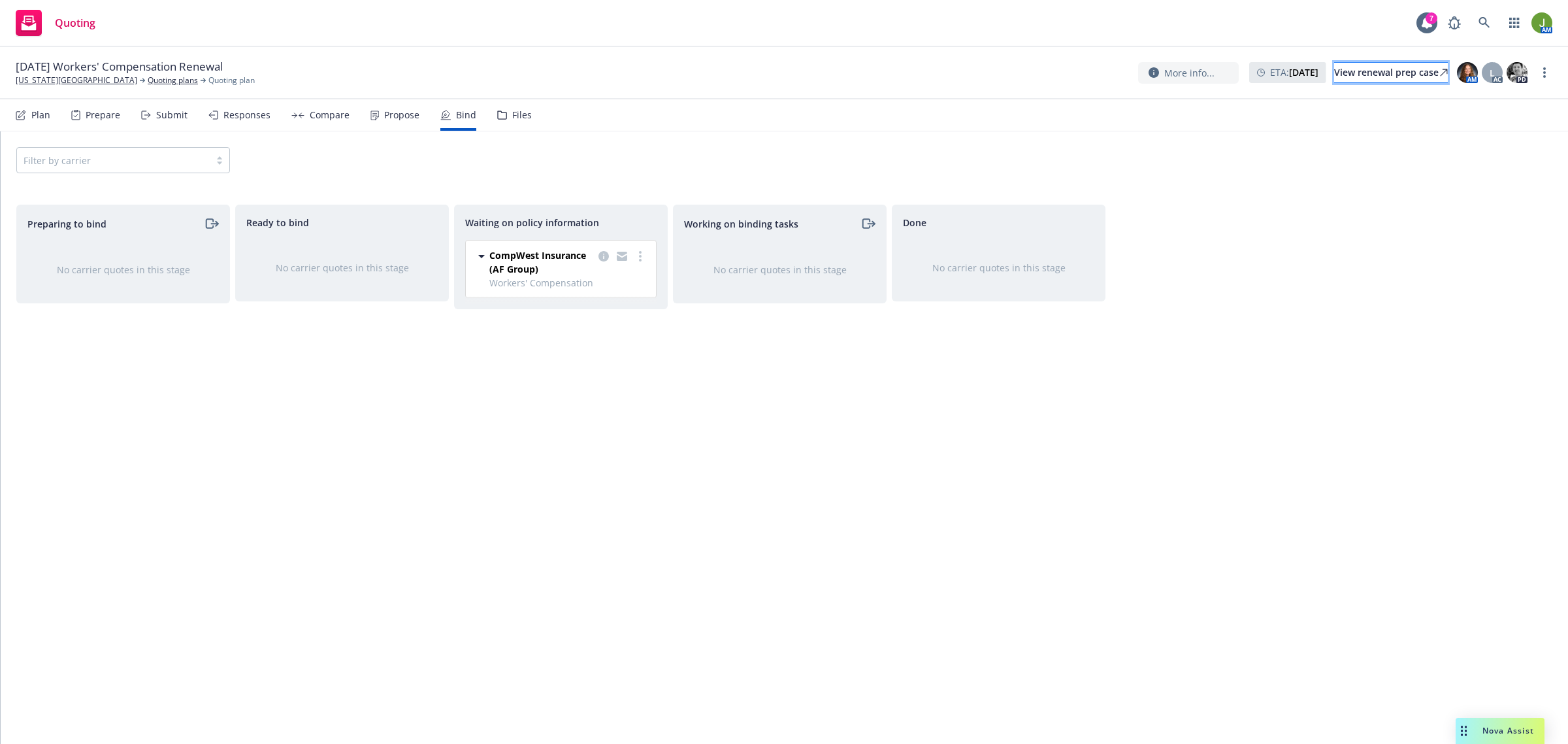
click at [1334, 74] on div "View renewal prep case" at bounding box center [1391, 72] width 114 height 20
click at [603, 253] on icon "copy logging email" at bounding box center [604, 255] width 11 height 11
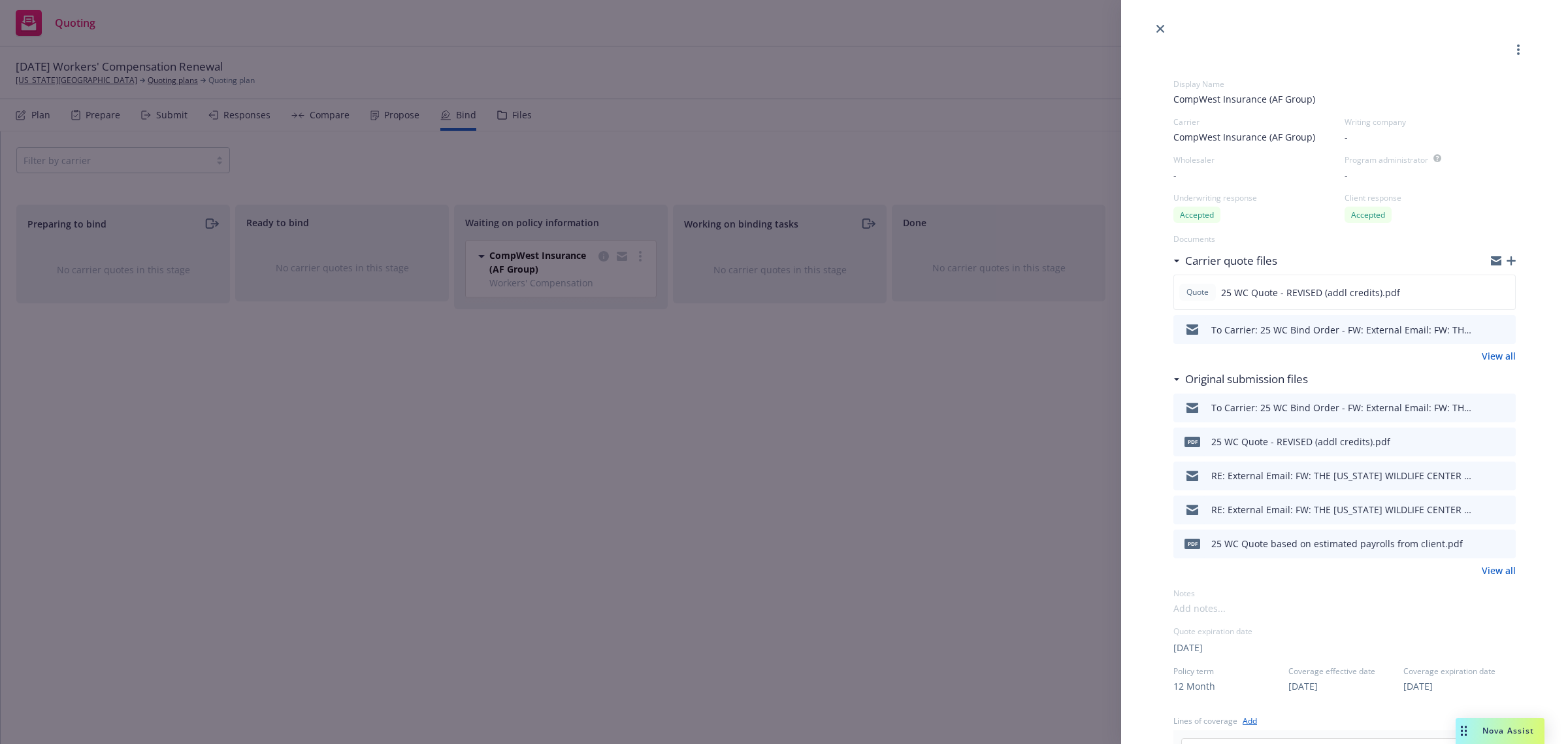
drag, startPoint x: 1158, startPoint y: 29, endPoint x: 1106, endPoint y: 20, distance: 52.8
click at [1159, 33] on link "close" at bounding box center [1160, 28] width 16 height 16
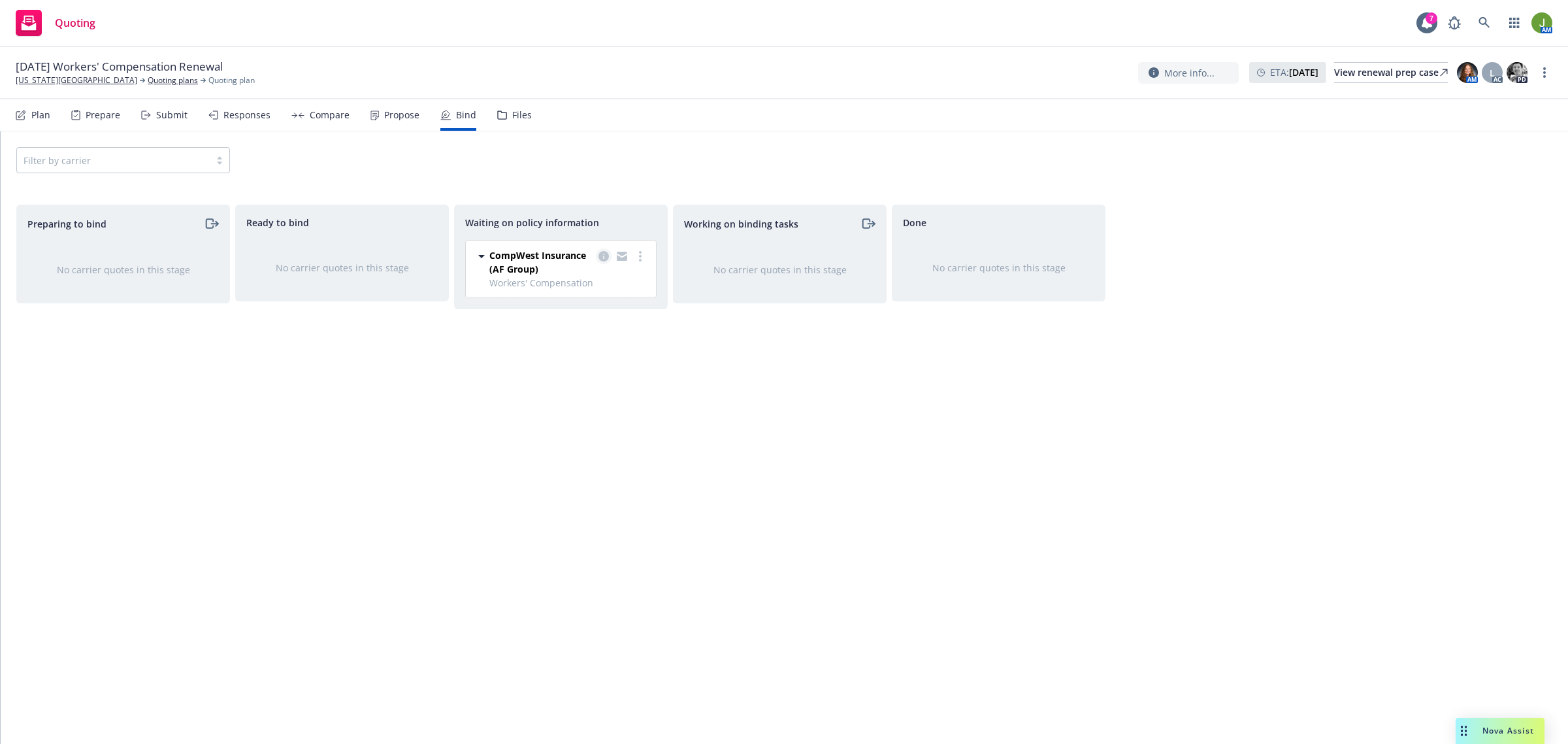
click at [603, 254] on icon "copy logging email" at bounding box center [604, 255] width 11 height 11
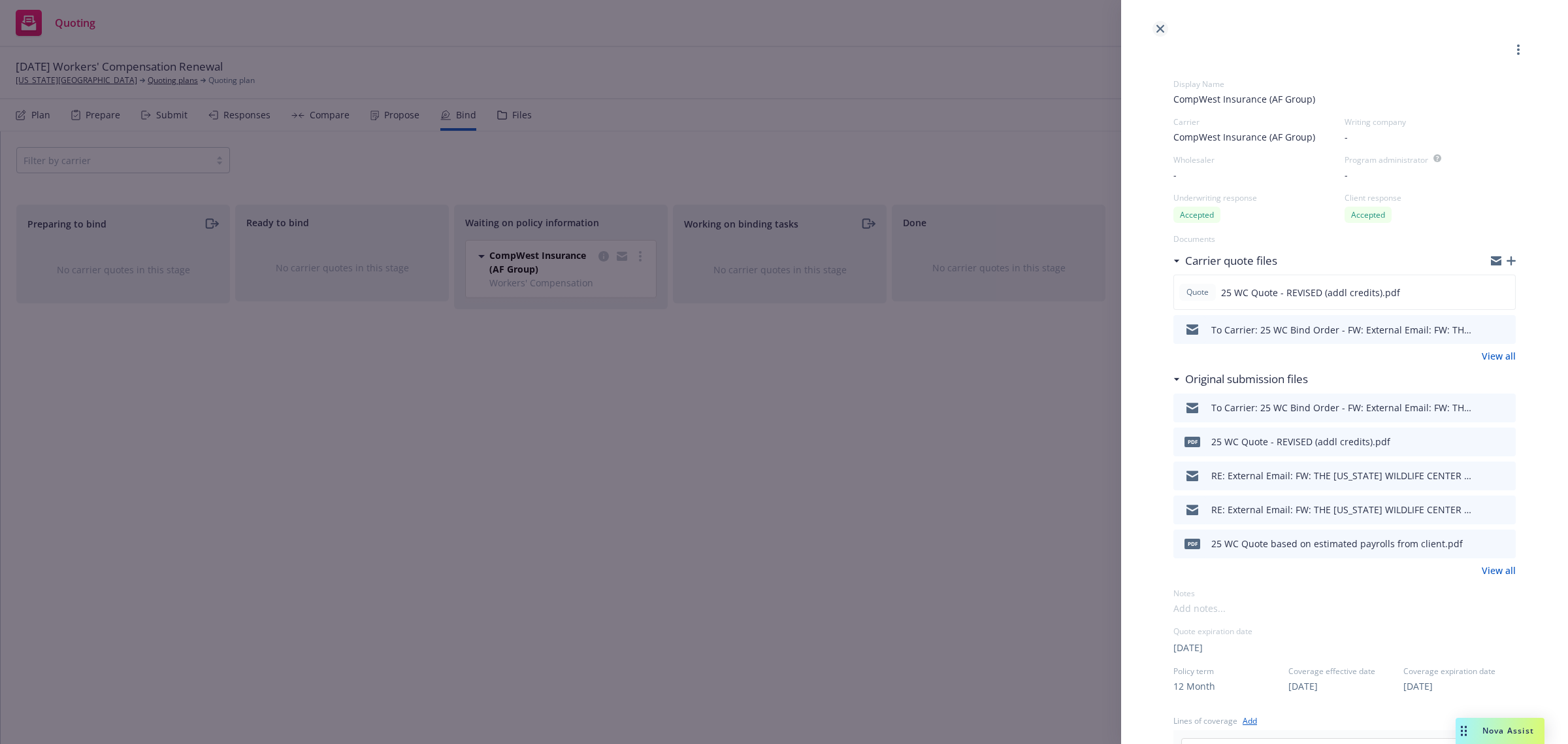
click at [1157, 26] on icon "close" at bounding box center [1160, 28] width 8 height 8
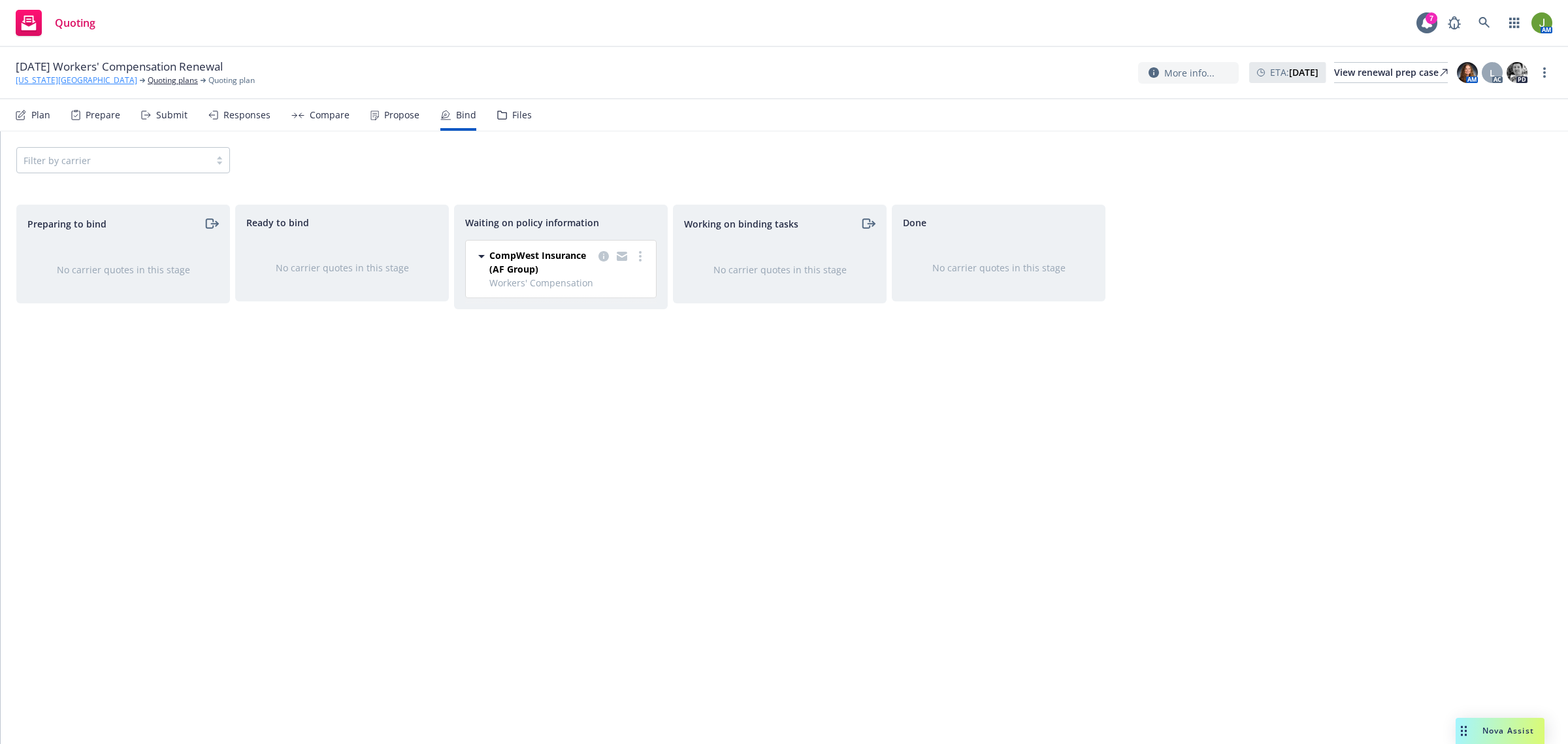
click at [99, 82] on link "[US_STATE][GEOGRAPHIC_DATA]" at bounding box center [76, 80] width 122 height 12
